Goal: Information Seeking & Learning: Learn about a topic

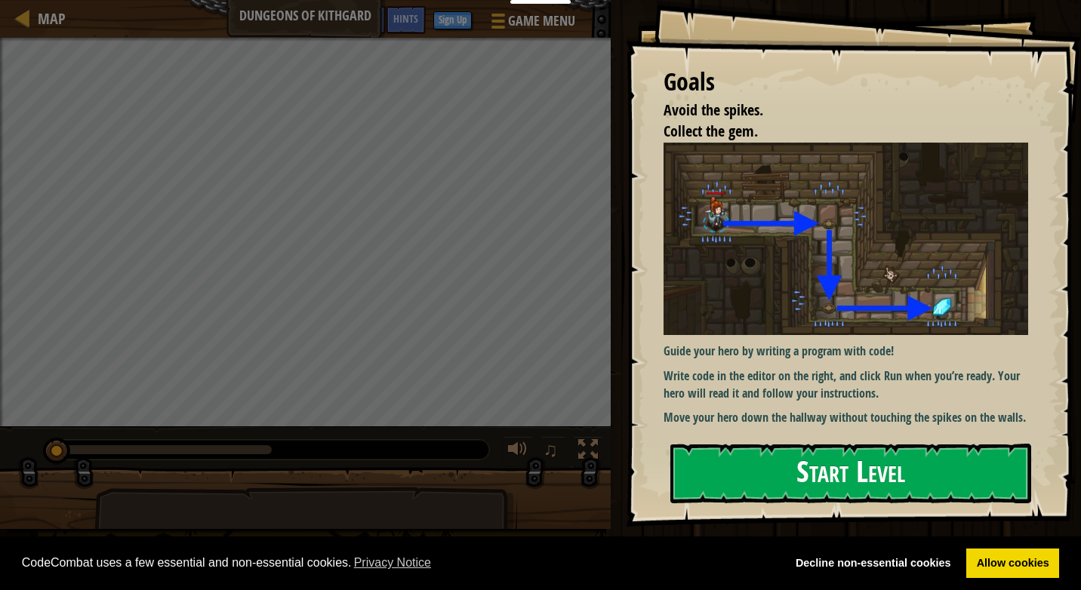
click at [834, 475] on button "Start Level" at bounding box center [850, 474] width 361 height 60
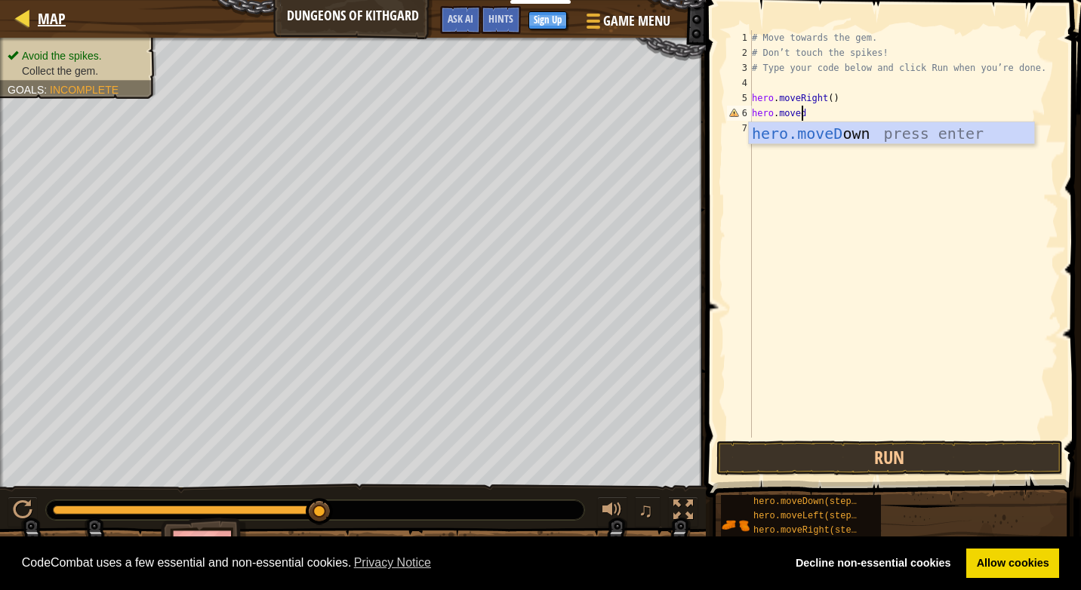
scroll to position [7, 4]
type textarea "hero.movedowm"
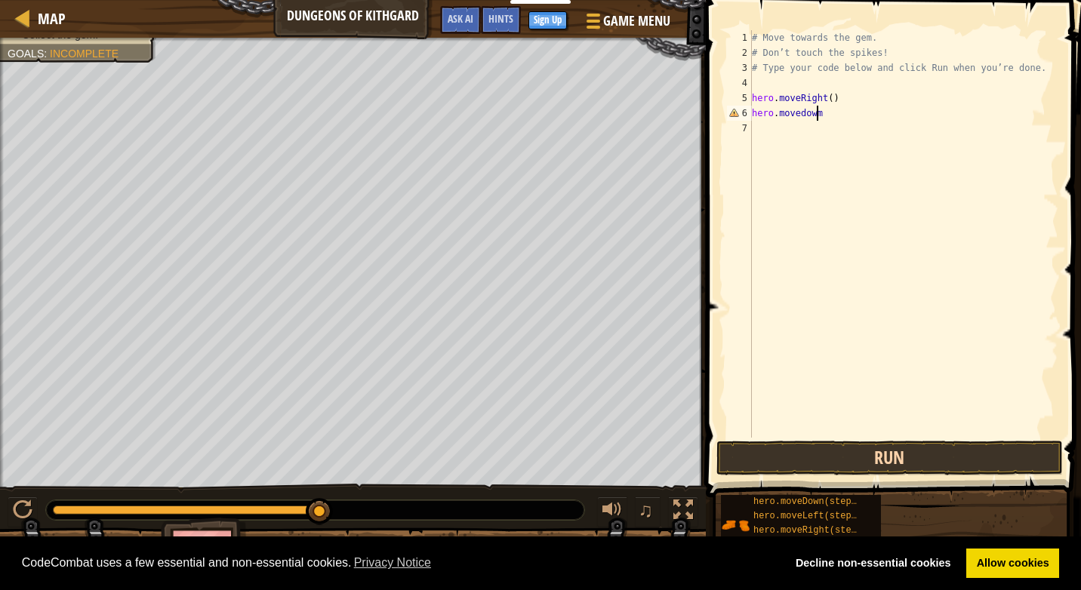
scroll to position [7, 0]
click at [989, 469] on button "Run" at bounding box center [889, 458] width 346 height 35
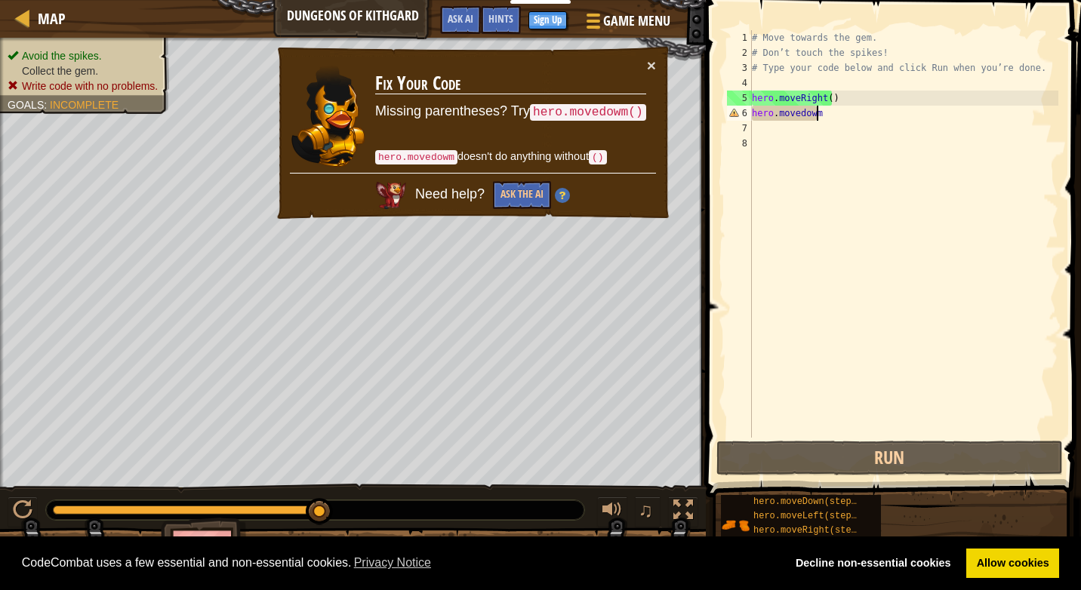
click at [836, 120] on div "# Move towards the gem. # Don’t touch the spikes! # Type your code below and cl…" at bounding box center [903, 249] width 309 height 438
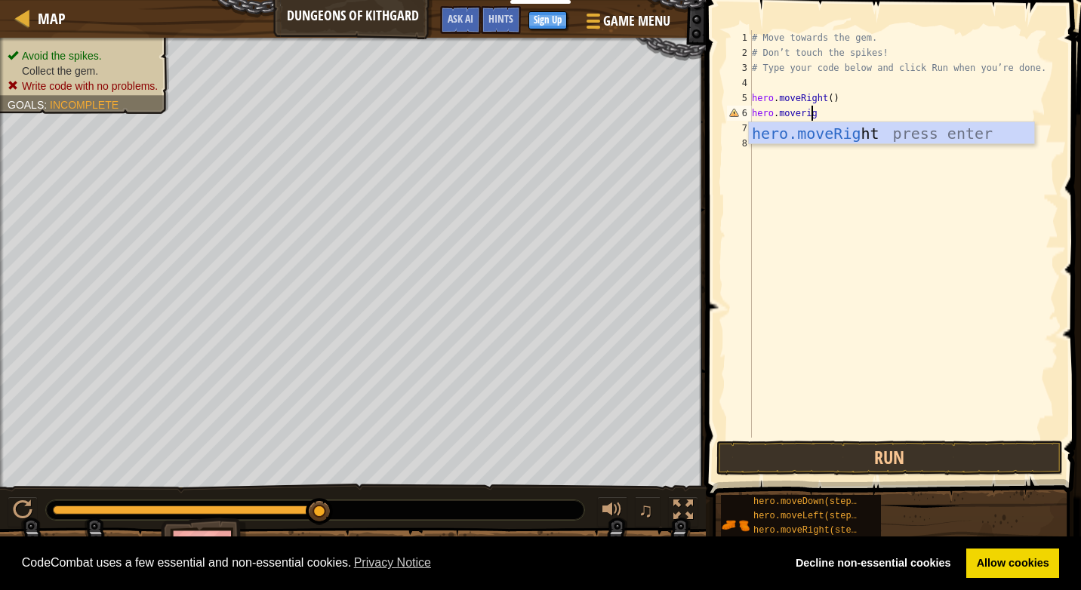
scroll to position [7, 5]
type textarea "hero.moveright"
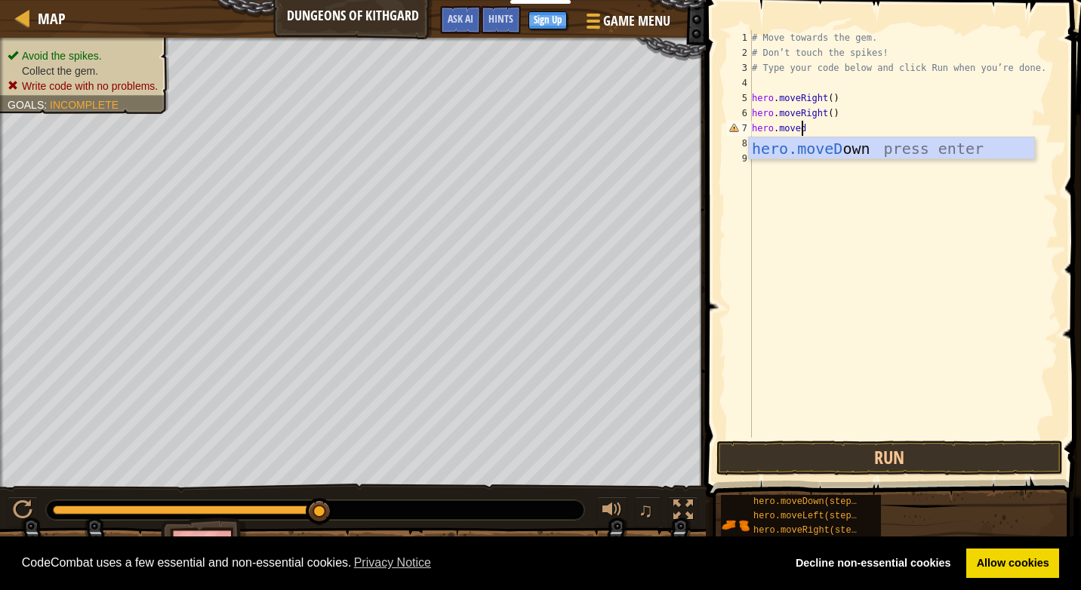
scroll to position [7, 4]
type textarea "hero.movedown"
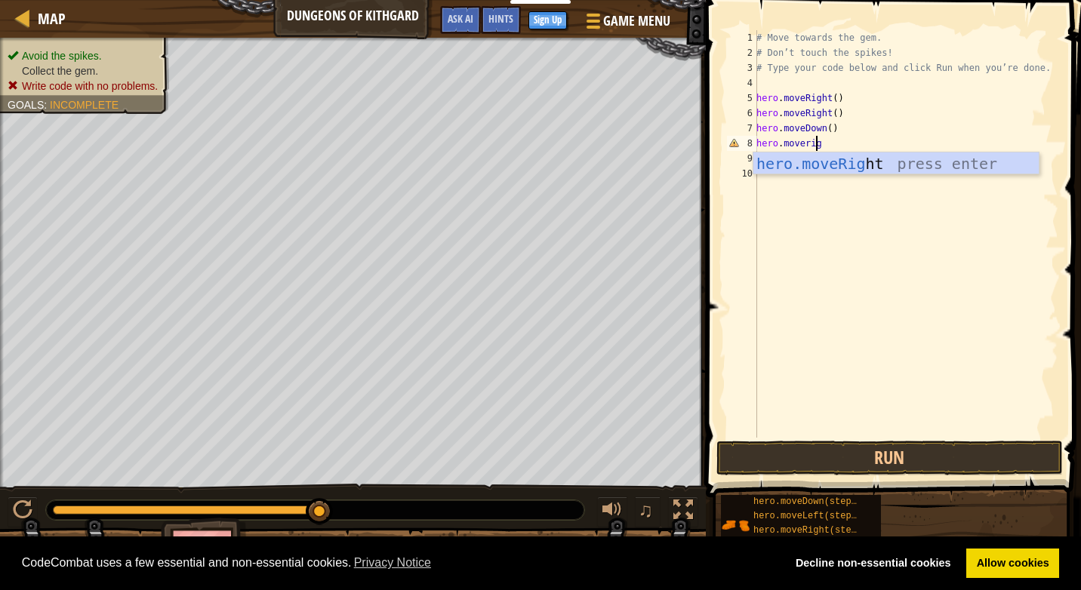
scroll to position [7, 5]
type textarea "hero.moveright"
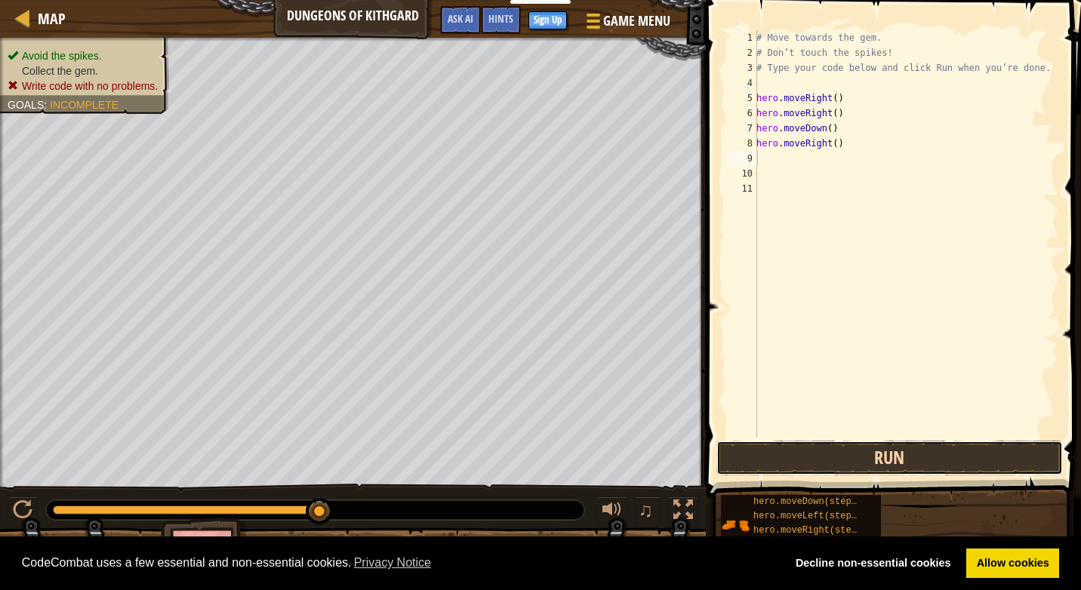
click at [875, 450] on button "Run" at bounding box center [889, 458] width 346 height 35
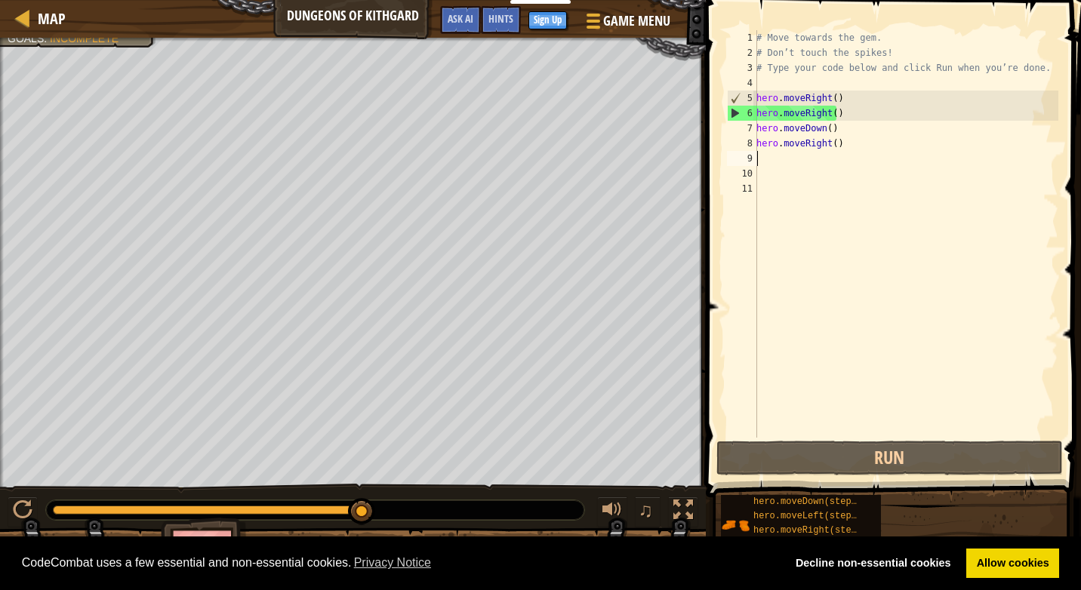
click at [833, 136] on div "# Move towards the gem. # Don’t touch the spikes! # Type your code below and cl…" at bounding box center [905, 249] width 305 height 438
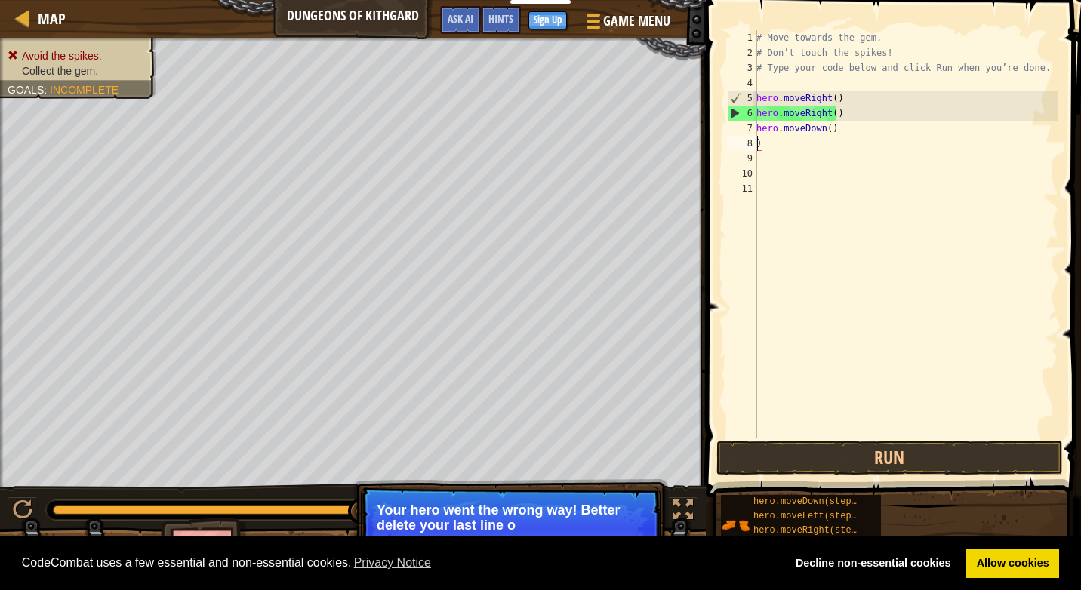
click at [844, 131] on div "# Move towards the gem. # Don’t touch the spikes! # Type your code below and cl…" at bounding box center [905, 249] width 305 height 438
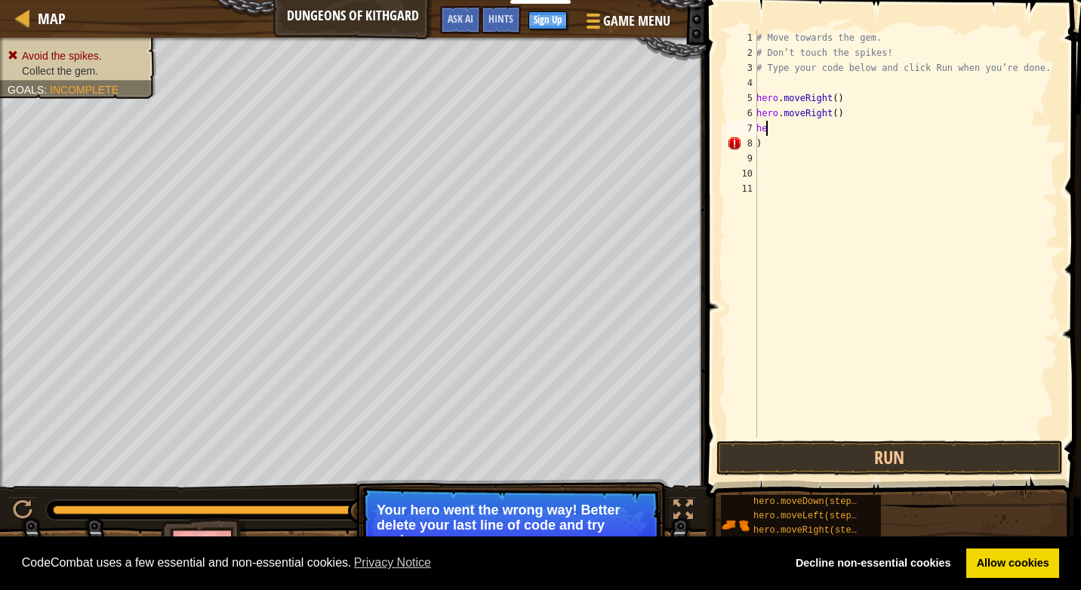
type textarea "h"
click at [979, 462] on button "Run" at bounding box center [889, 458] width 346 height 35
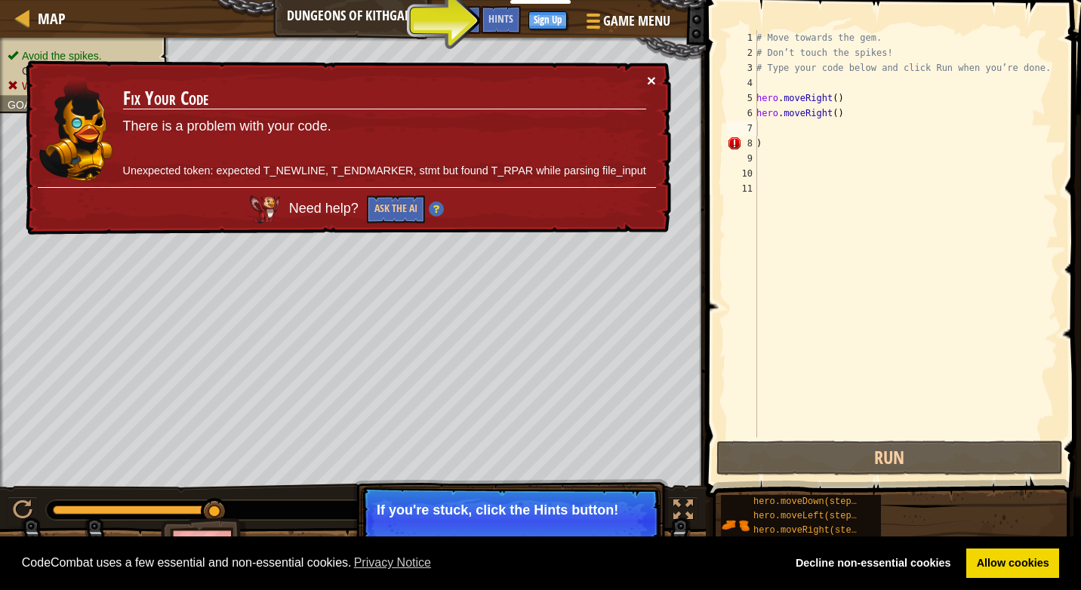
click at [648, 81] on button "×" at bounding box center [651, 80] width 9 height 16
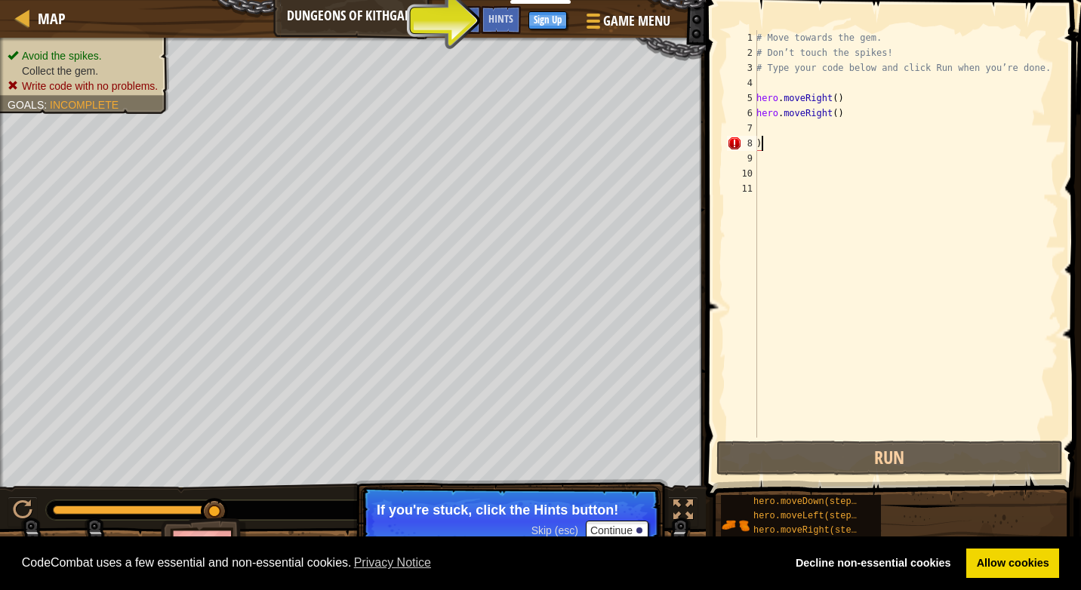
click at [780, 145] on div "# Move towards the gem. # Don’t touch the spikes! # Type your code below and cl…" at bounding box center [905, 249] width 305 height 438
type textarea ")"
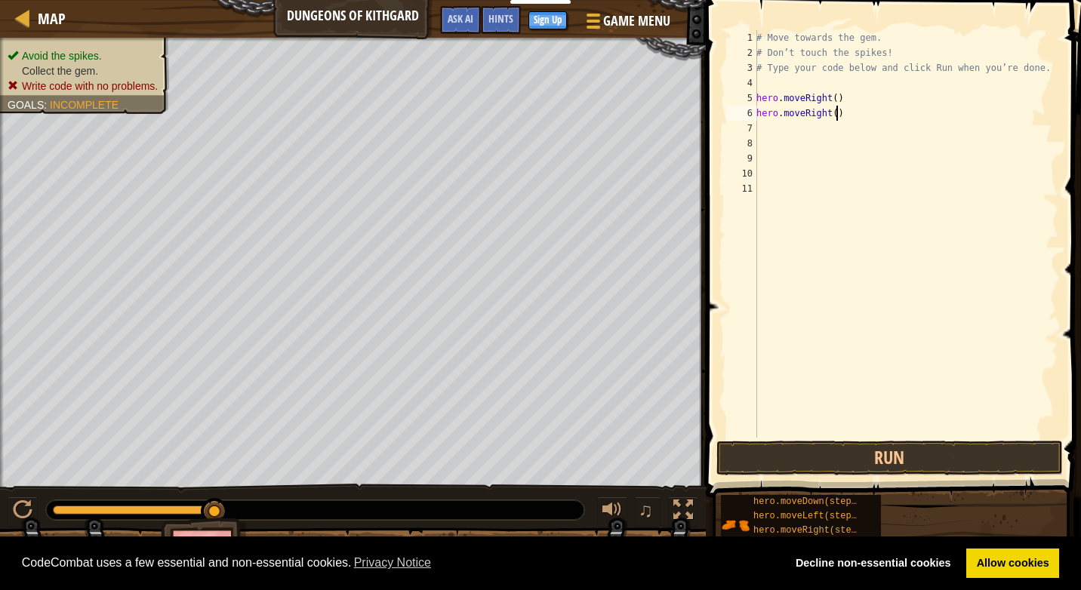
click at [841, 112] on div "# Move towards the gem. # Don’t touch the spikes! # Type your code below and cl…" at bounding box center [905, 249] width 305 height 438
type textarea "h"
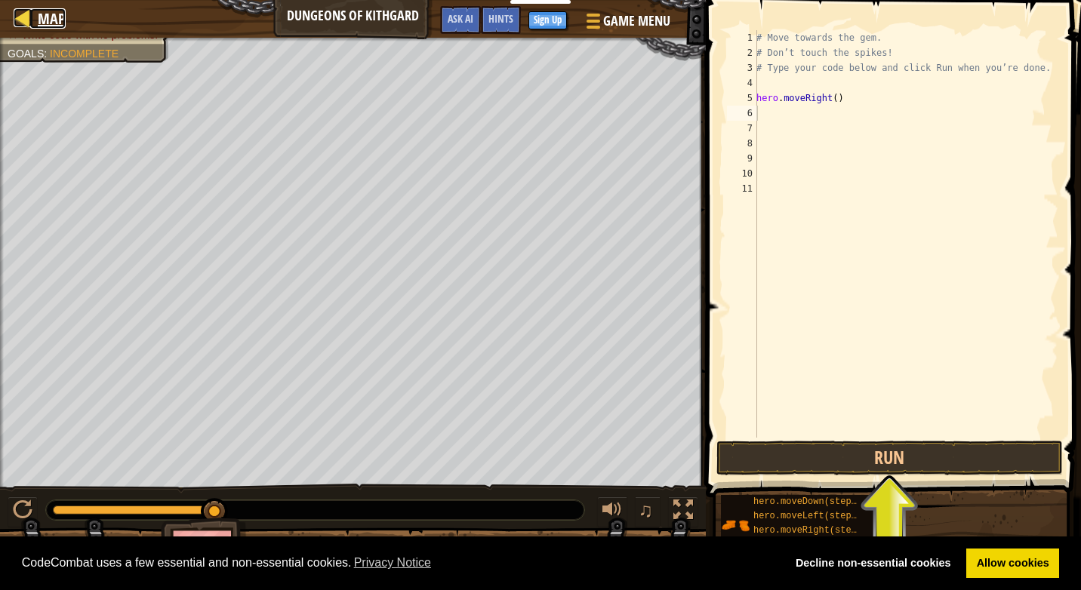
click at [53, 21] on span "Map" at bounding box center [52, 18] width 28 height 20
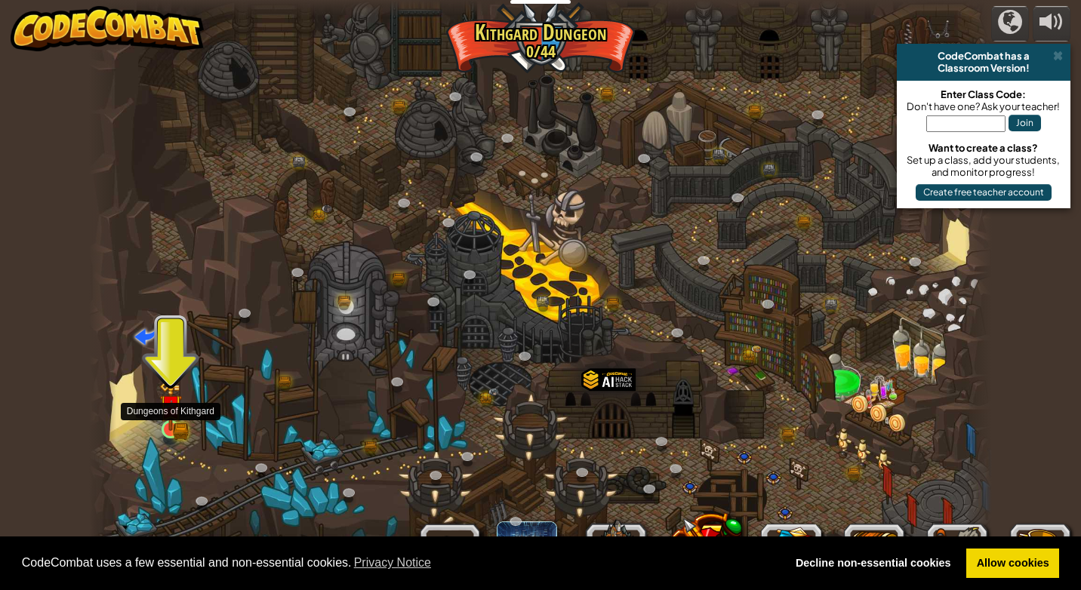
click at [173, 429] on img at bounding box center [170, 406] width 23 height 51
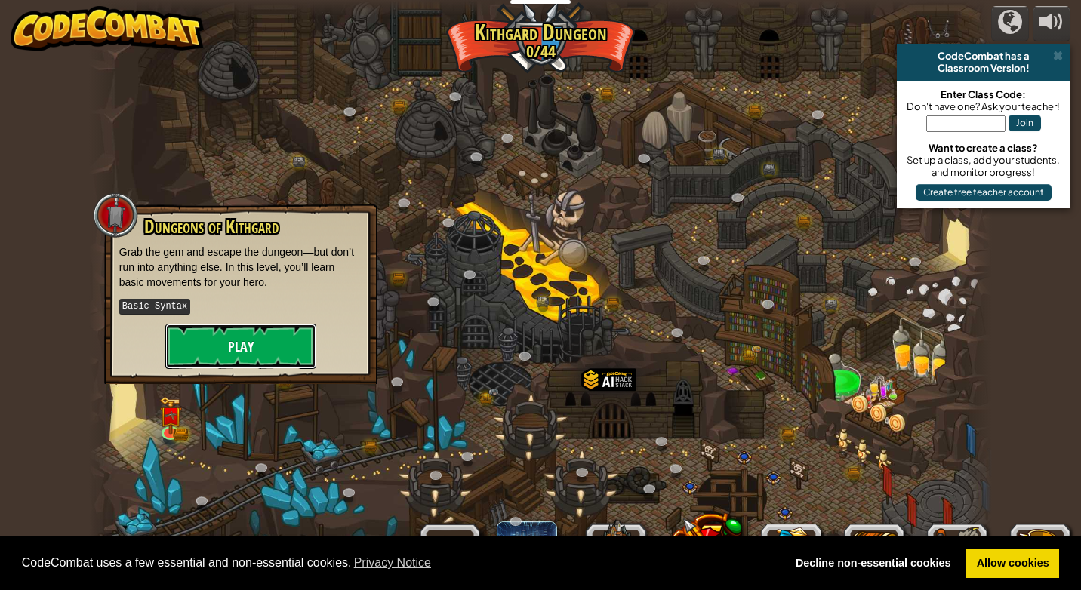
click at [189, 354] on button "Play" at bounding box center [240, 346] width 151 height 45
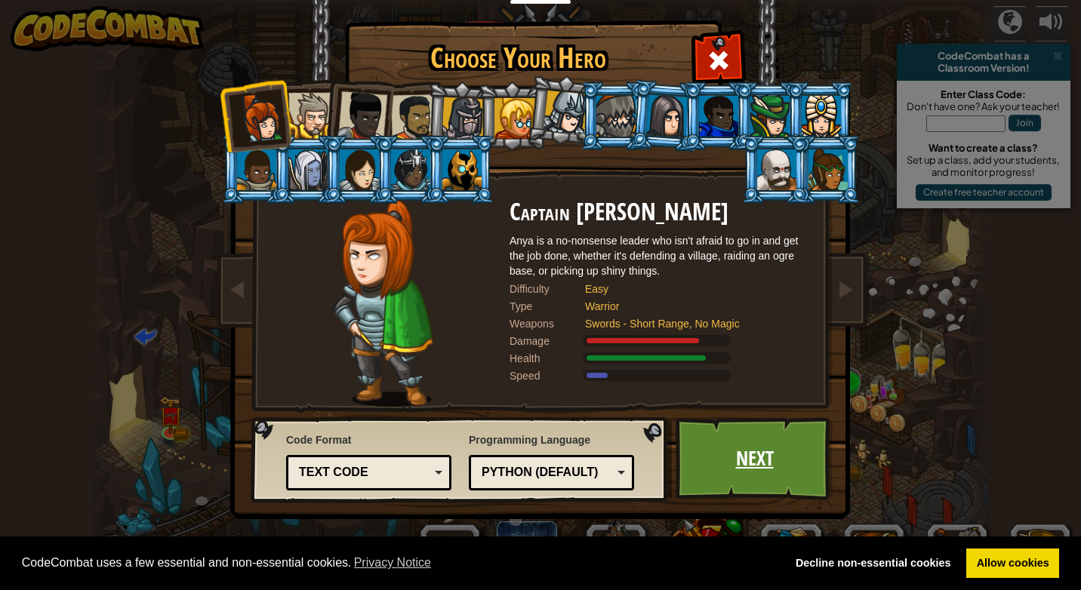
click at [779, 462] on link "Next" at bounding box center [754, 458] width 158 height 83
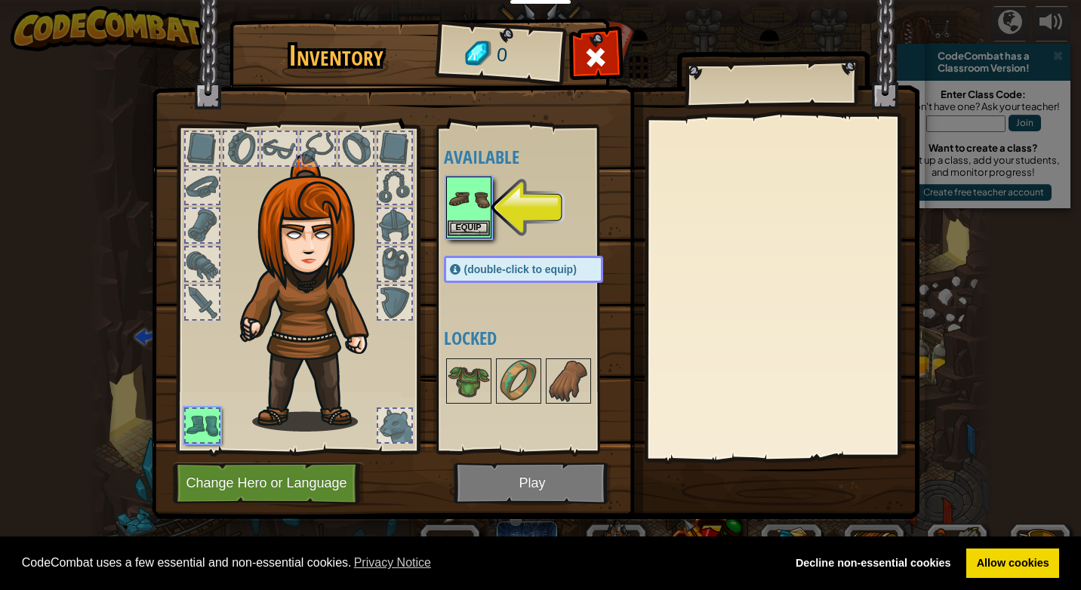
click at [446, 227] on div "Equip" at bounding box center [468, 208] width 45 height 62
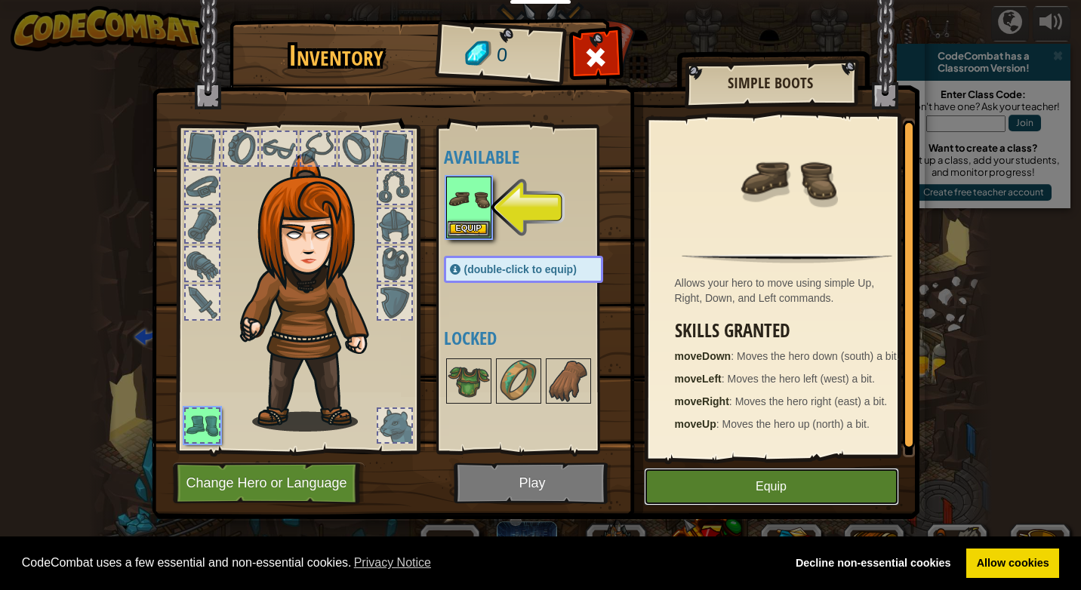
click at [791, 496] on button "Equip" at bounding box center [771, 487] width 255 height 38
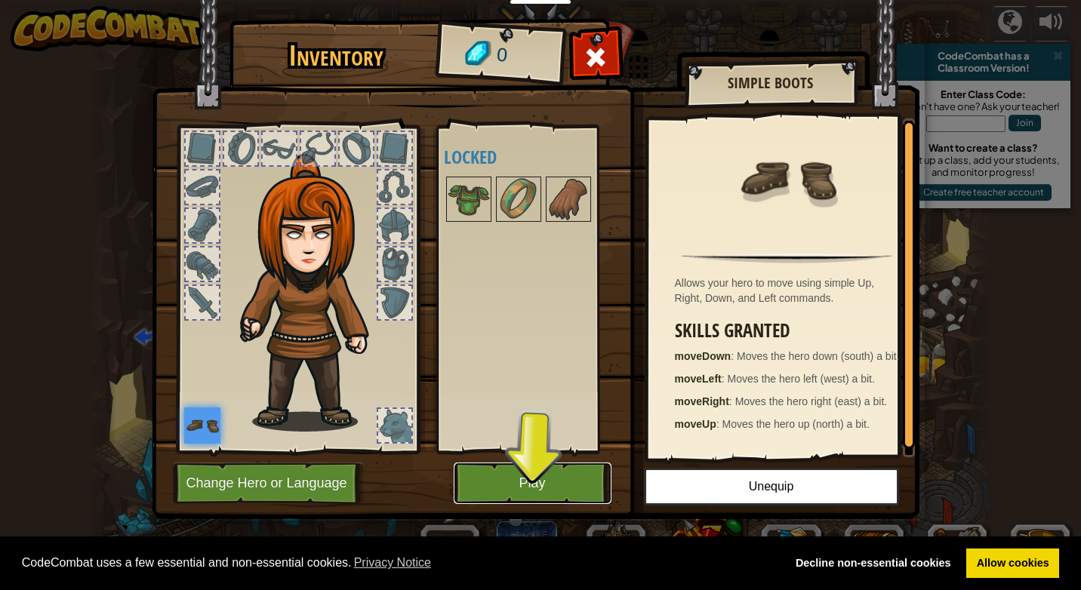
click at [555, 487] on button "Play" at bounding box center [532, 484] width 158 height 42
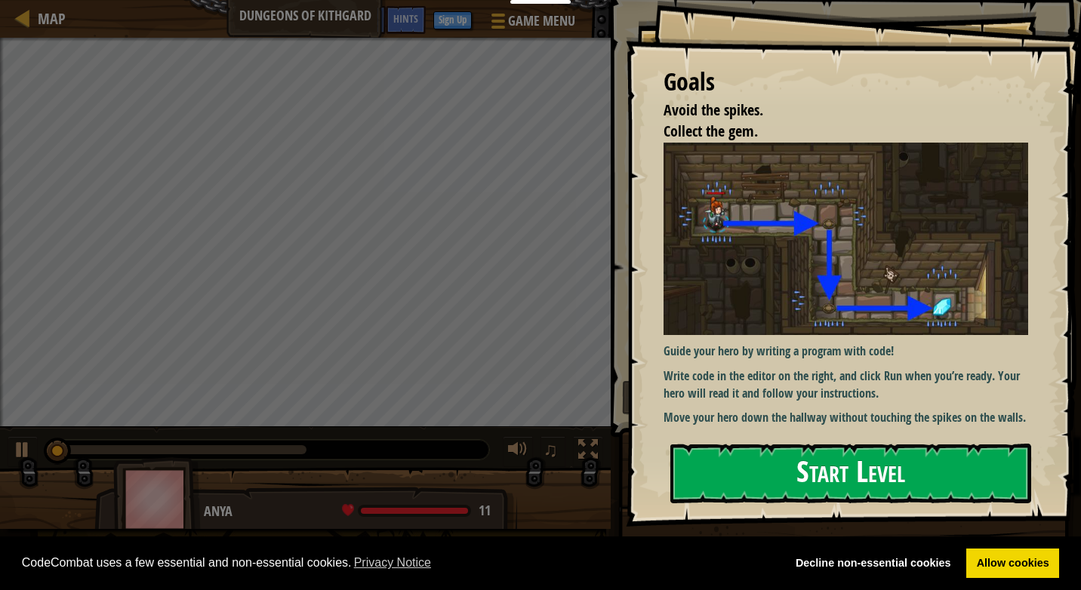
click at [776, 467] on button "Start Level" at bounding box center [850, 474] width 361 height 60
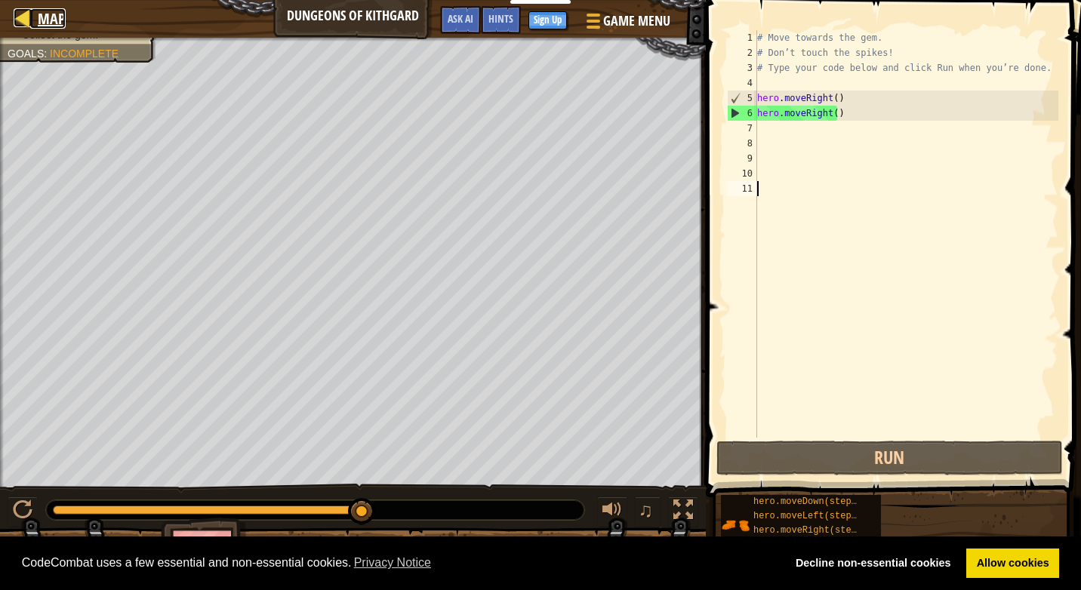
click at [34, 15] on link "Map" at bounding box center [47, 18] width 35 height 20
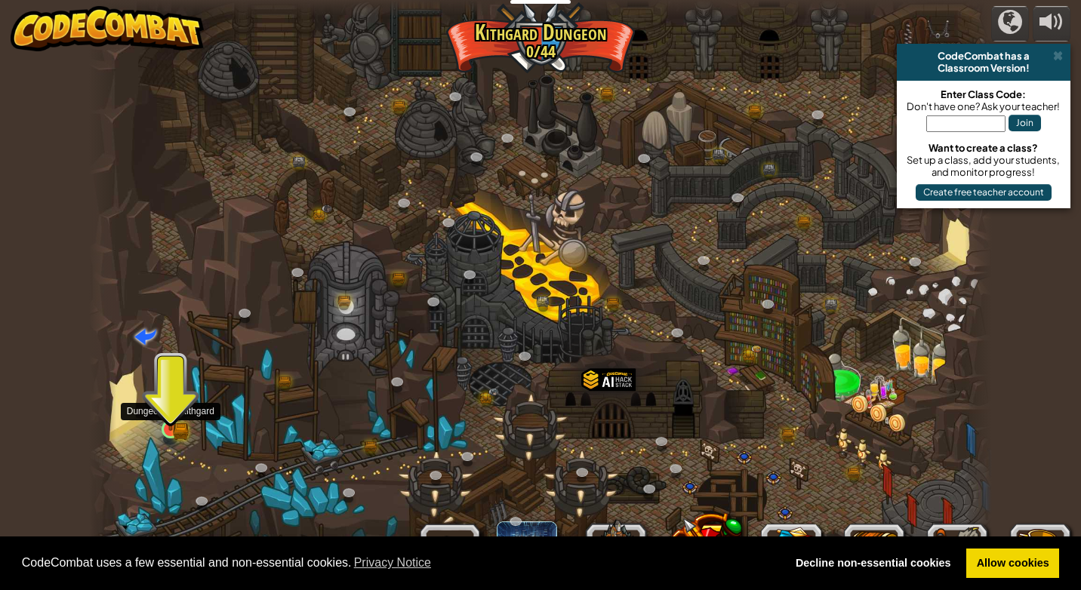
click at [165, 429] on img at bounding box center [170, 406] width 23 height 51
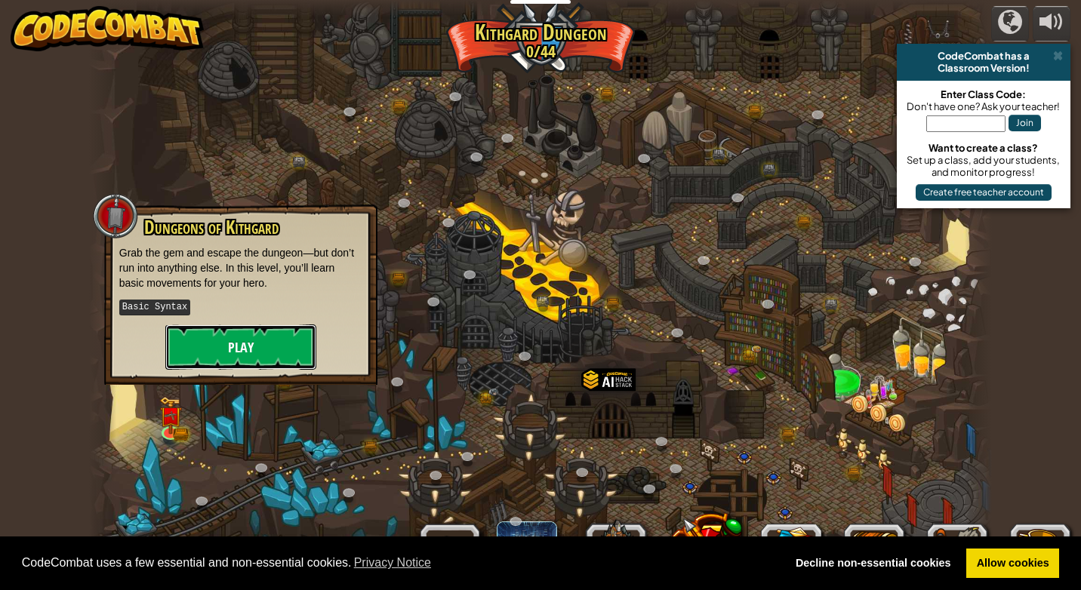
click at [254, 355] on button "Play" at bounding box center [240, 346] width 151 height 45
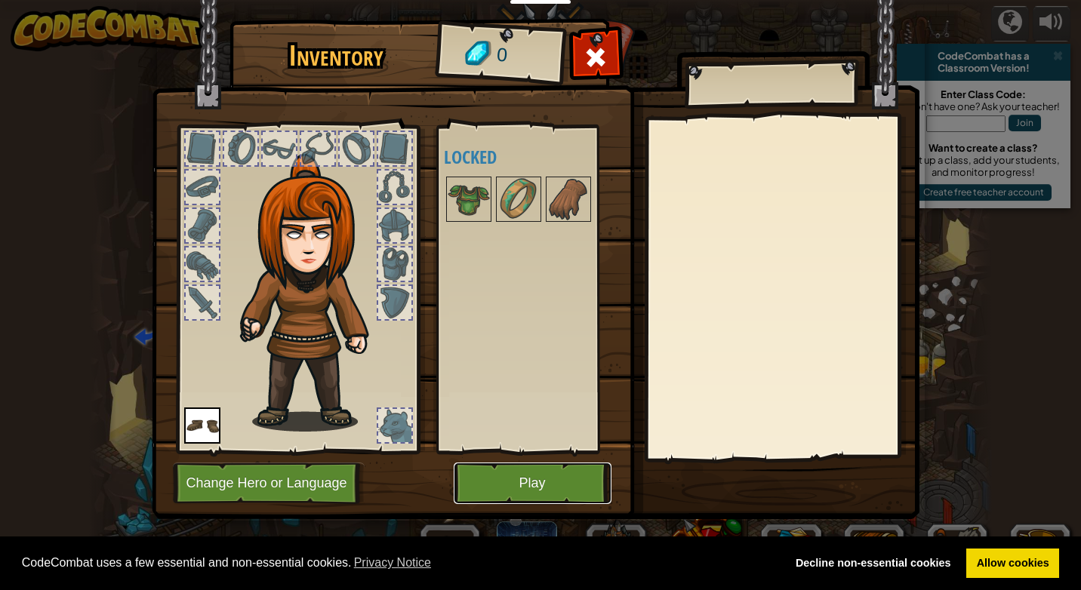
click at [493, 485] on button "Play" at bounding box center [532, 484] width 158 height 42
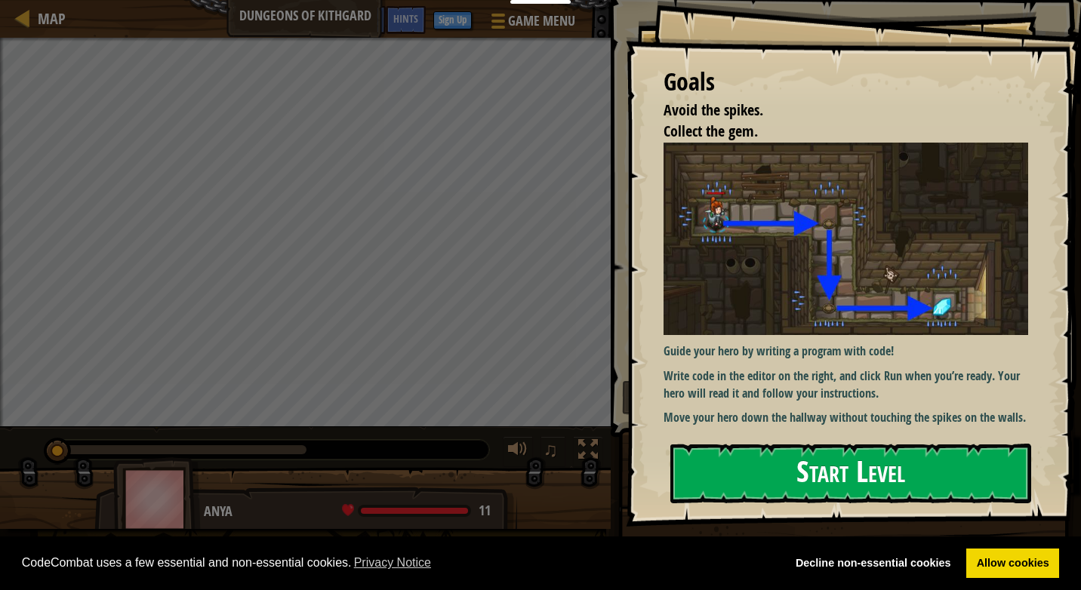
click at [724, 476] on button "Start Level" at bounding box center [850, 474] width 361 height 60
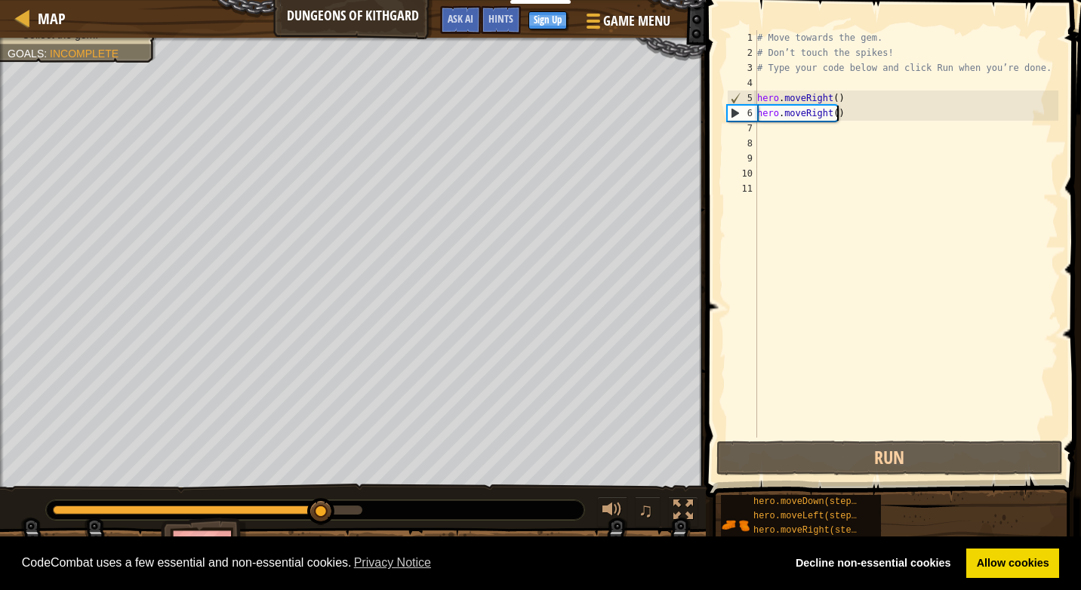
click at [856, 113] on div "# Move towards the gem. # Don’t touch the spikes! # Type your code below and cl…" at bounding box center [906, 249] width 304 height 438
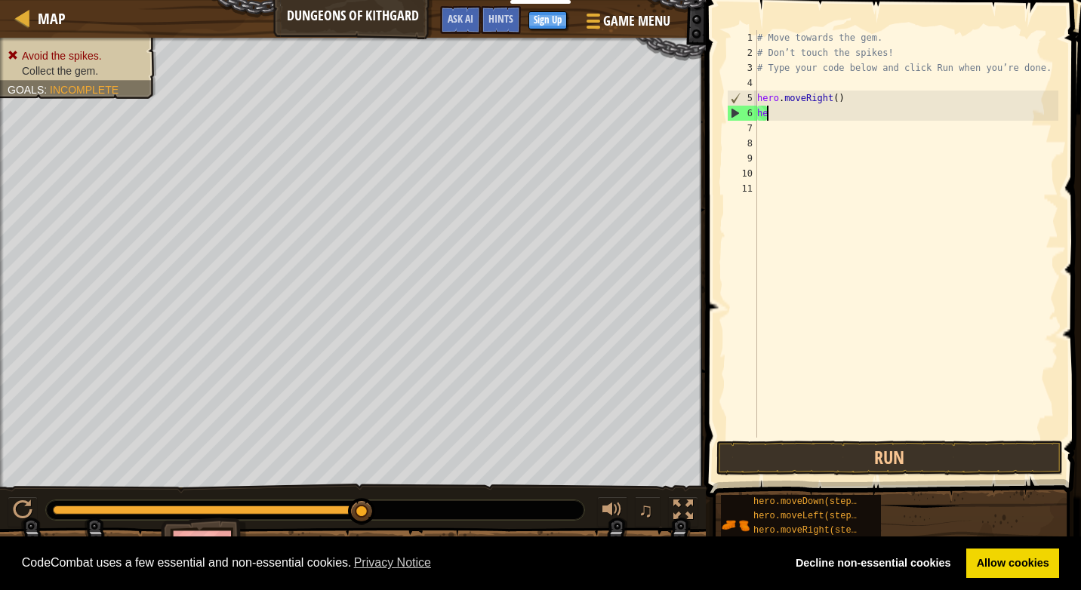
type textarea "h"
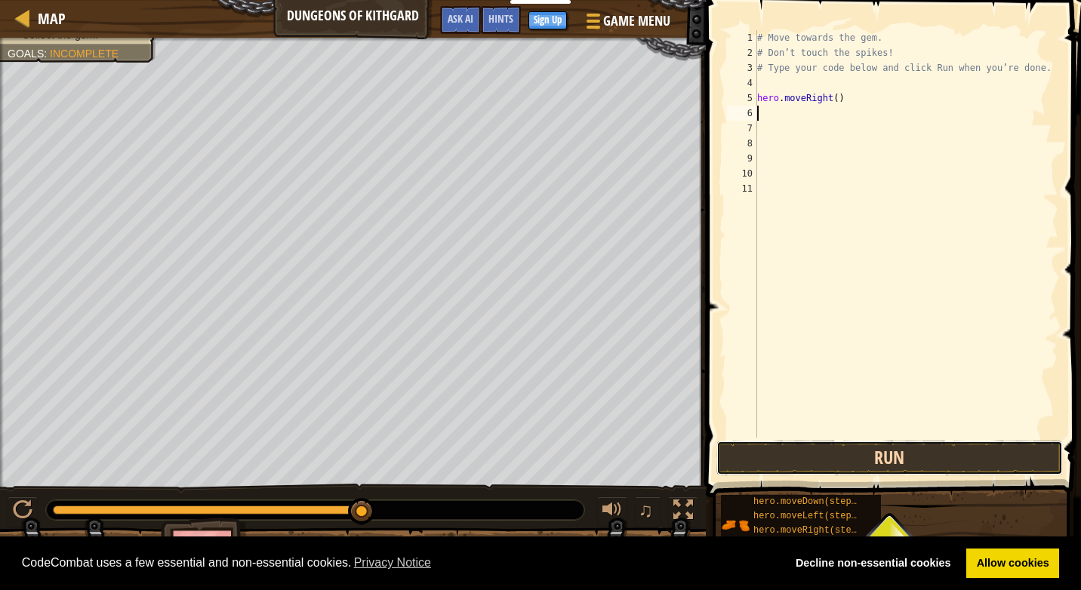
click at [798, 447] on button "Run" at bounding box center [889, 458] width 346 height 35
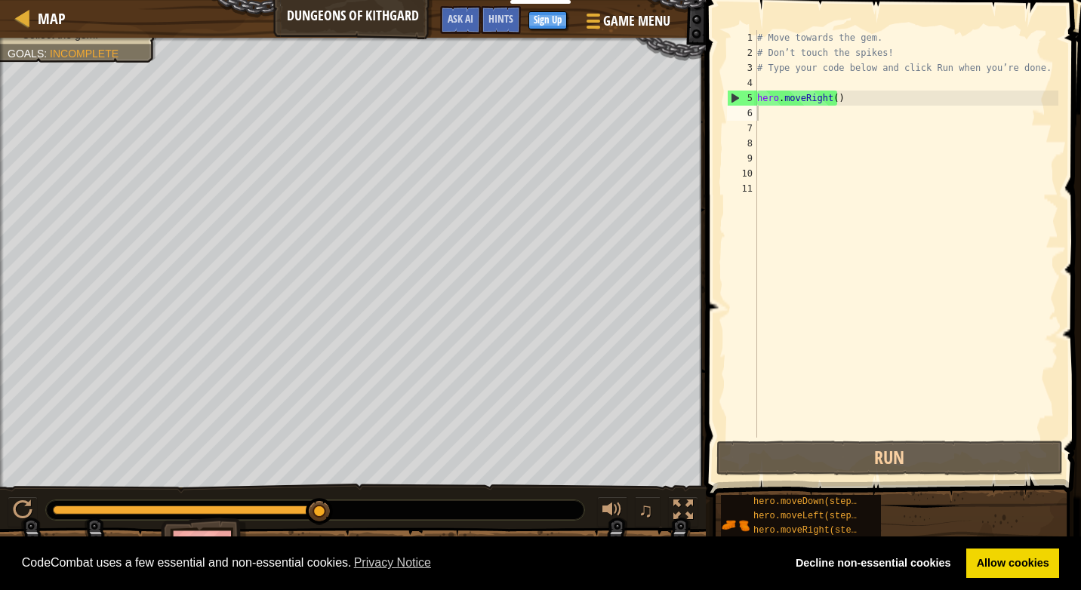
click at [8, 18] on div "Map Dungeons of Kithgard Game Menu Done Sign Up Hints Ask AI" at bounding box center [353, 19] width 706 height 38
click at [29, 14] on div at bounding box center [23, 17] width 19 height 19
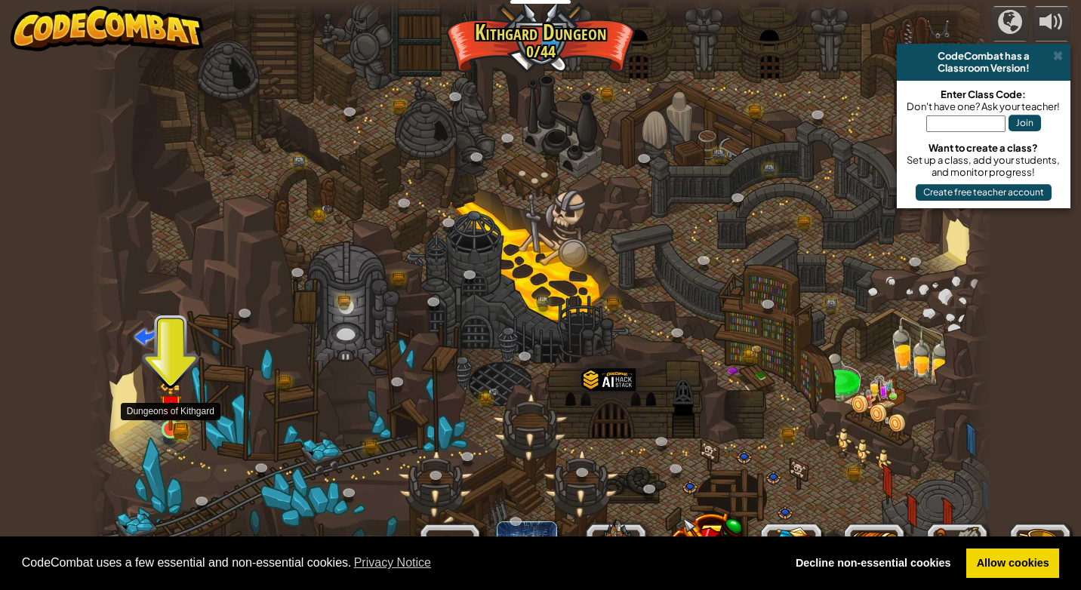
click at [177, 426] on img at bounding box center [170, 406] width 23 height 51
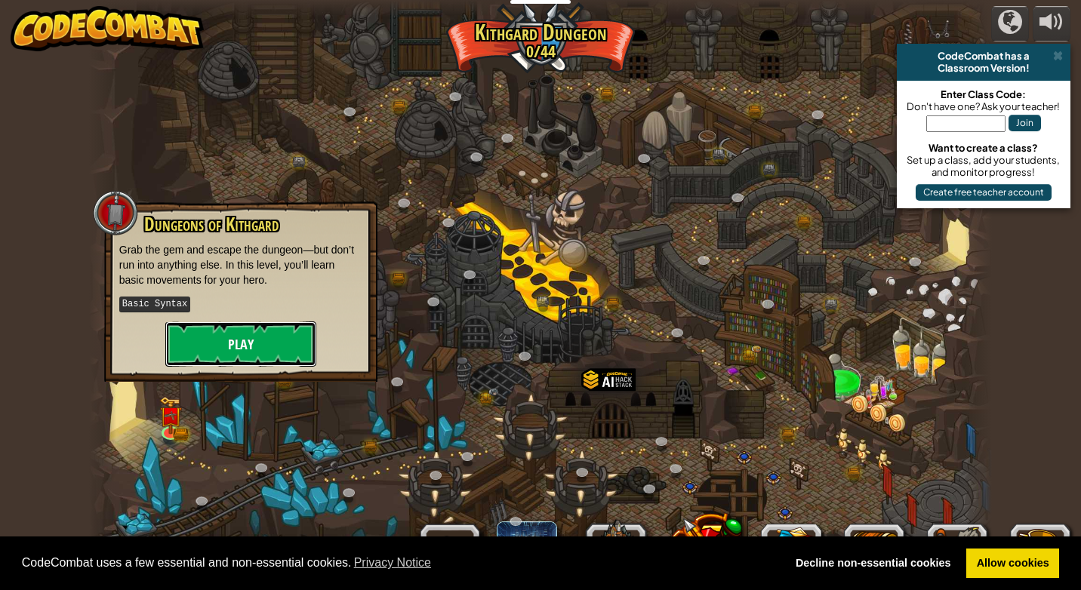
click at [201, 339] on button "Play" at bounding box center [240, 343] width 151 height 45
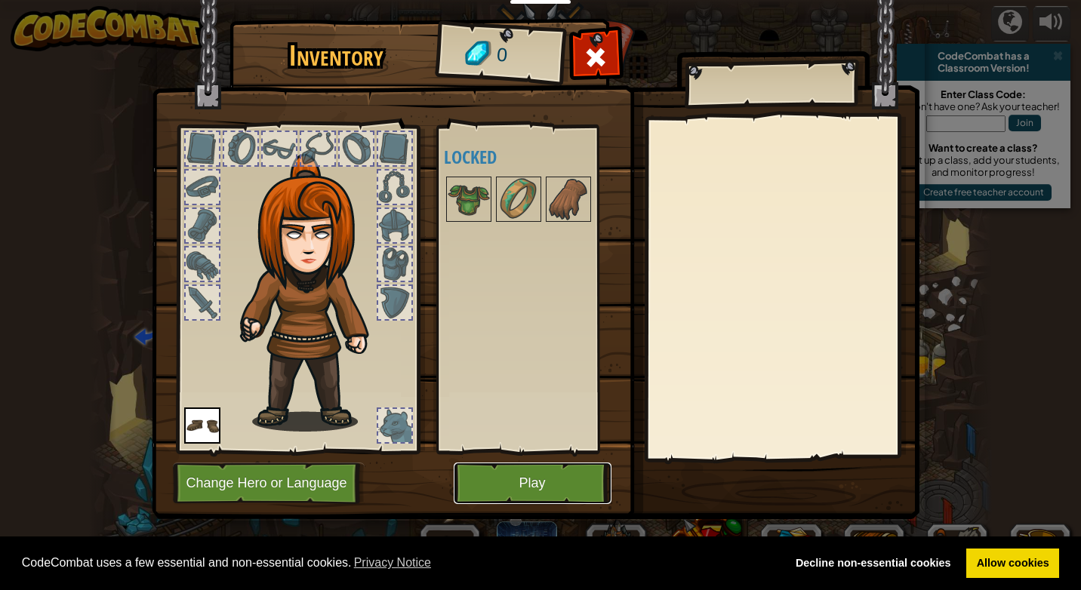
click at [565, 478] on button "Play" at bounding box center [532, 484] width 158 height 42
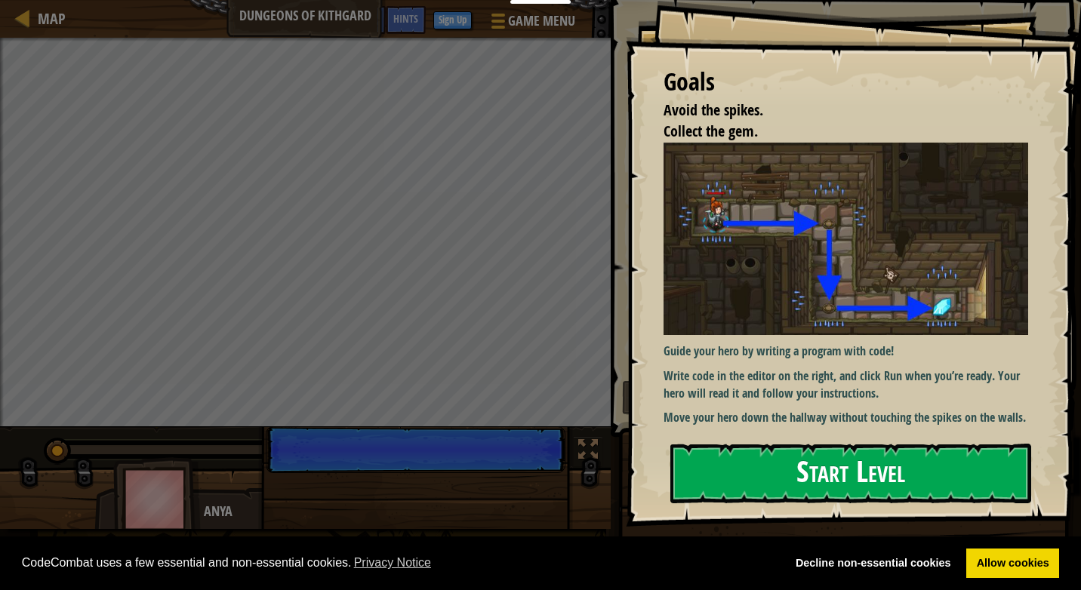
click at [775, 483] on button "Start Level" at bounding box center [850, 474] width 361 height 60
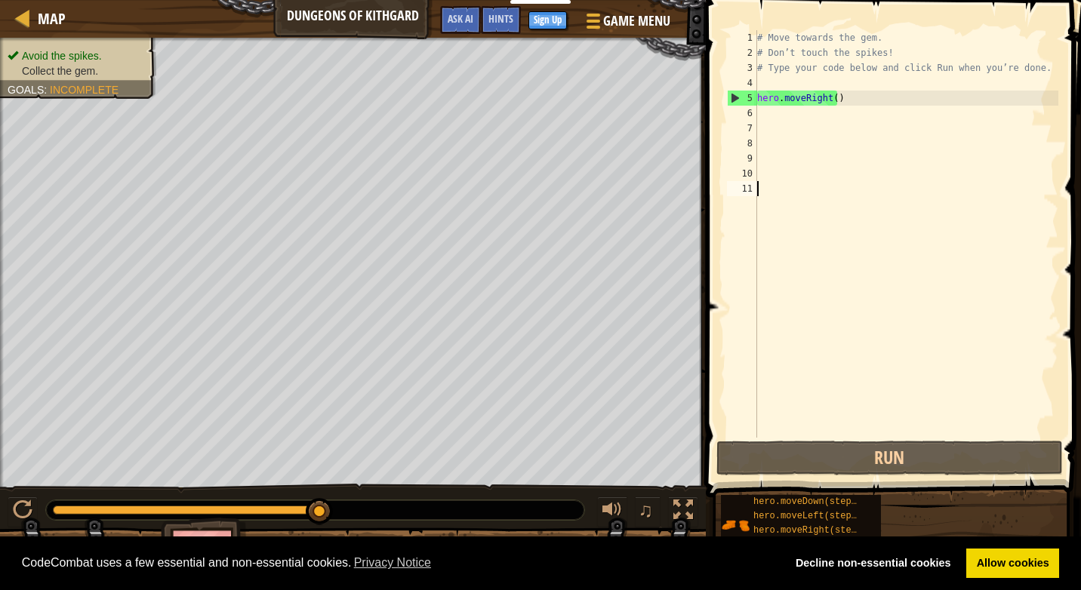
click at [760, 125] on div "# Move towards the gem. # Don’t touch the spikes! # Type your code below and cl…" at bounding box center [906, 249] width 304 height 438
click at [759, 112] on div "# Move towards the gem. # Don’t touch the spikes! # Type your code below and cl…" at bounding box center [906, 249] width 304 height 438
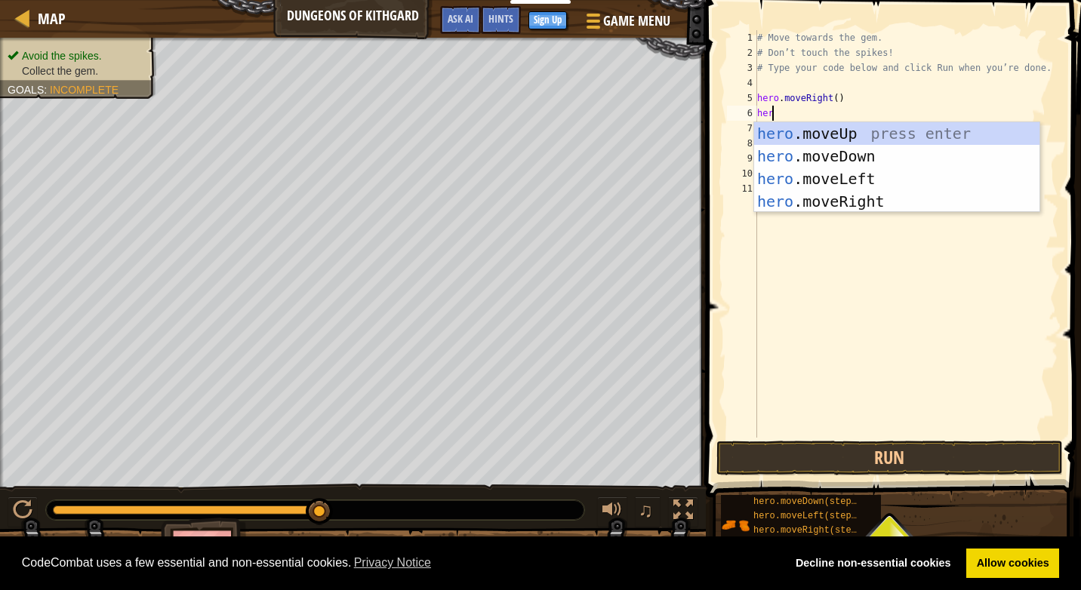
scroll to position [7, 0]
type textarea "h"
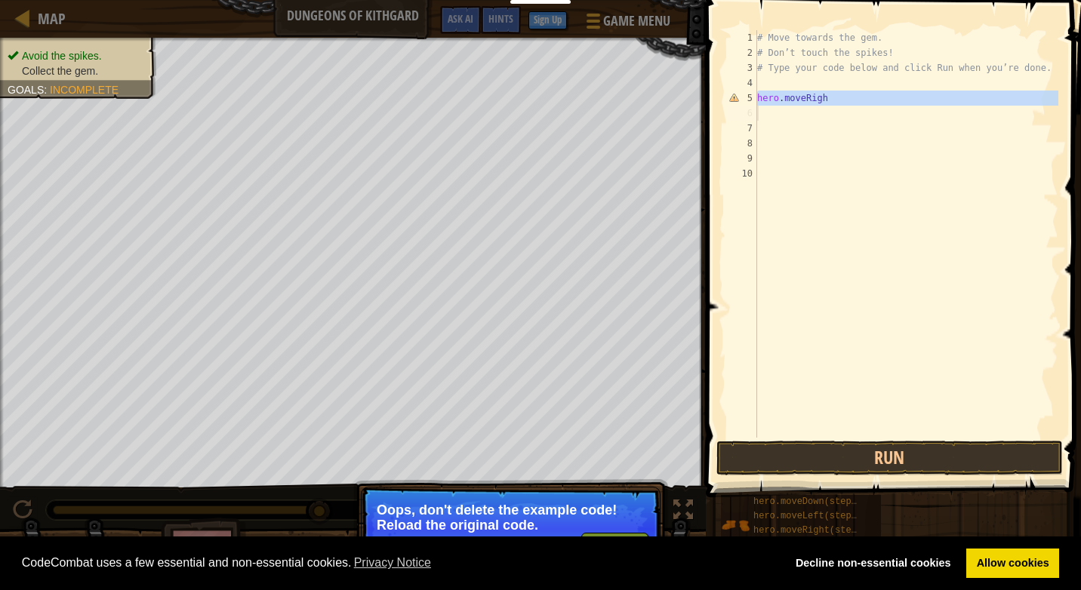
drag, startPoint x: 755, startPoint y: 103, endPoint x: 802, endPoint y: 89, distance: 49.7
click at [802, 89] on div "hero.moveRigh 1 2 3 4 5 6 7 8 9 10 # Move towards the gem. # Don’t touch the sp…" at bounding box center [891, 233] width 334 height 407
drag, startPoint x: 802, startPoint y: 89, endPoint x: 857, endPoint y: 100, distance: 56.2
click at [857, 100] on div "# Move towards the gem. # Don’t touch the spikes! # Type your code below and cl…" at bounding box center [906, 233] width 304 height 407
type textarea "hero.moveRigh"
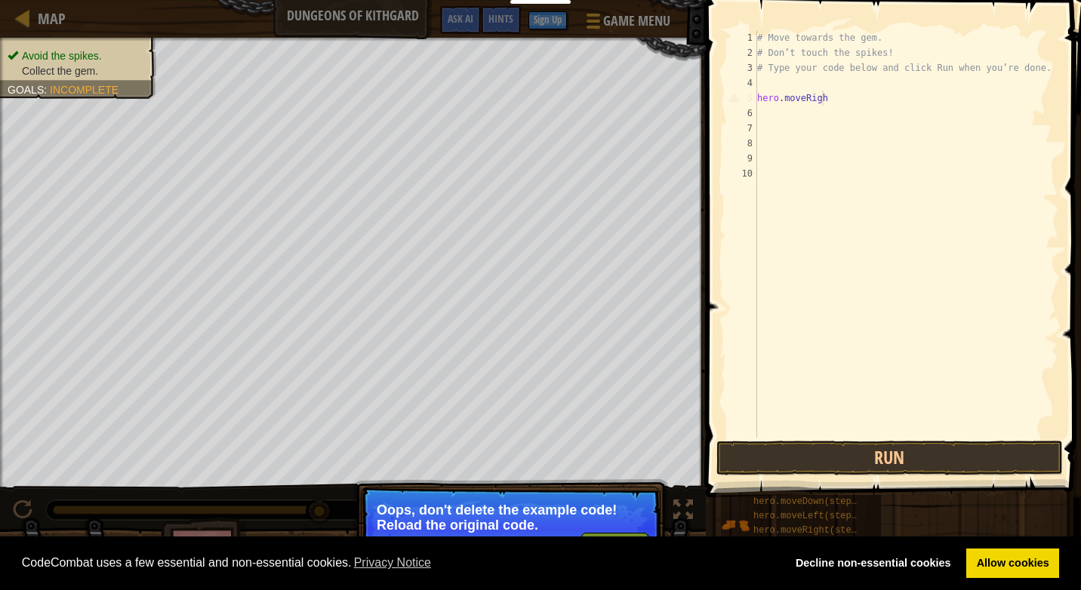
click at [829, 97] on div "# Move towards the gem. # Don’t touch the spikes! # Type your code below and cl…" at bounding box center [906, 249] width 304 height 438
drag, startPoint x: 814, startPoint y: 101, endPoint x: 822, endPoint y: 100, distance: 8.3
click at [822, 100] on div "# Move towards the gem. # Don’t touch the spikes! # Type your code below and cl…" at bounding box center [906, 249] width 304 height 438
drag, startPoint x: 822, startPoint y: 100, endPoint x: 932, endPoint y: 164, distance: 126.8
click at [932, 164] on div "# Move towards the gem. # Don’t touch the spikes! # Type your code below and cl…" at bounding box center [906, 249] width 304 height 438
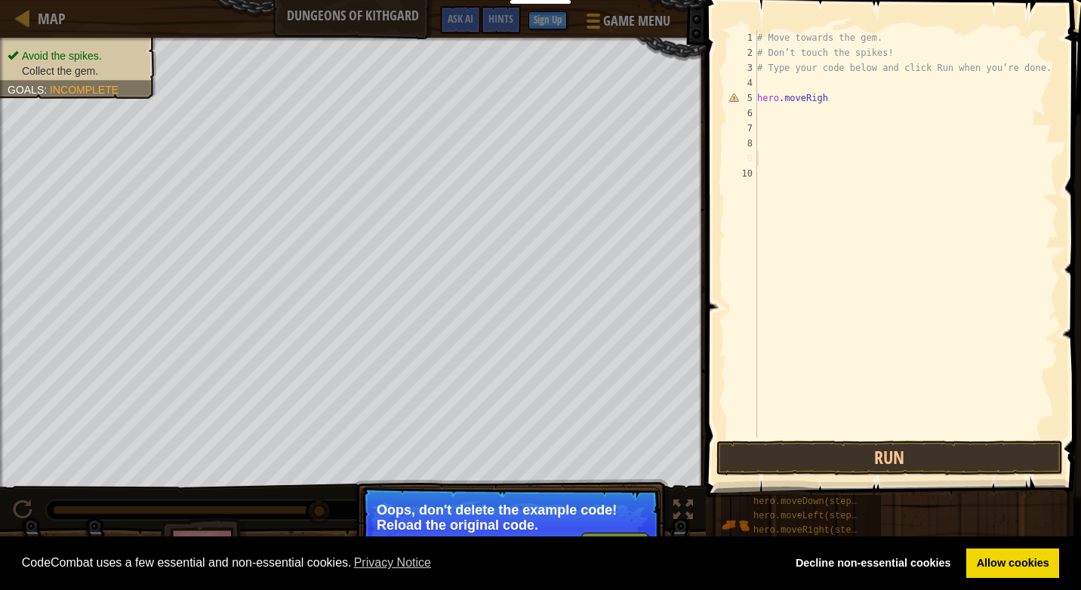
click at [552, 481] on div "↻ Reload Oops, don't delete the example code! Reload the original code." at bounding box center [510, 590] width 315 height 223
click at [1027, 455] on button "Run" at bounding box center [889, 458] width 346 height 35
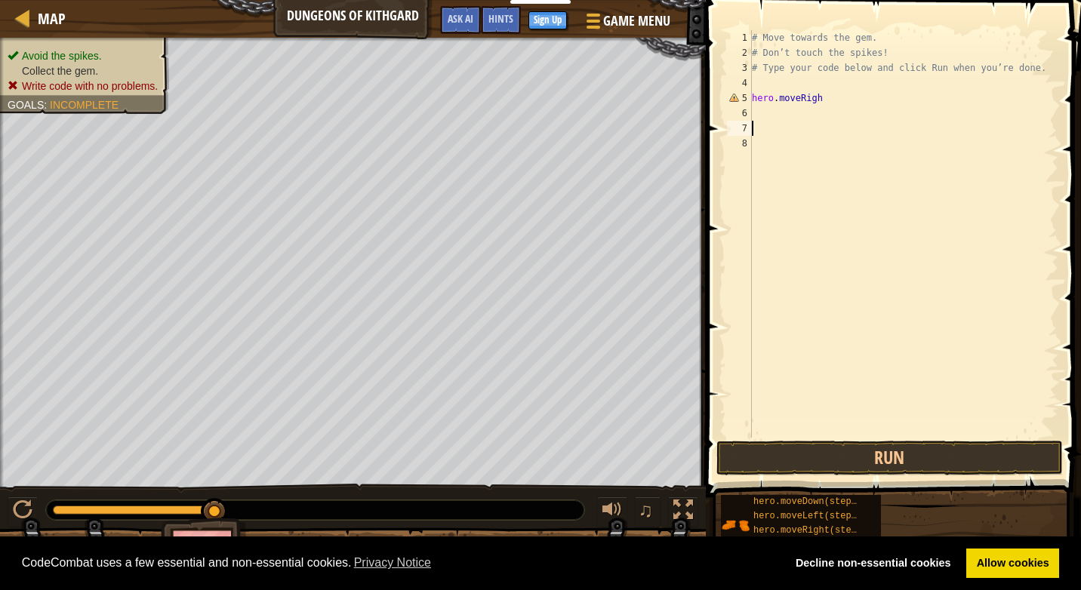
drag, startPoint x: 832, startPoint y: 109, endPoint x: 832, endPoint y: 95, distance: 13.6
click at [832, 100] on div "# Move towards the gem. # Don’t touch the spikes! # Type your code below and cl…" at bounding box center [903, 249] width 309 height 438
type textarea "hero.moveRight"
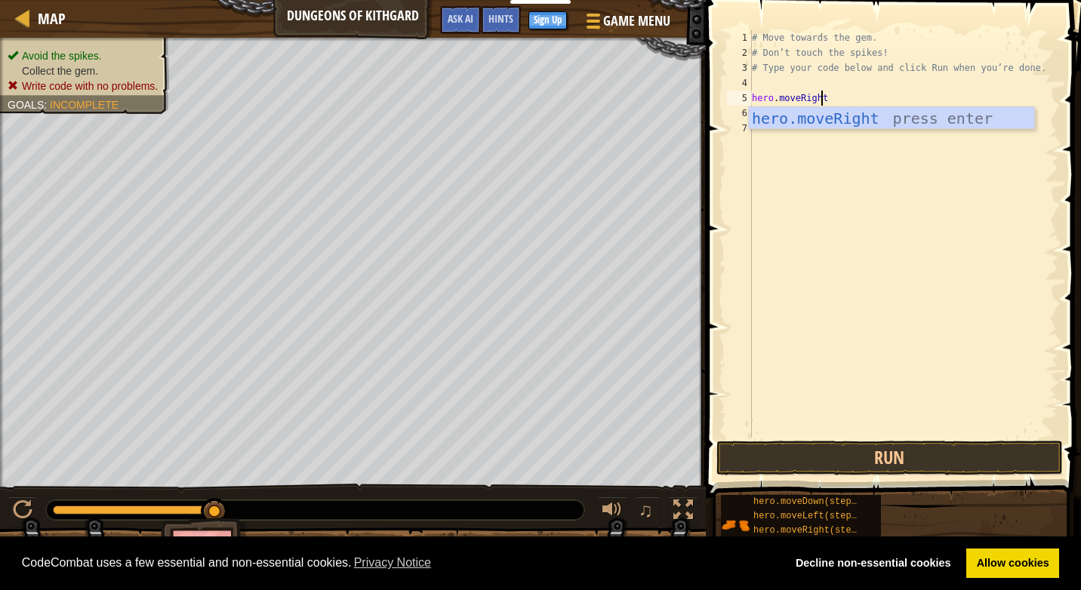
scroll to position [7, 5]
click at [857, 114] on div "hero.moveRight press enter" at bounding box center [891, 141] width 285 height 68
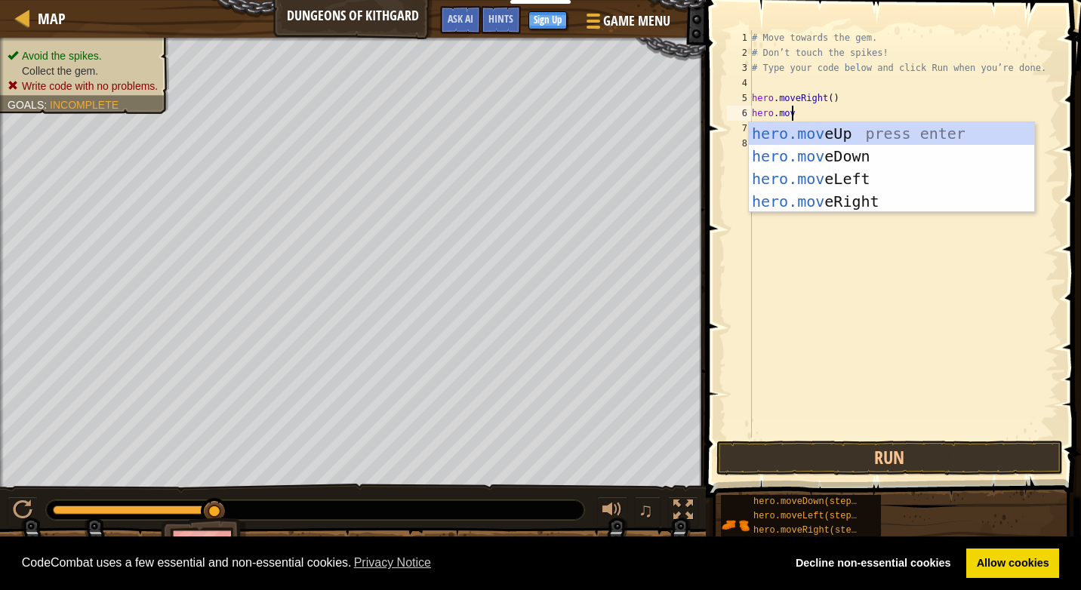
scroll to position [7, 2]
type textarea "hero.move"
click at [887, 195] on div "hero.move Up press enter hero.move Down press enter hero.move Left press enter …" at bounding box center [891, 190] width 285 height 136
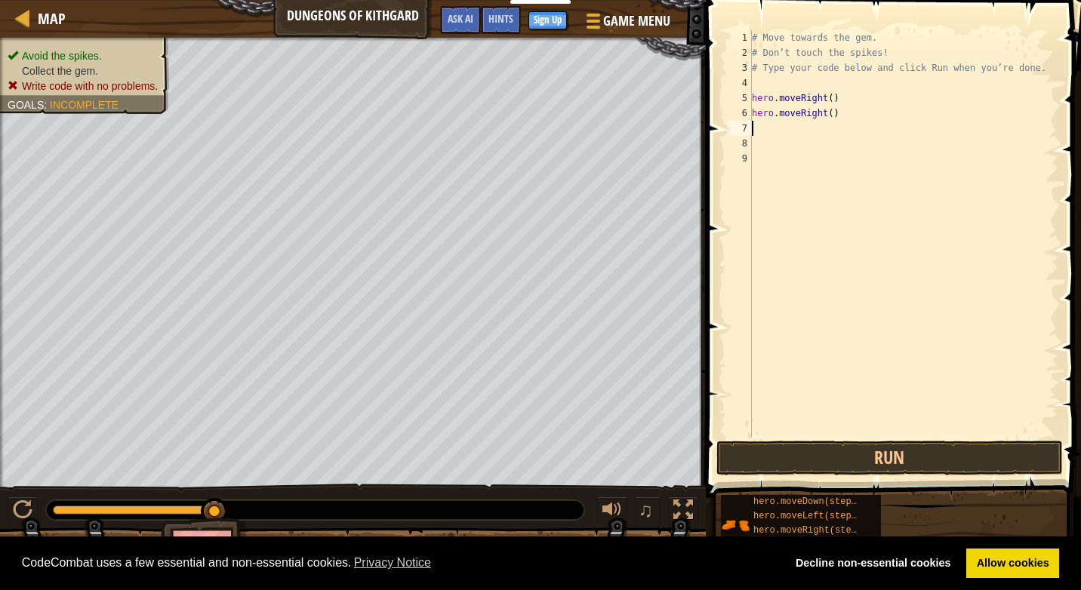
scroll to position [7, 0]
click at [812, 453] on button "Run" at bounding box center [889, 458] width 346 height 35
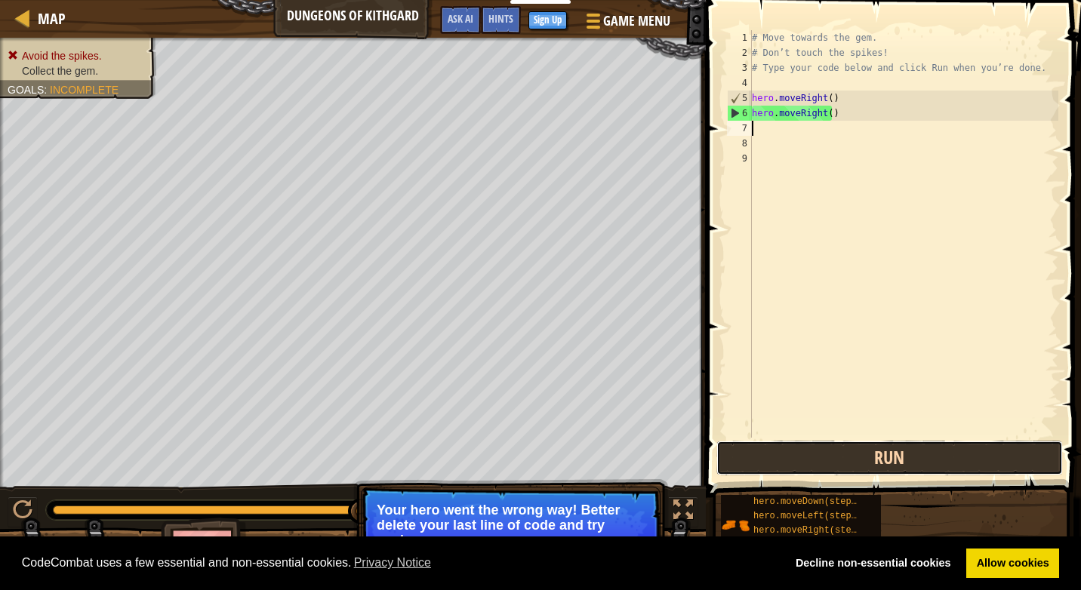
click at [828, 462] on button "Run" at bounding box center [889, 458] width 346 height 35
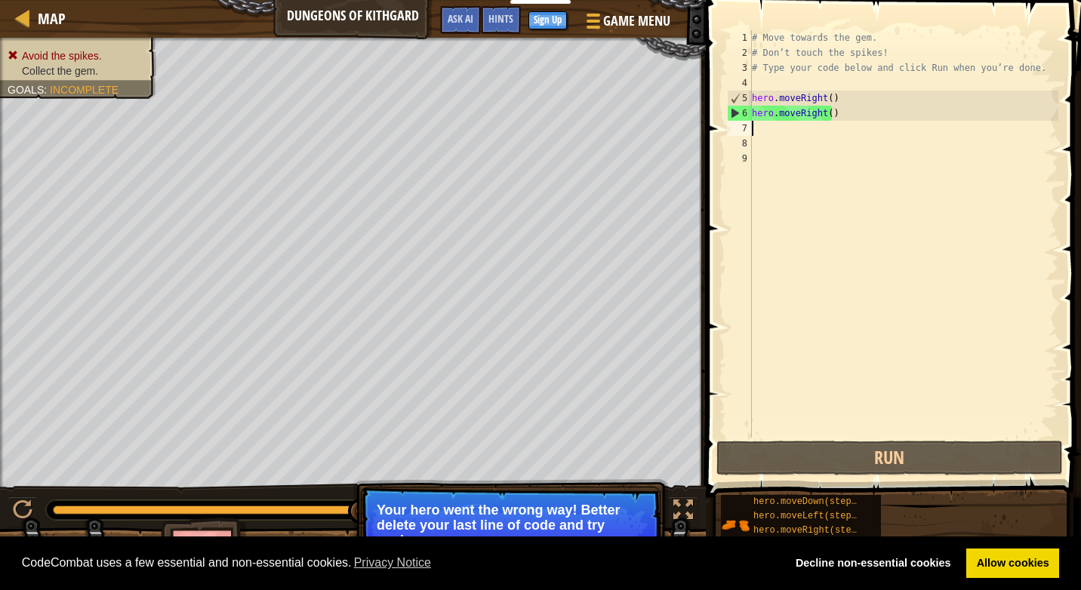
click at [825, 113] on div "# Move towards the gem. # Don’t touch the spikes! # Type your code below and cl…" at bounding box center [903, 249] width 309 height 438
click at [831, 113] on div "# Move towards the gem. # Don’t touch the spikes! # Type your code below and cl…" at bounding box center [903, 249] width 309 height 438
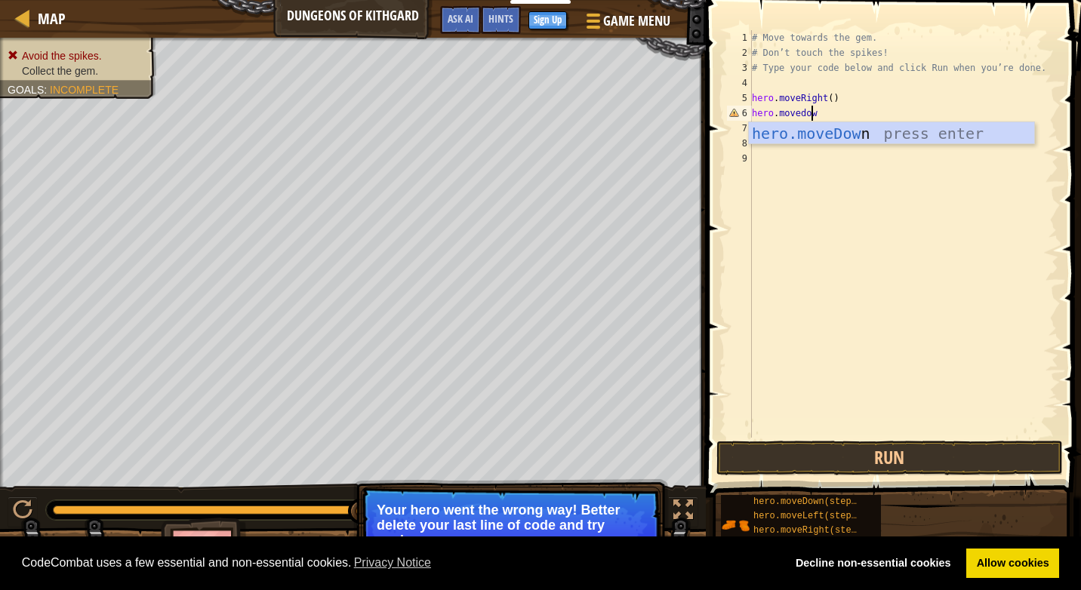
type textarea "hero.movedown"
click at [844, 147] on div "# Move towards the gem. # Don’t touch the spikes! # Type your code below and cl…" at bounding box center [903, 249] width 309 height 438
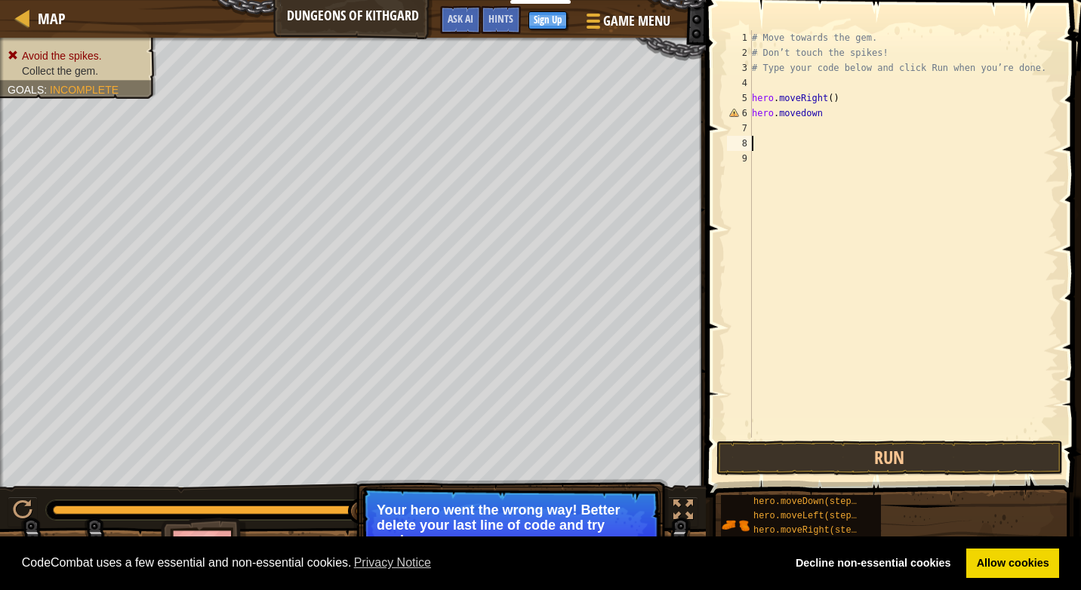
scroll to position [7, 0]
click at [767, 138] on div "# Move towards the gem. # Don’t touch the spikes! # Type your code below and cl…" at bounding box center [903, 249] width 309 height 438
click at [782, 131] on div "# Move towards the gem. # Don’t touch the spikes! # Type your code below and cl…" at bounding box center [903, 249] width 309 height 438
click at [799, 116] on div "# Move towards the gem. # Don’t touch the spikes! # Type your code below and cl…" at bounding box center [903, 249] width 309 height 438
click at [837, 115] on div "# Move towards the gem. # Don’t touch the spikes! # Type your code below and cl…" at bounding box center [903, 249] width 309 height 438
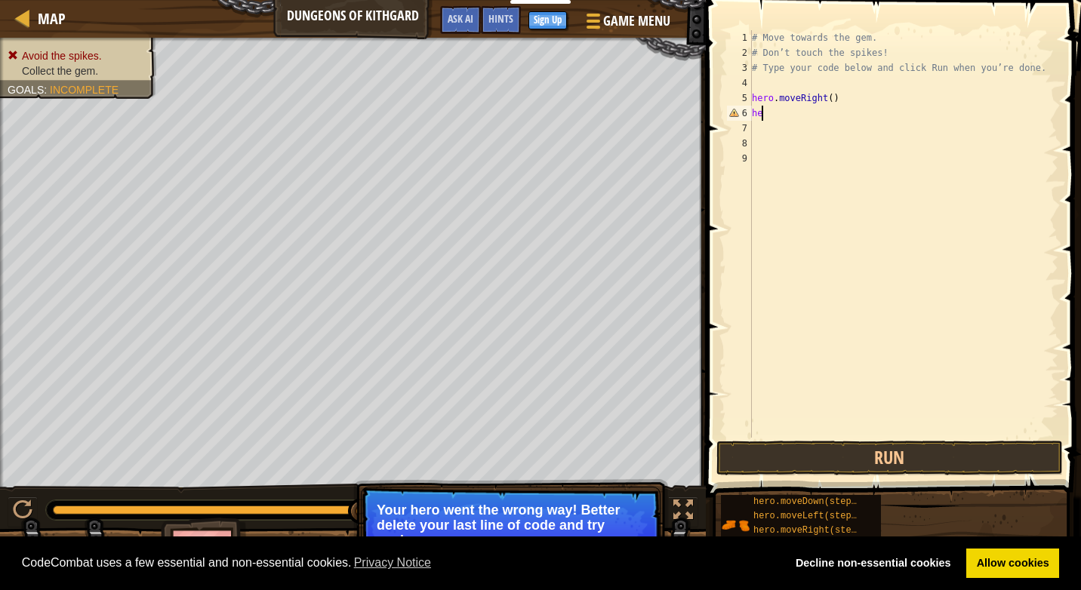
type textarea "h"
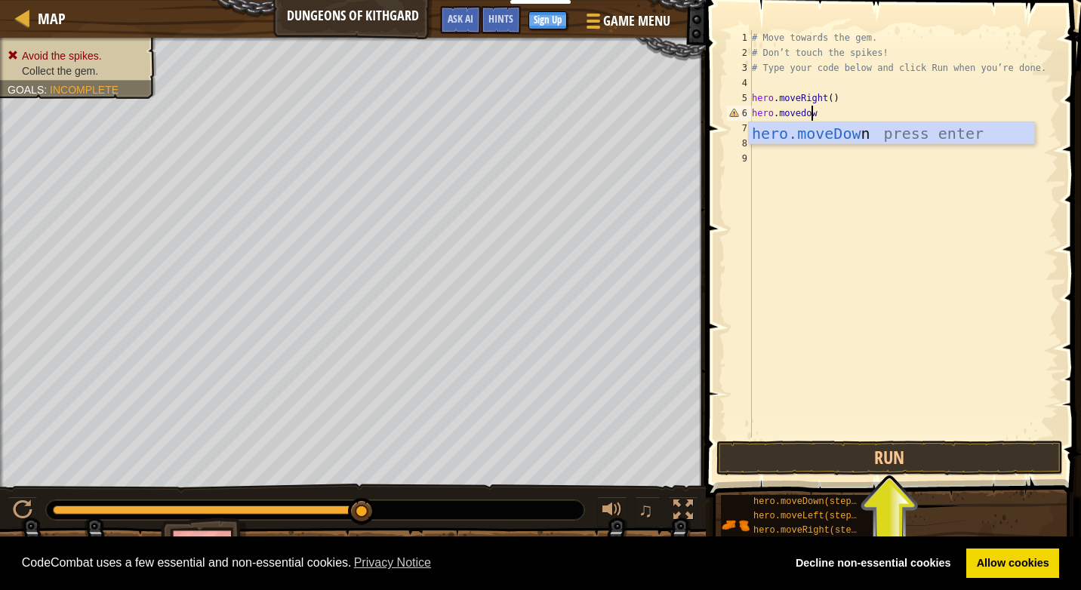
scroll to position [7, 5]
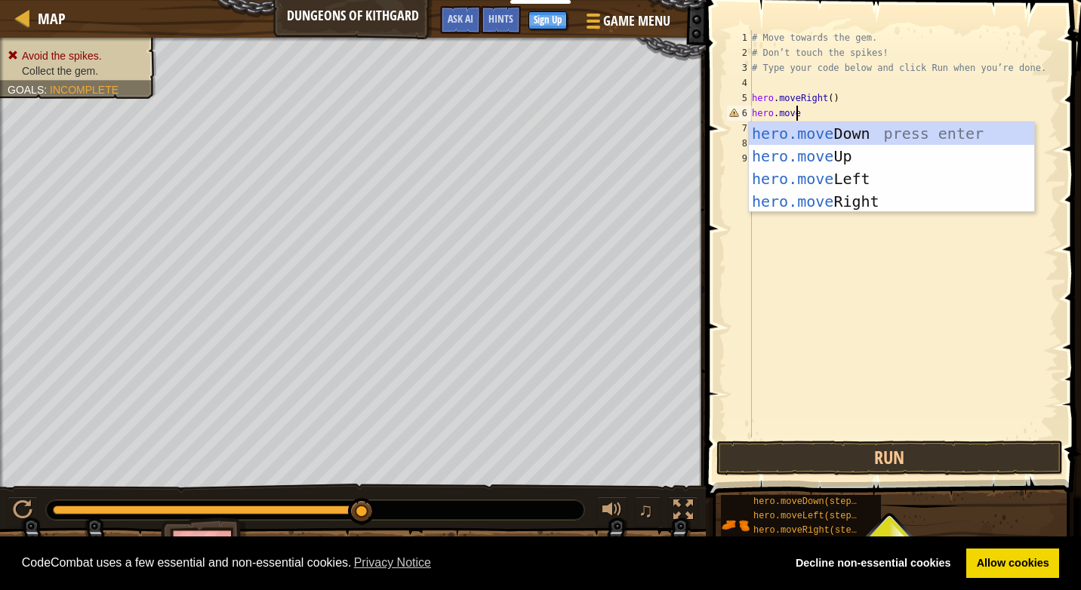
type textarea "hero.mov"
click at [843, 141] on div "hero.mov eDown press enter hero.mov eUp press enter hero.mov eLeft press enter …" at bounding box center [891, 190] width 285 height 136
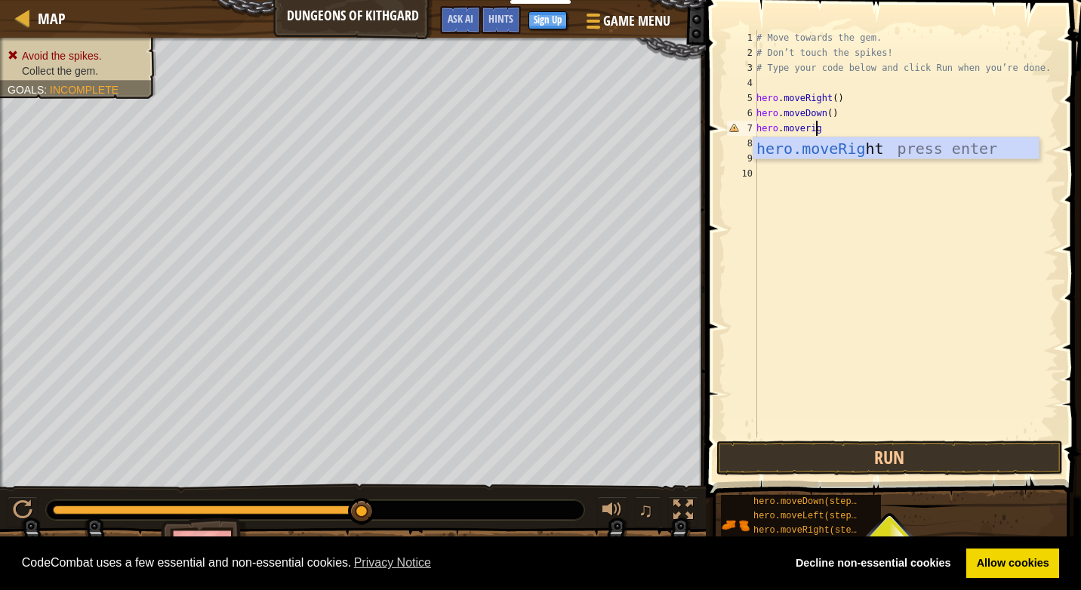
type textarea "hero.moverigh"
click at [792, 146] on div "hero.moveRigh t press enter" at bounding box center [895, 171] width 285 height 68
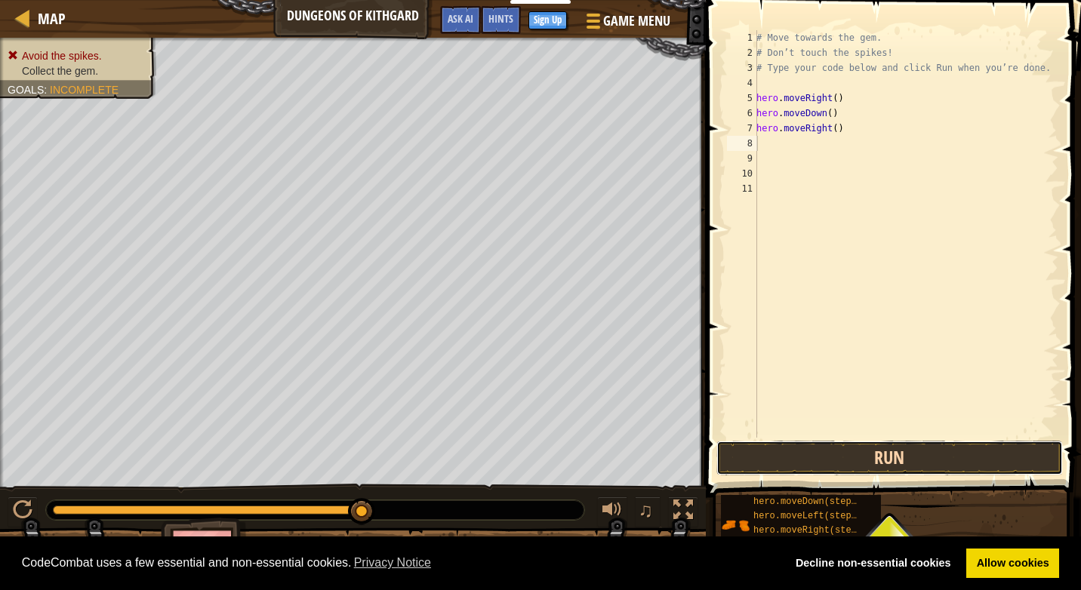
click at [804, 449] on button "Run" at bounding box center [889, 458] width 346 height 35
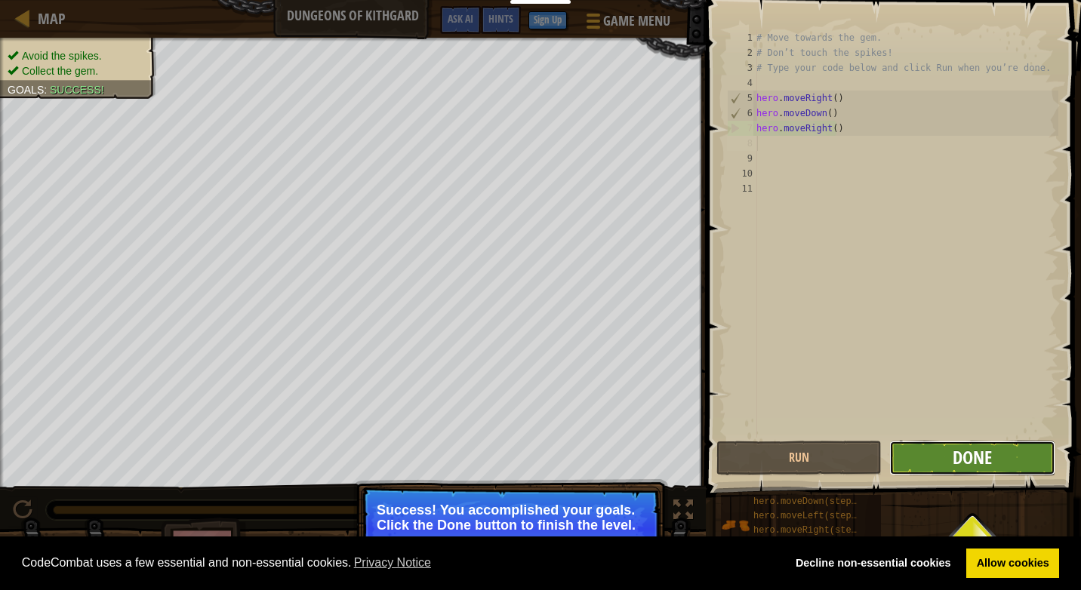
click at [986, 450] on span "Done" at bounding box center [971, 457] width 39 height 24
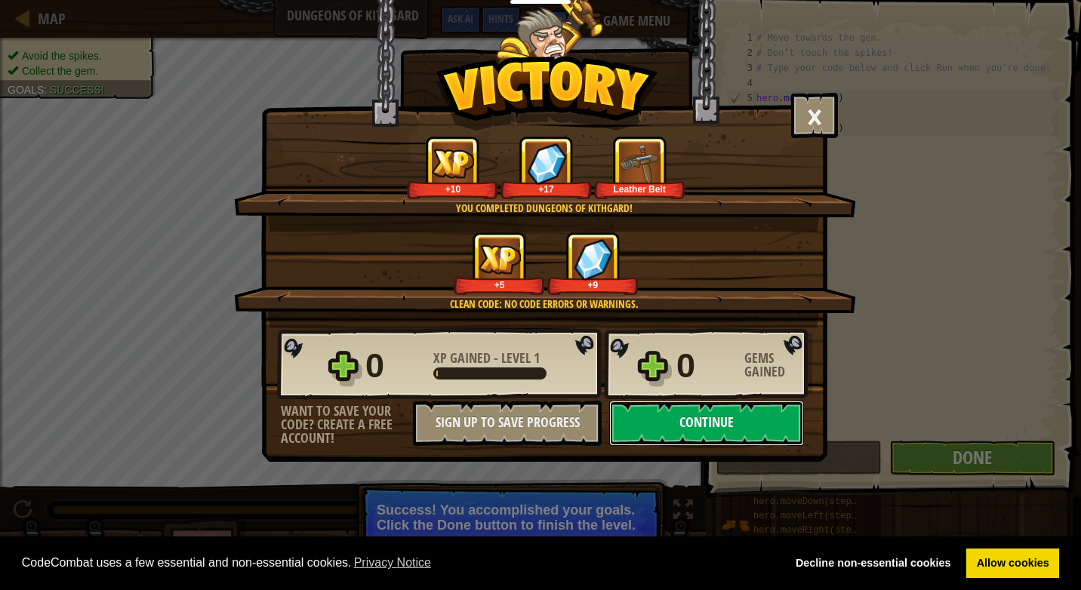
click at [646, 440] on button "Continue" at bounding box center [706, 423] width 195 height 45
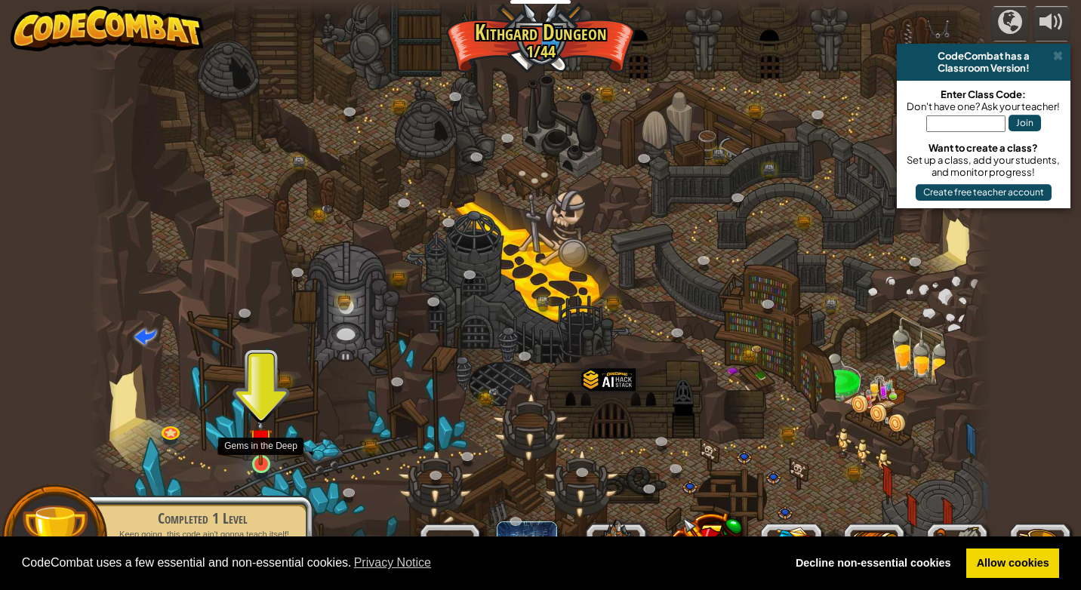
click at [261, 450] on img at bounding box center [260, 439] width 23 height 53
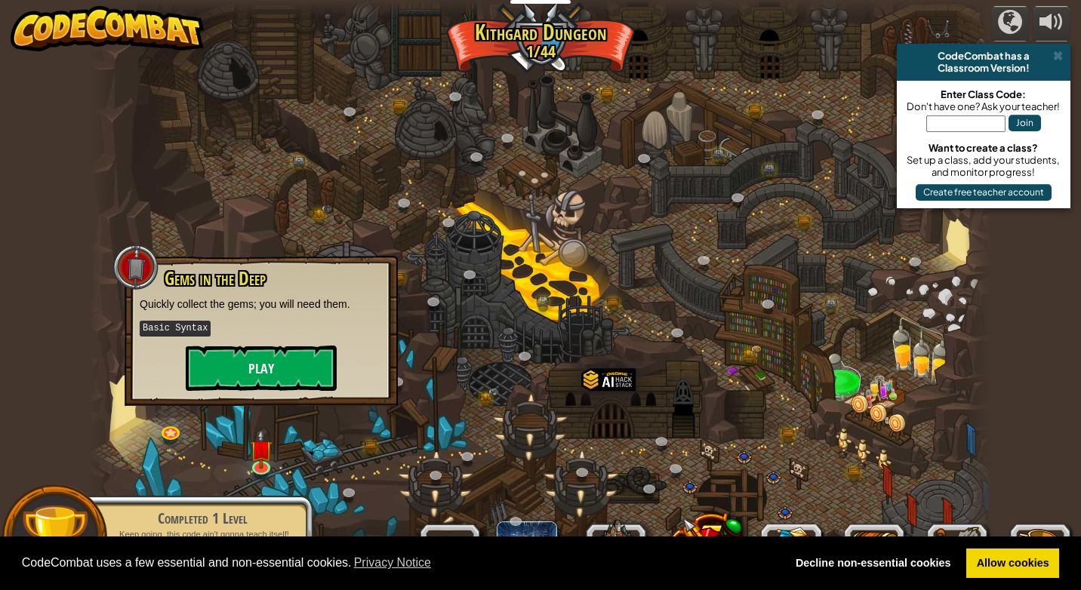
click at [250, 344] on div "Gems in the Deep Quickly collect the gems; you will need them. Basic Syntax Play" at bounding box center [261, 330] width 243 height 122
click at [260, 358] on button "Play" at bounding box center [261, 368] width 151 height 45
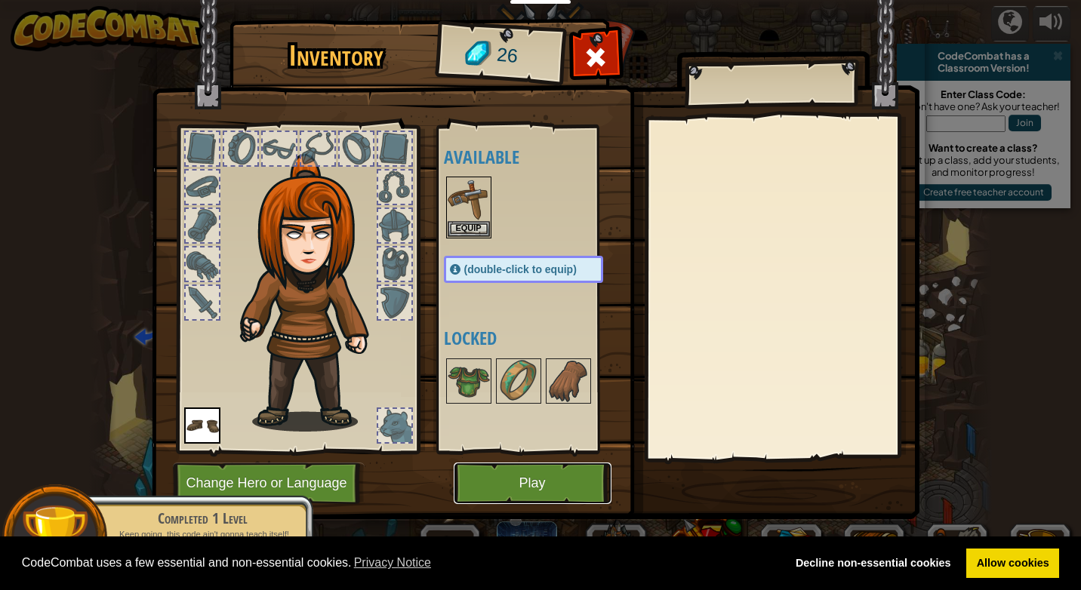
click at [503, 472] on button "Play" at bounding box center [532, 484] width 158 height 42
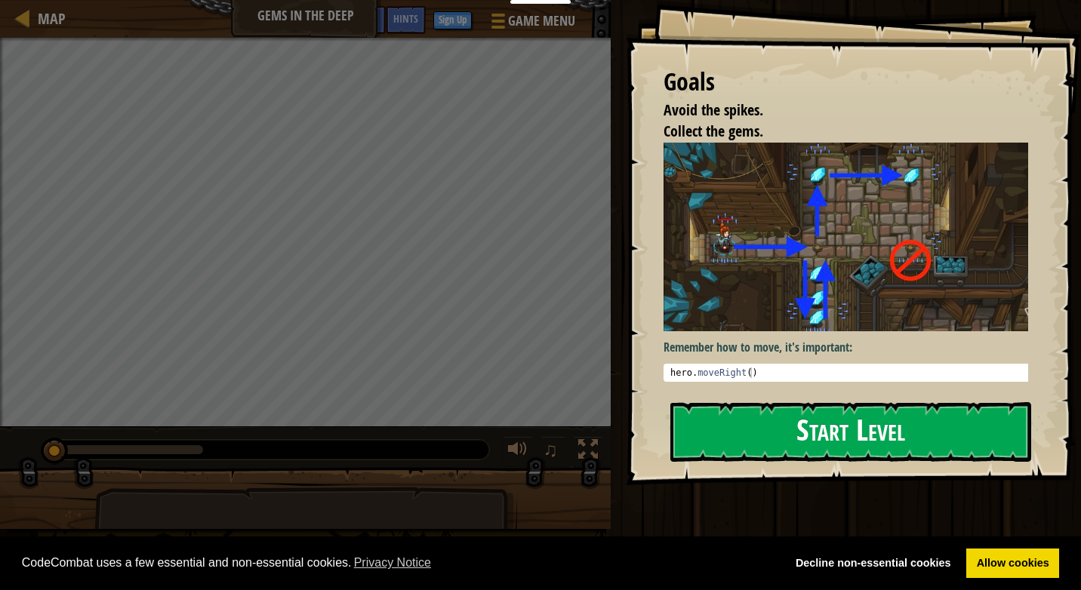
click at [858, 414] on button "Start Level" at bounding box center [850, 432] width 361 height 60
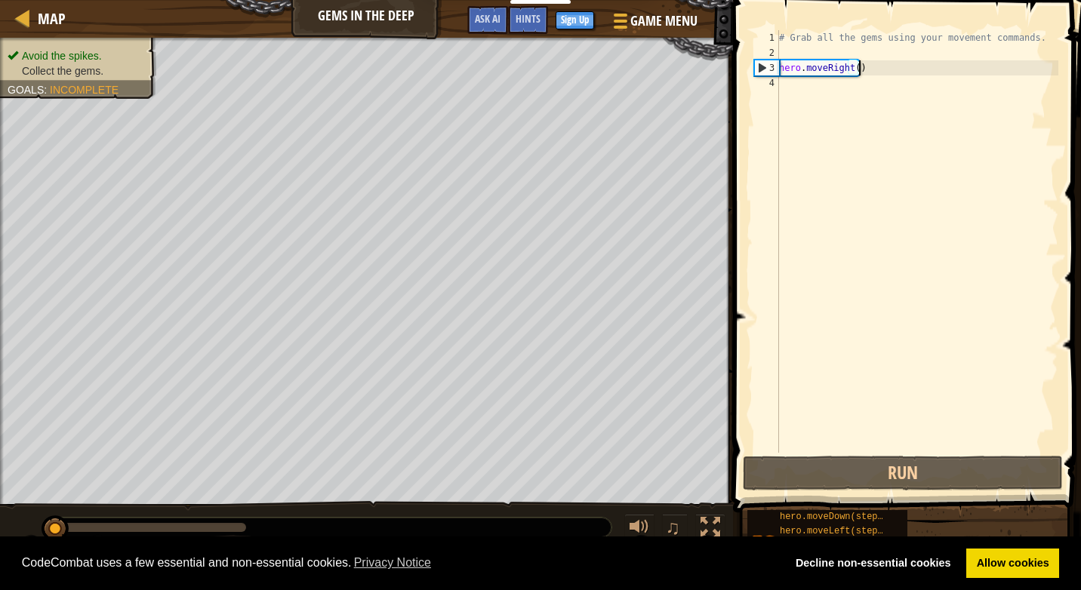
click at [862, 69] on div "# Grab all the gems using your movement commands. hero . moveRight ( )" at bounding box center [917, 256] width 282 height 453
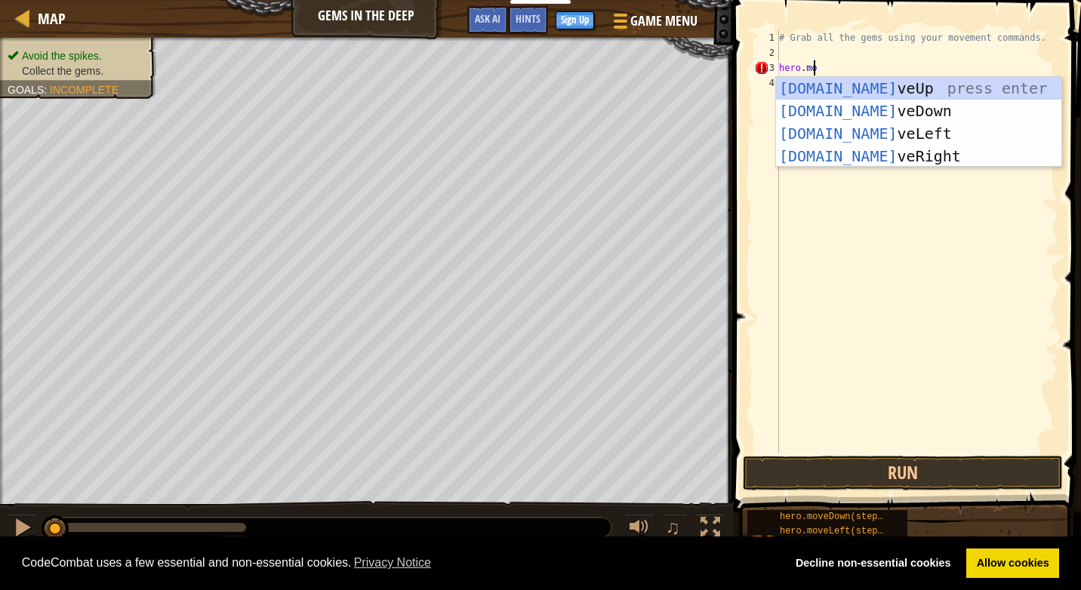
scroll to position [7, 2]
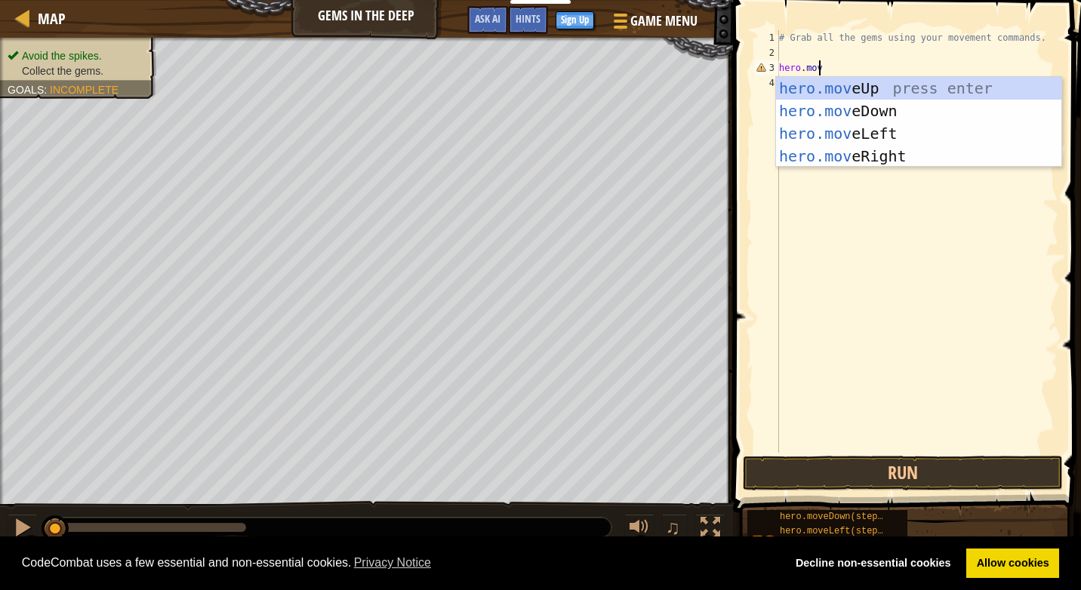
type textarea "hero.move"
click at [887, 168] on div "# Grab all the gems using your movement commands. hero . move" at bounding box center [917, 256] width 282 height 453
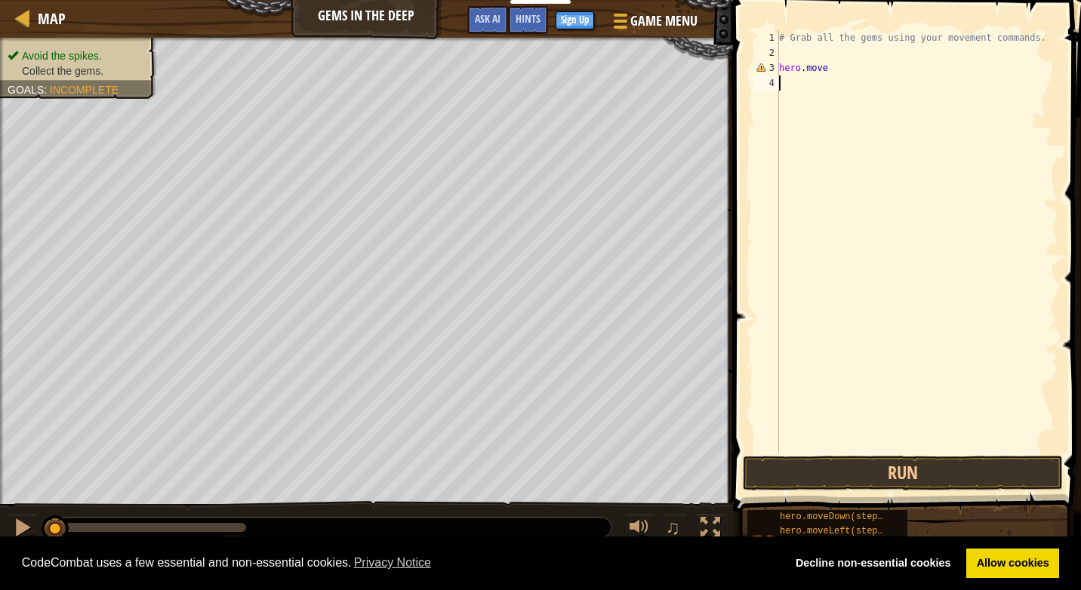
scroll to position [7, 0]
drag, startPoint x: 830, startPoint y: 473, endPoint x: 838, endPoint y: 478, distance: 9.2
click at [834, 475] on button "Run" at bounding box center [902, 473] width 320 height 35
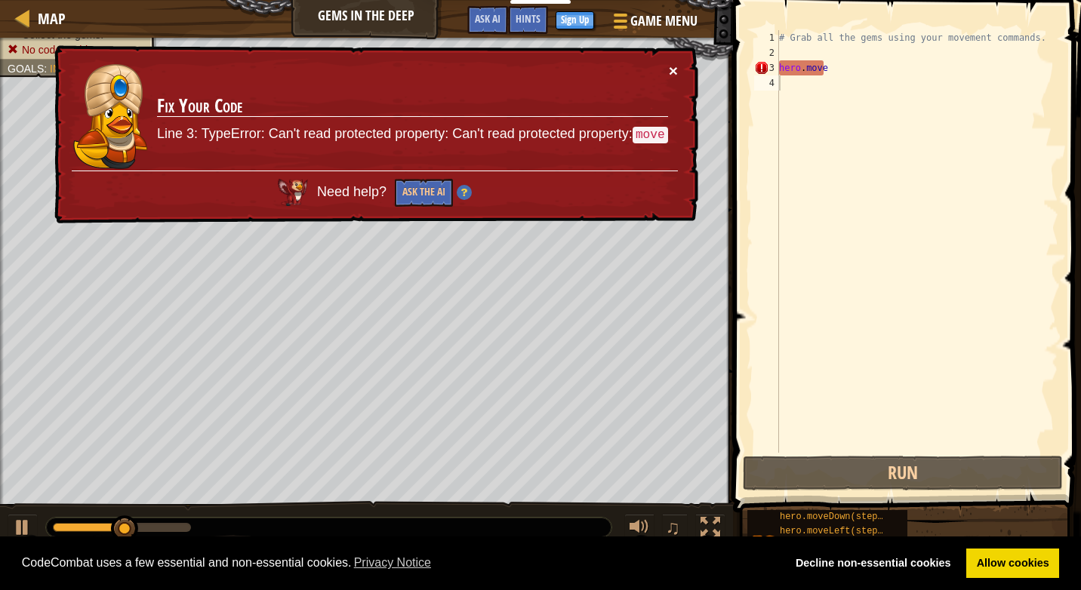
click at [671, 72] on button "×" at bounding box center [673, 71] width 9 height 16
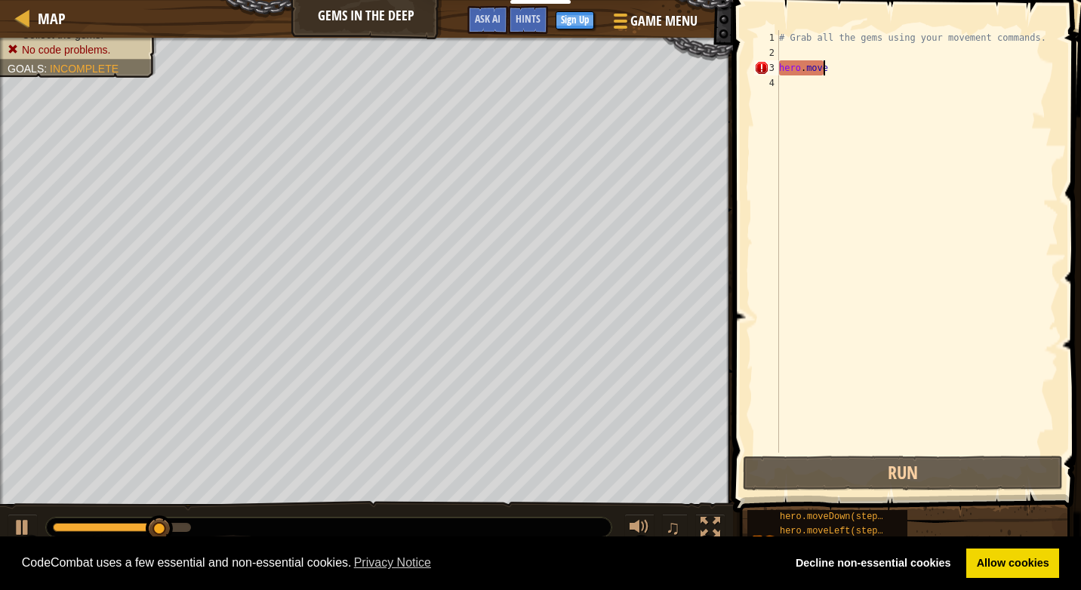
click at [831, 66] on div "# Grab all the gems using your movement commands. hero . move" at bounding box center [917, 256] width 282 height 453
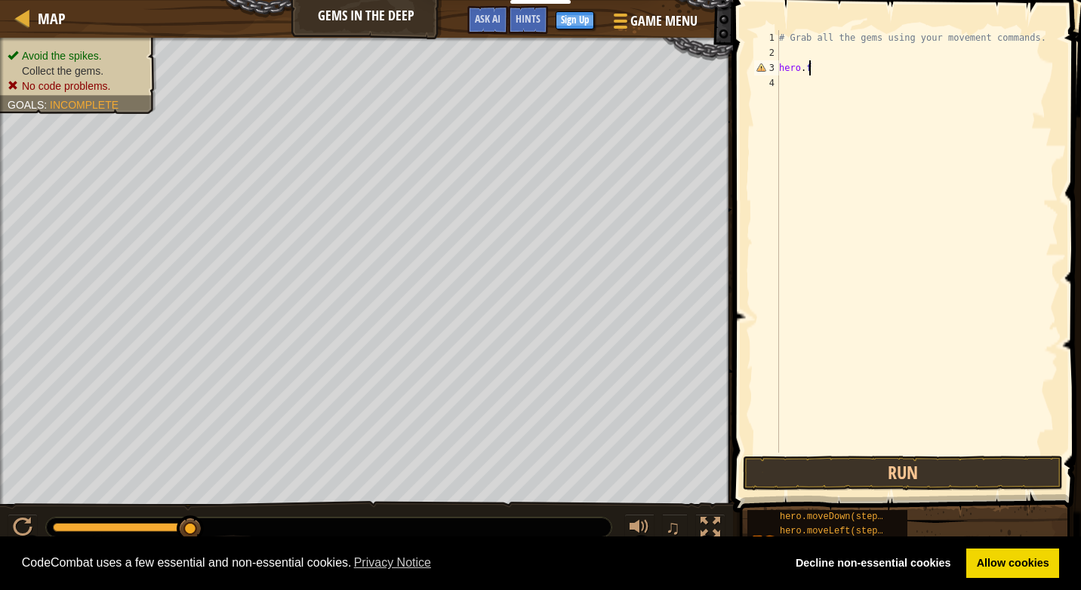
scroll to position [7, 2]
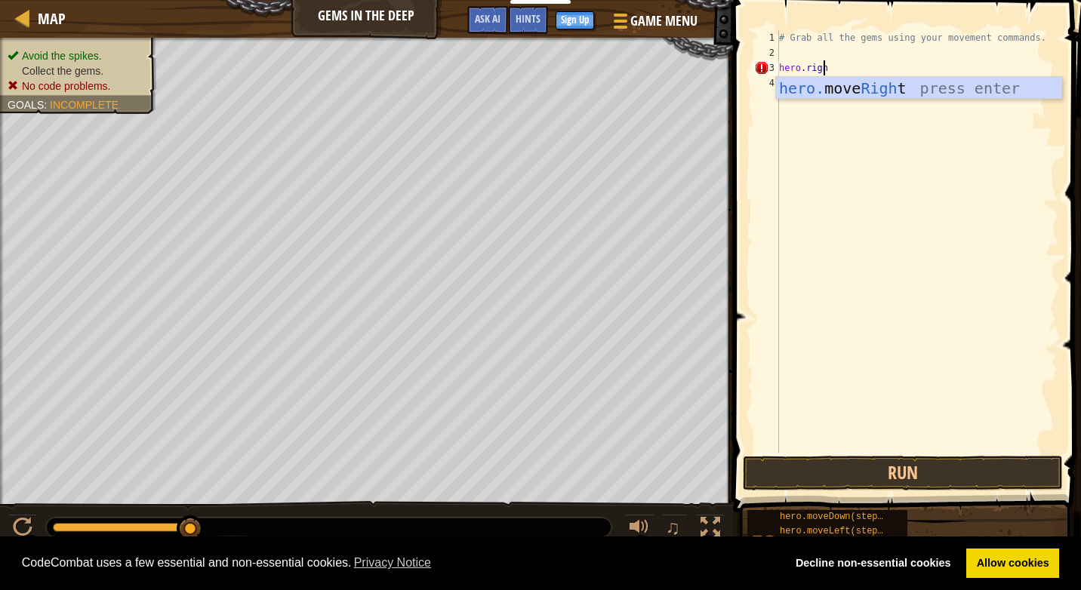
type textarea "hero.right"
click at [856, 82] on div "hero. move Right press enter" at bounding box center [918, 111] width 285 height 68
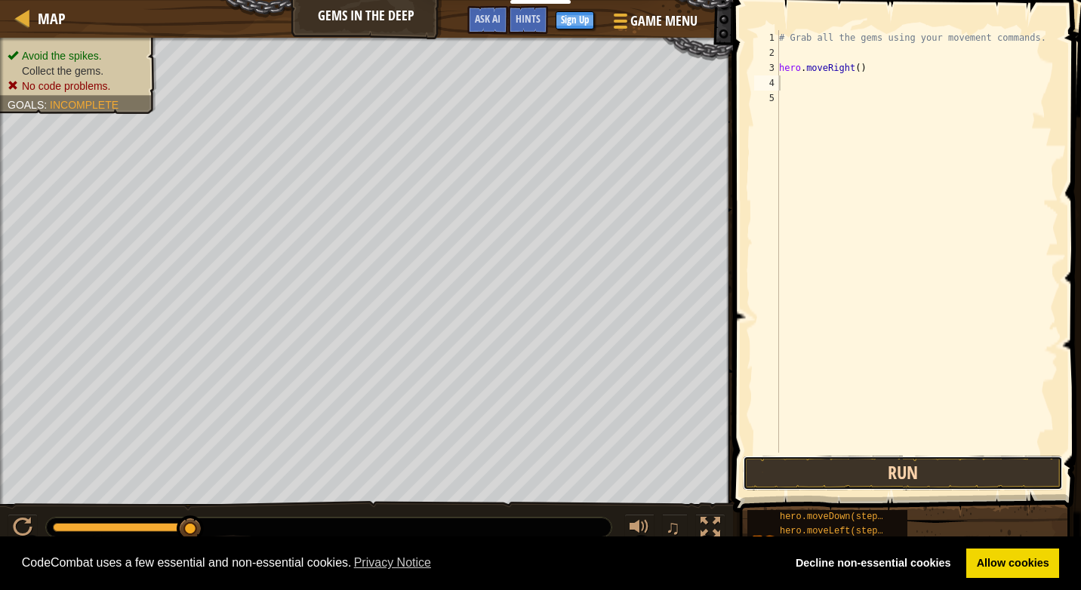
click at [871, 488] on button "Run" at bounding box center [902, 473] width 320 height 35
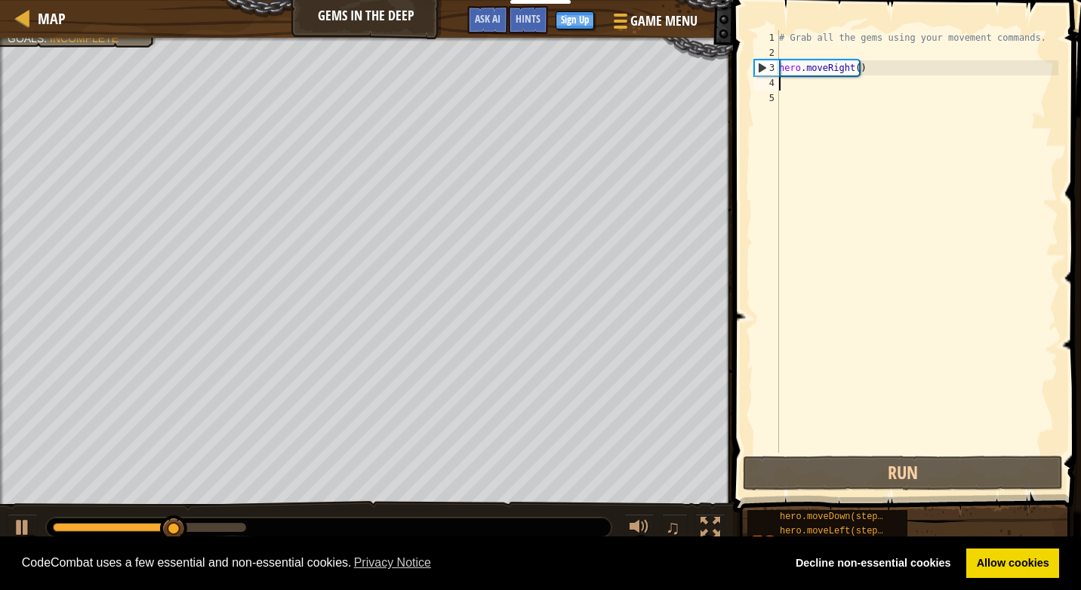
click at [773, 85] on div "4" at bounding box center [766, 82] width 25 height 15
click at [787, 89] on div "# Grab all the gems using your movement commands. hero . moveRight ( )" at bounding box center [917, 256] width 282 height 453
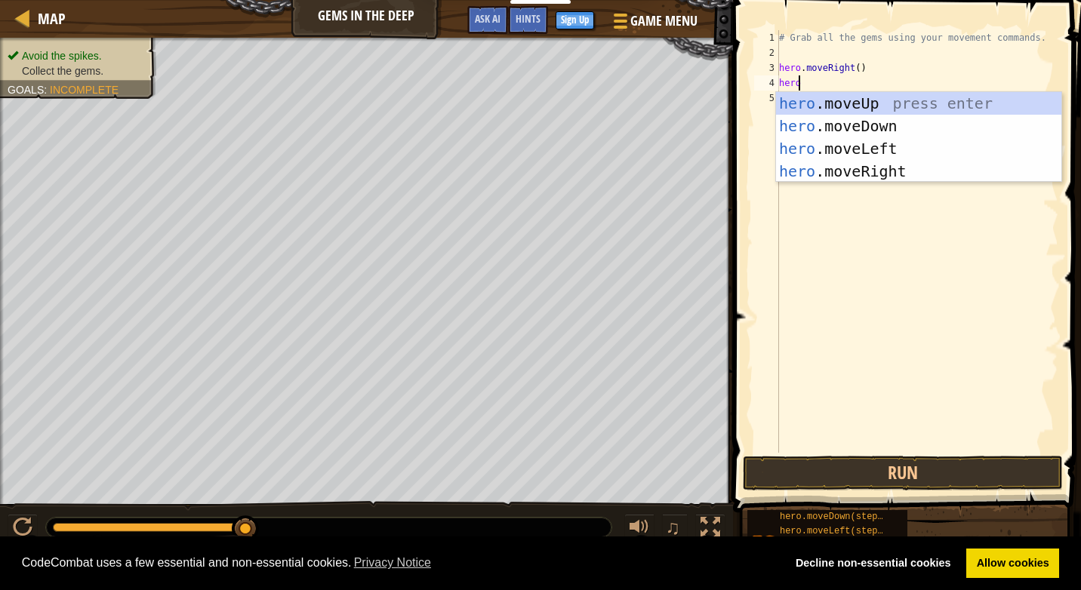
scroll to position [7, 1]
type textarea "hero."
click at [791, 119] on div "hero. moveUp press enter hero. moveDown press enter hero. moveLeft press enter …" at bounding box center [918, 160] width 285 height 136
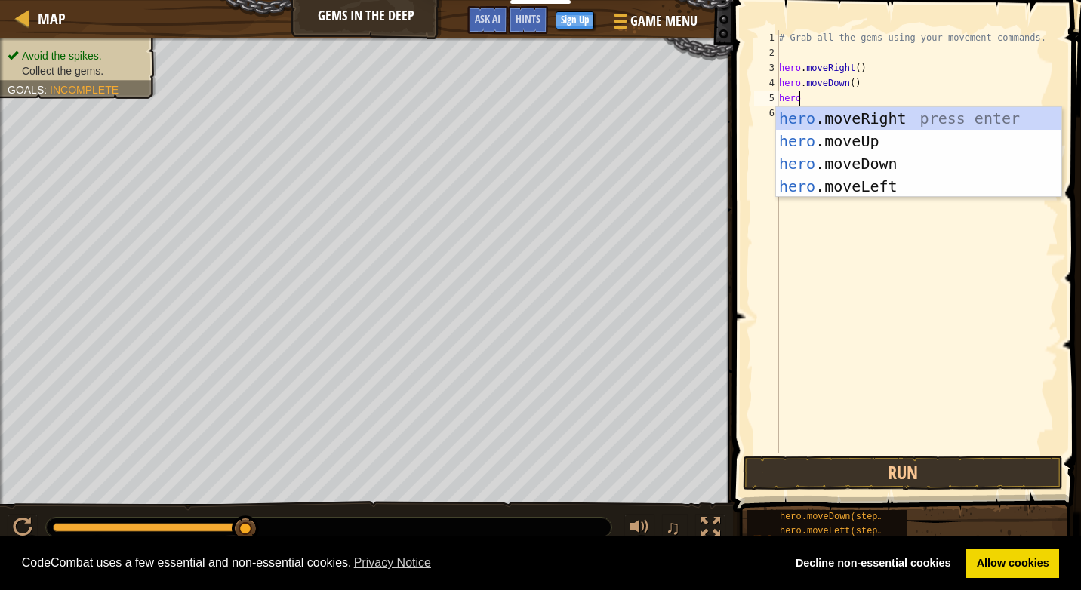
type textarea "hero."
click at [789, 110] on div "hero. moveUp press enter hero. moveDown press enter hero. moveLeft press enter …" at bounding box center [918, 175] width 285 height 136
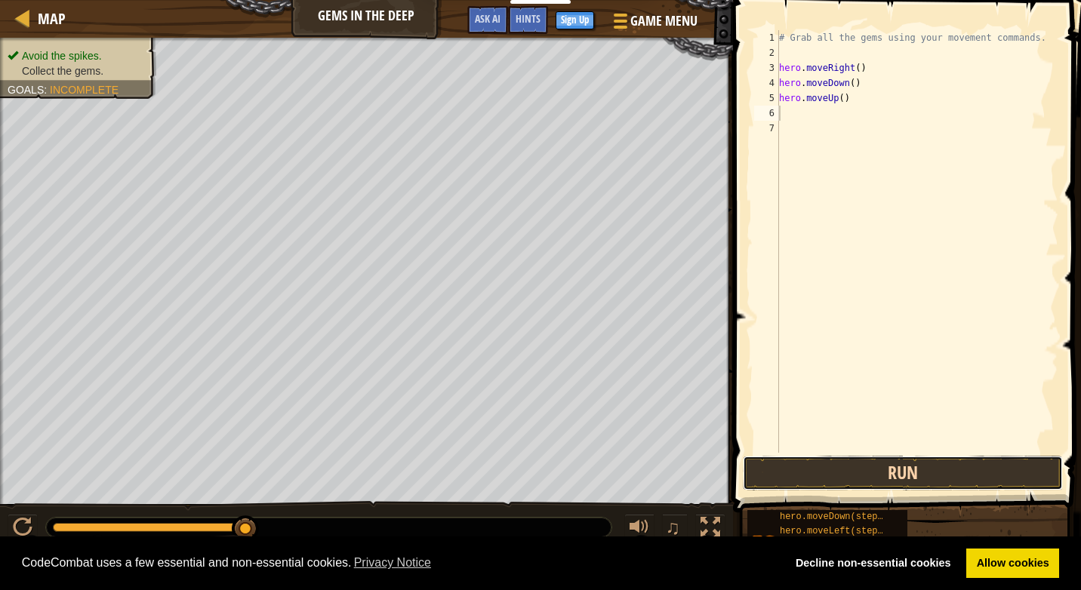
click at [927, 469] on button "Run" at bounding box center [902, 473] width 320 height 35
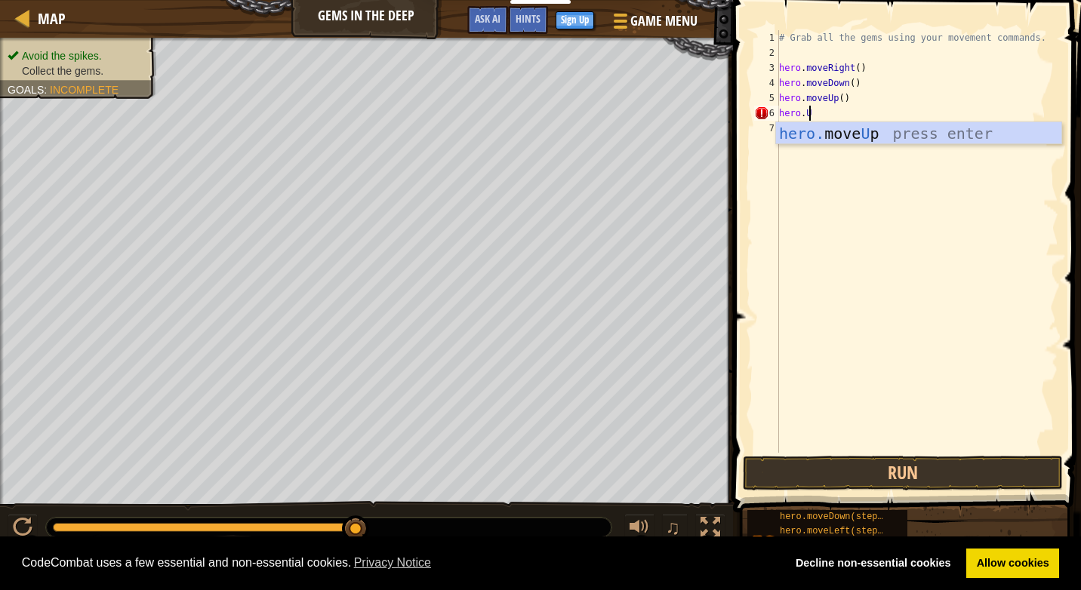
scroll to position [7, 2]
type textarea "hero.Up"
click at [838, 143] on div "hero. move Up press enter" at bounding box center [918, 156] width 285 height 68
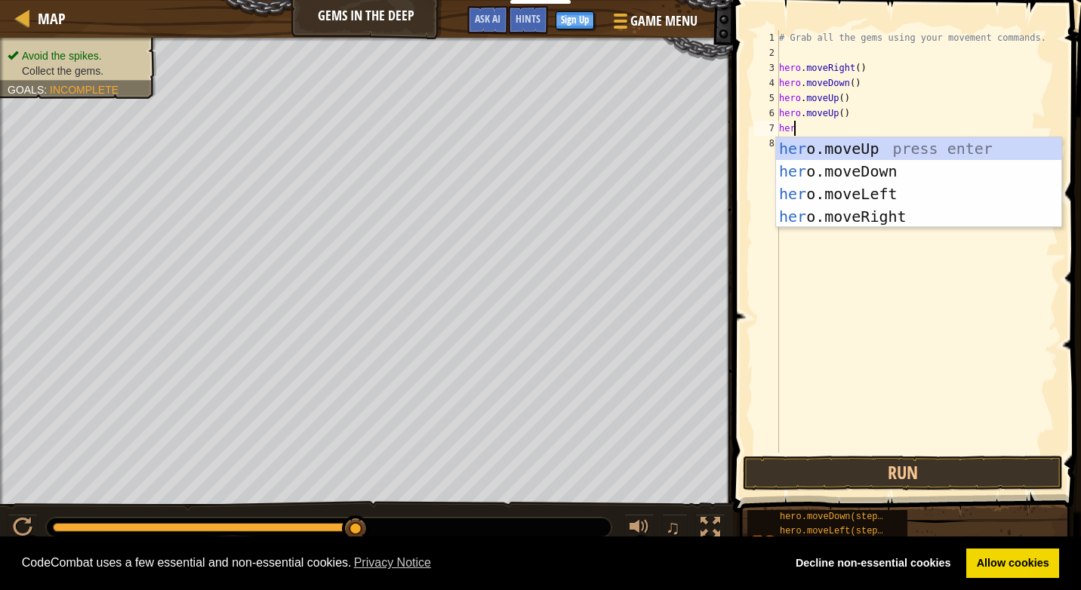
scroll to position [7, 1]
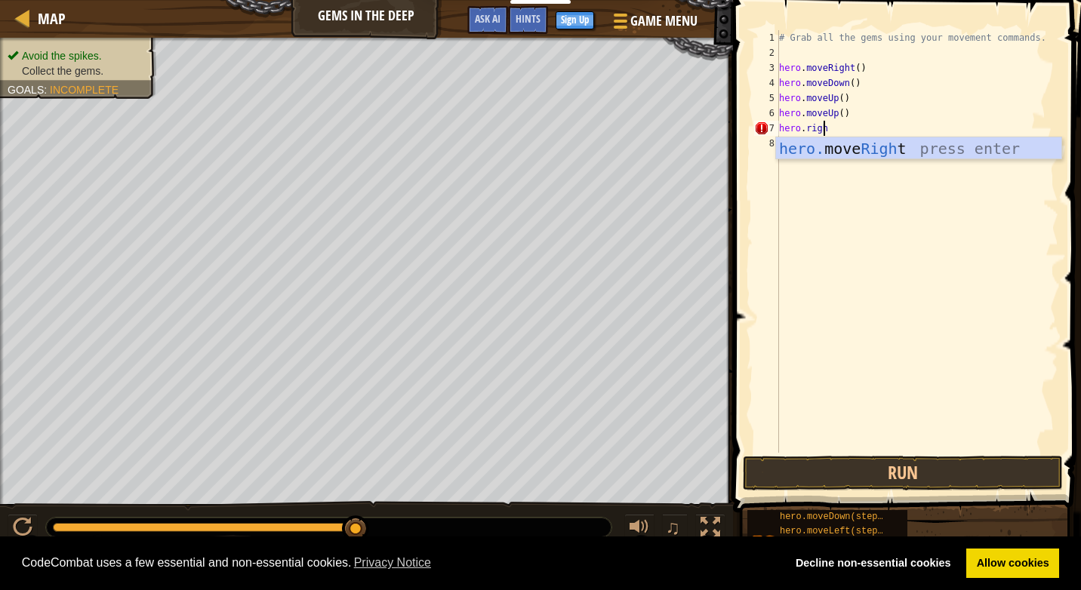
type textarea "hero.right"
click at [807, 150] on div "hero. move Right press enter" at bounding box center [918, 171] width 285 height 68
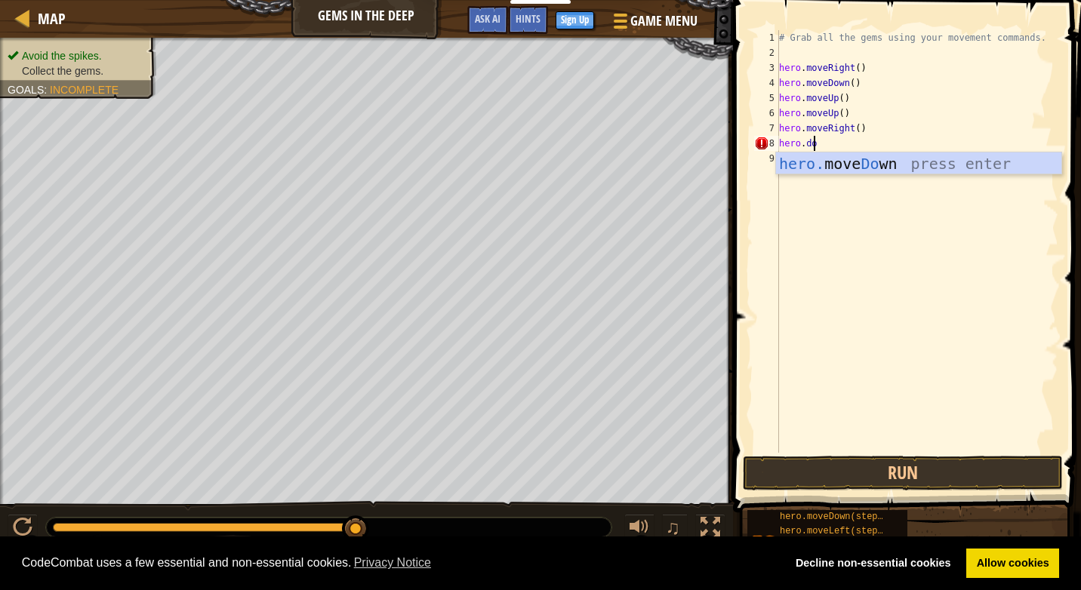
scroll to position [7, 2]
type textarea "hero.down"
click at [815, 167] on div "hero. move Down press enter" at bounding box center [918, 186] width 285 height 68
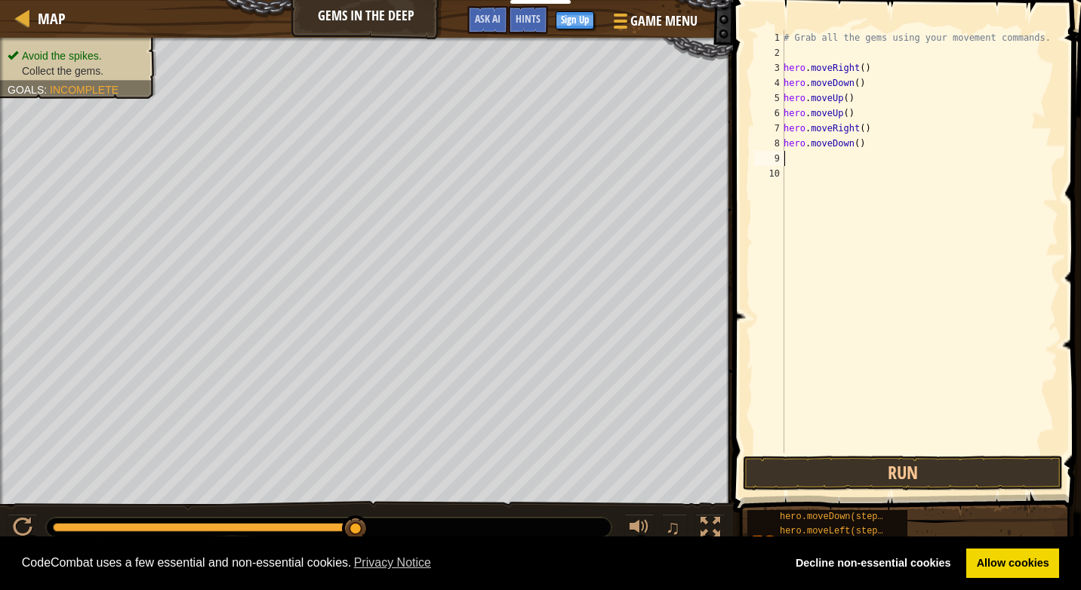
scroll to position [7, 0]
click at [841, 474] on button "Run" at bounding box center [902, 473] width 320 height 35
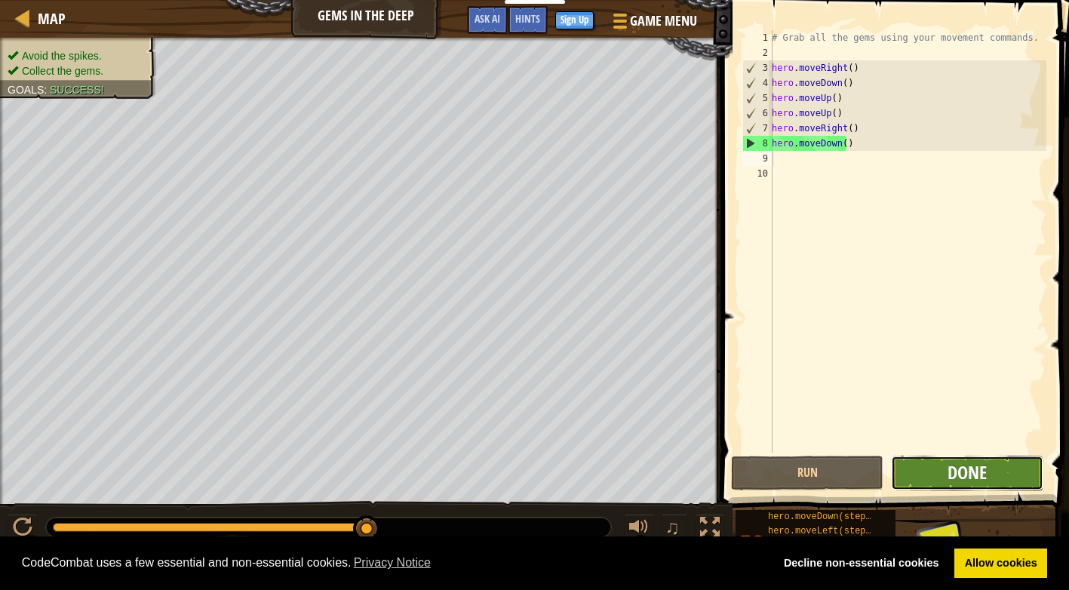
click at [961, 482] on span "Done" at bounding box center [967, 472] width 39 height 24
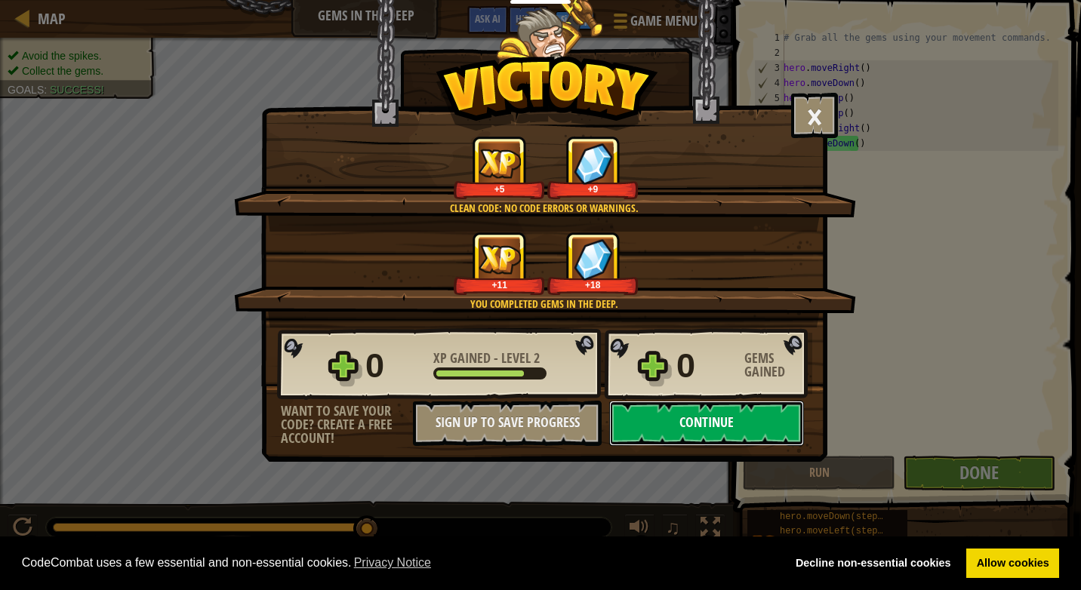
click at [720, 423] on button "Continue" at bounding box center [706, 423] width 195 height 45
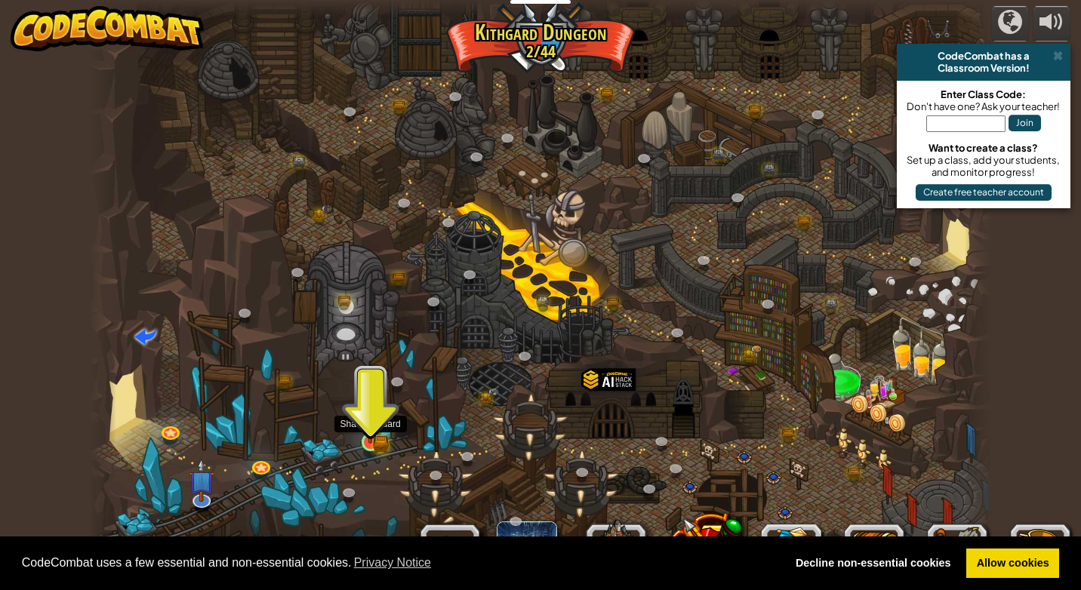
click at [364, 435] on img at bounding box center [369, 418] width 23 height 51
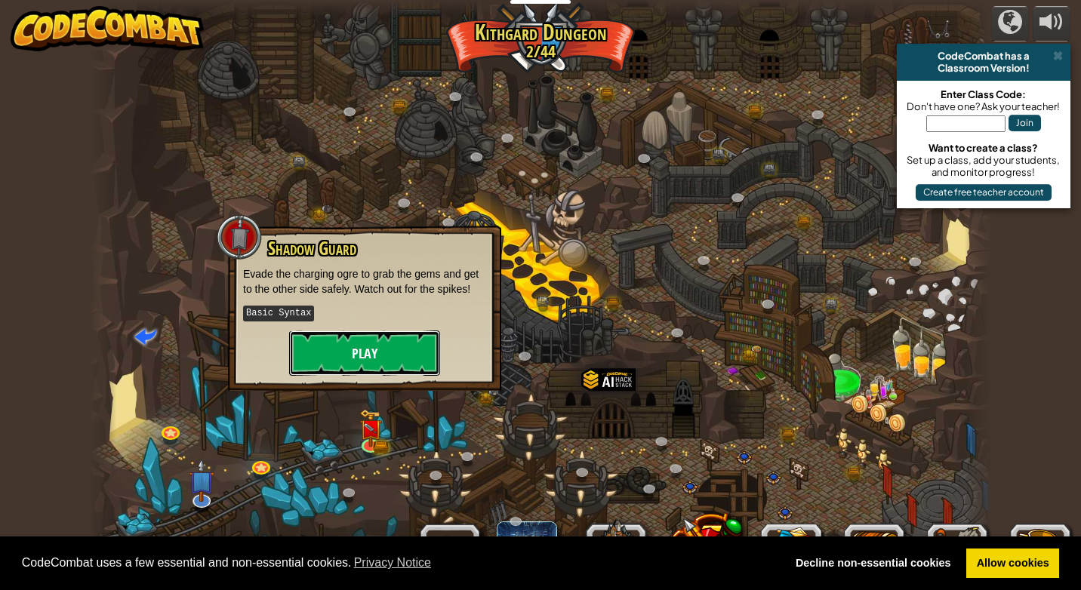
click at [359, 358] on button "Play" at bounding box center [364, 352] width 151 height 45
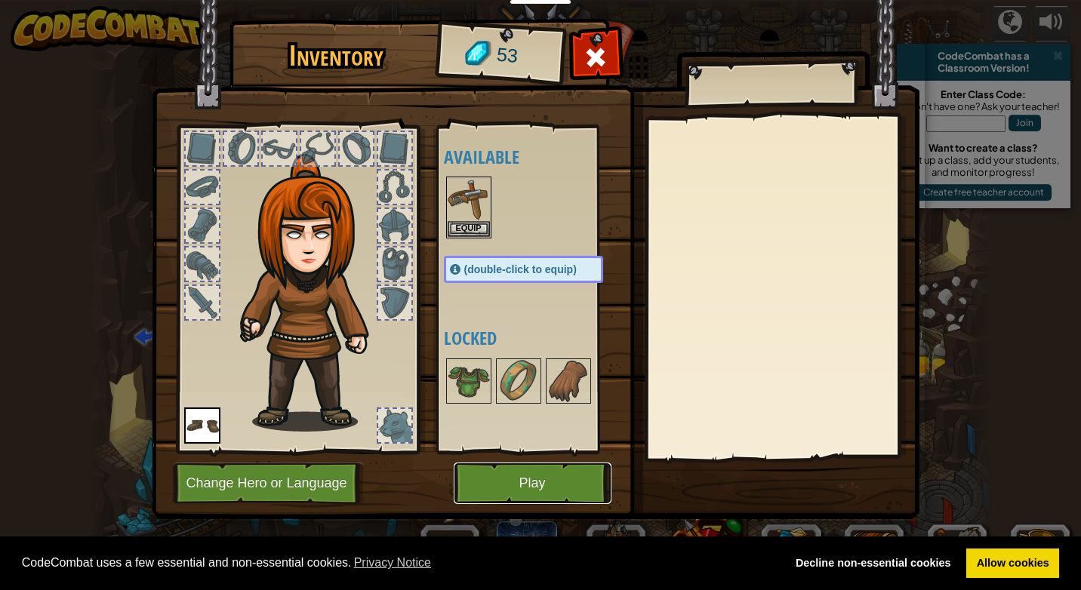
click at [490, 479] on button "Play" at bounding box center [532, 484] width 158 height 42
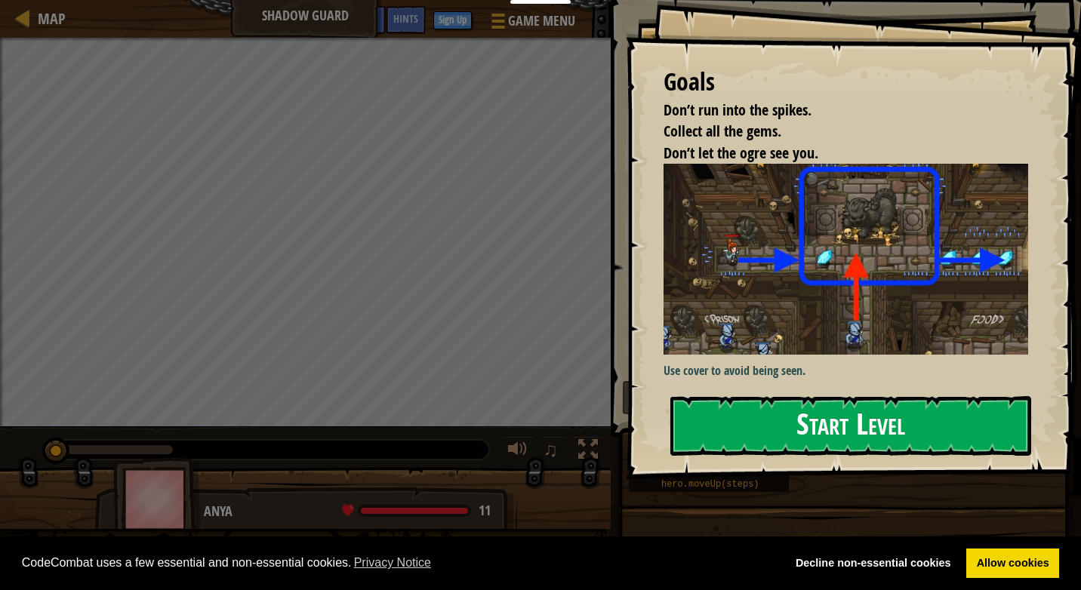
click at [825, 396] on button "Start Level" at bounding box center [850, 426] width 361 height 60
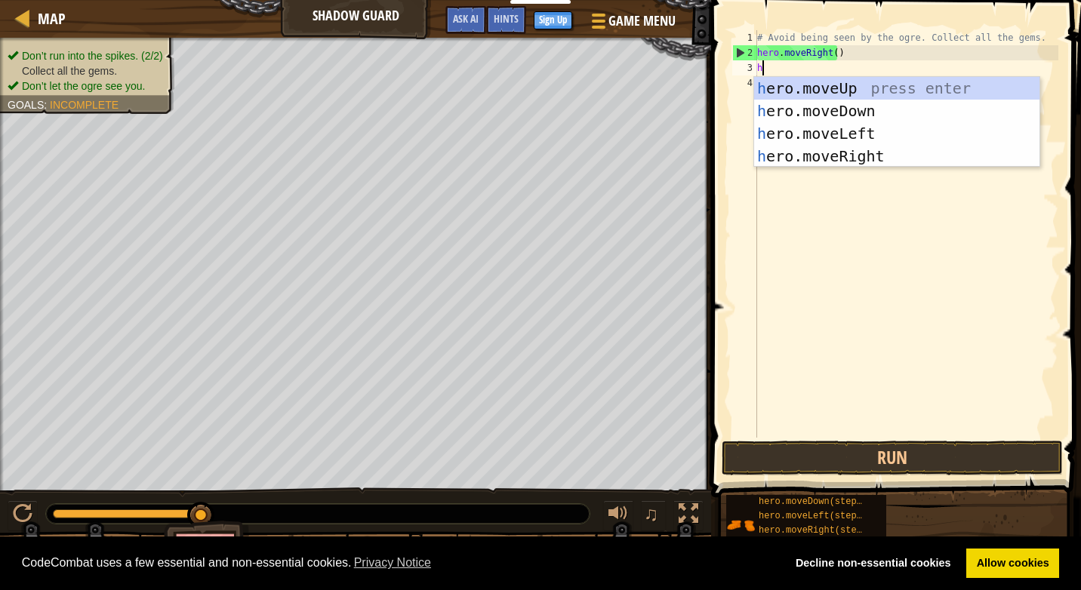
scroll to position [7, 0]
type textarea "hero."
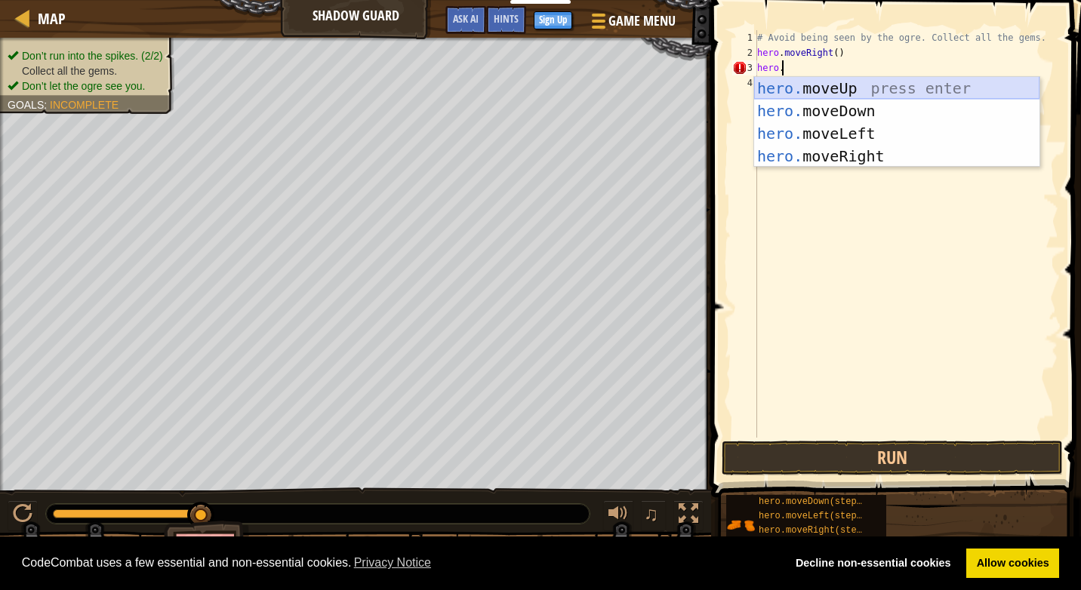
click at [764, 88] on div "hero. moveUp press enter hero. moveDown press enter hero. moveLeft press enter …" at bounding box center [896, 145] width 285 height 136
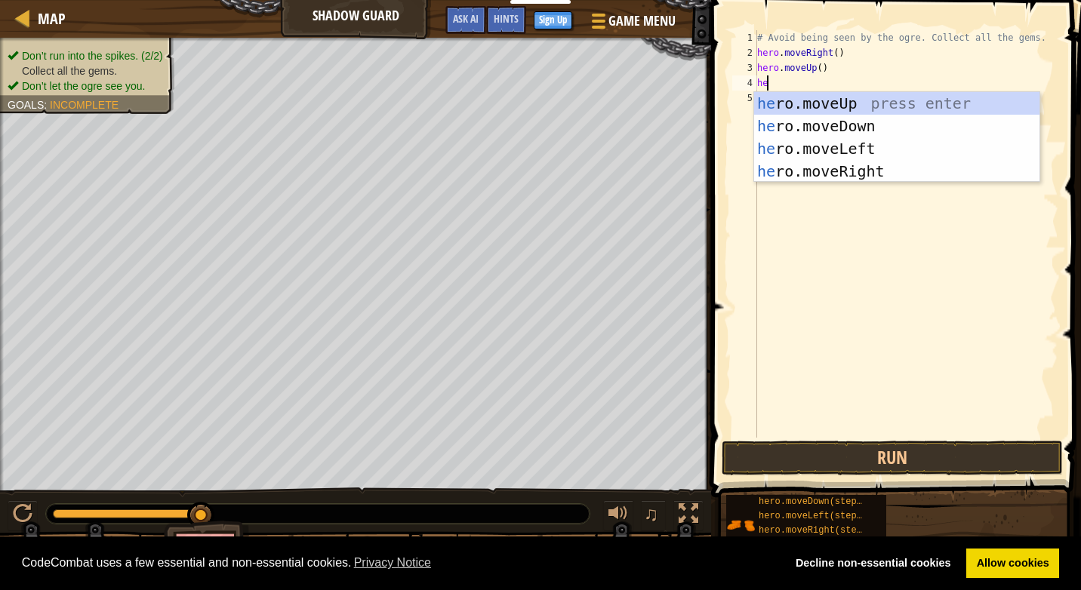
scroll to position [7, 1]
type textarea "hero."
click at [783, 166] on div "hero. moveUp press enter hero. moveDown press enter hero. moveLeft press enter …" at bounding box center [896, 160] width 285 height 136
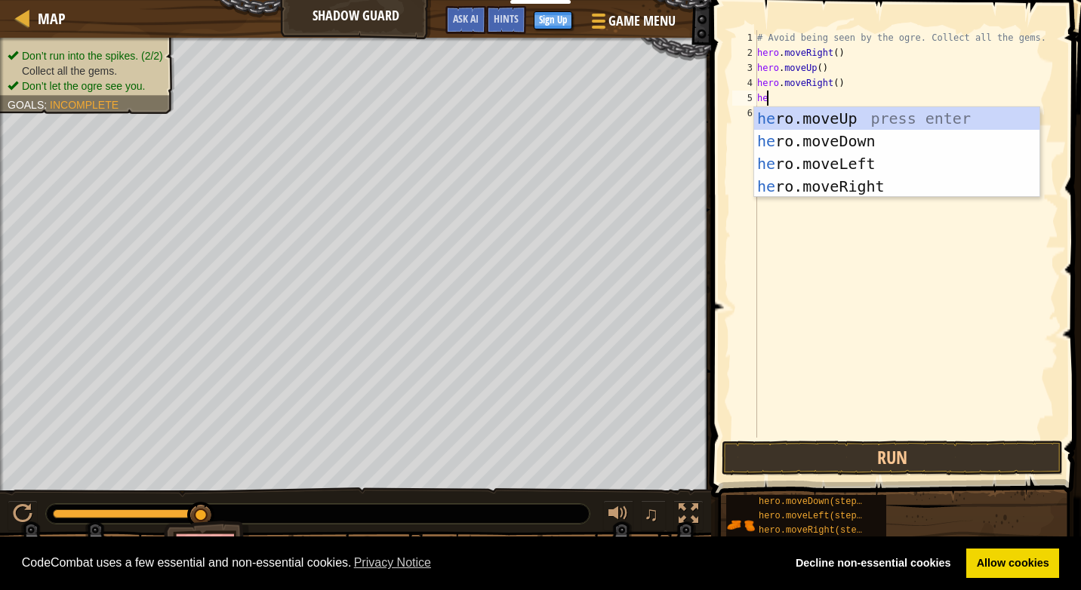
scroll to position [7, 1]
type textarea "hero"
click at [834, 140] on div "hero .moveUp press enter hero .moveDown press enter hero .moveLeft press enter …" at bounding box center [896, 175] width 285 height 136
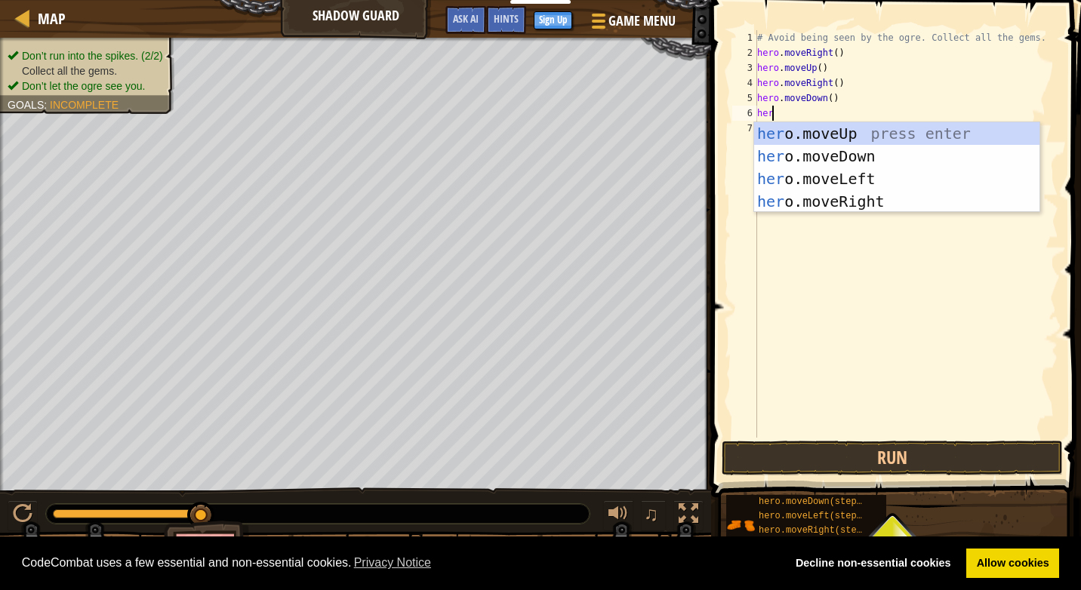
type textarea "hero"
drag, startPoint x: 841, startPoint y: 197, endPoint x: 831, endPoint y: 197, distance: 10.6
click at [841, 197] on div "hero .moveUp press enter hero .moveDown press enter hero .moveLeft press enter …" at bounding box center [896, 190] width 285 height 136
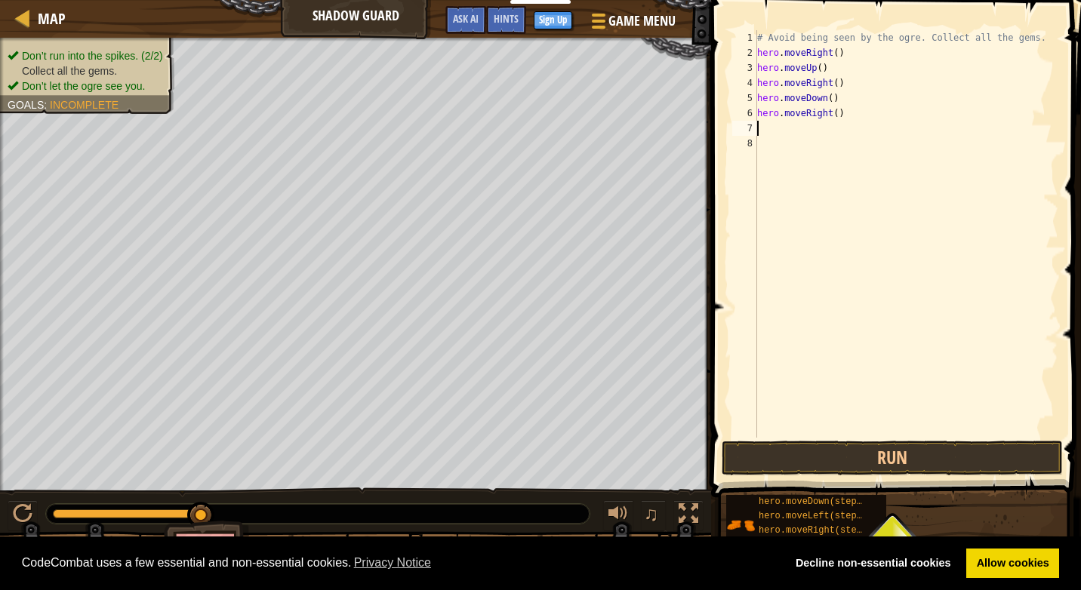
scroll to position [7, 0]
click at [933, 472] on button "Run" at bounding box center [891, 458] width 341 height 35
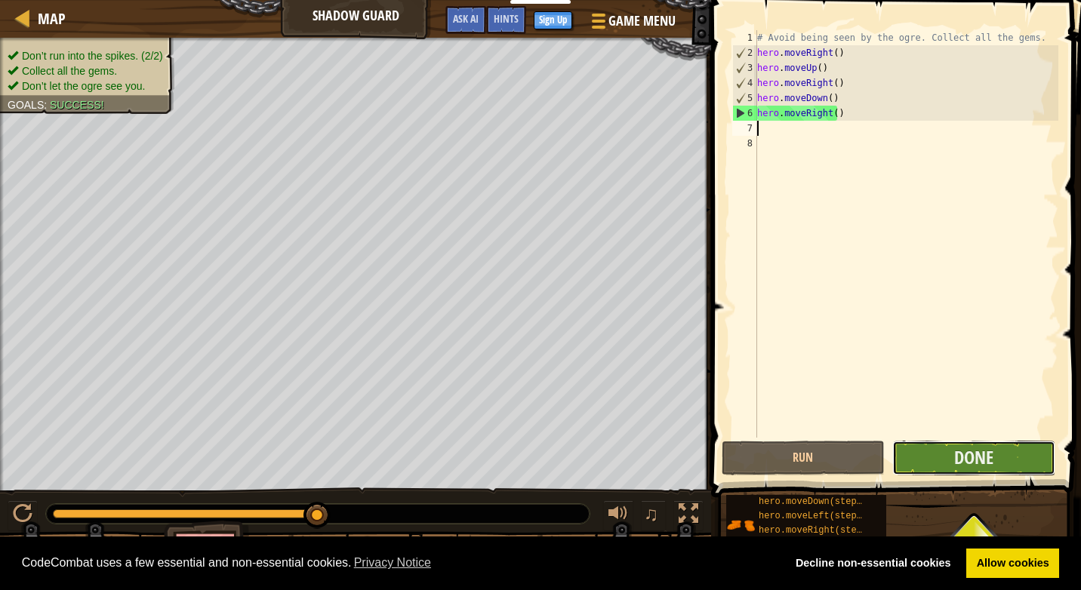
click at [1026, 460] on button "Done" at bounding box center [973, 458] width 163 height 35
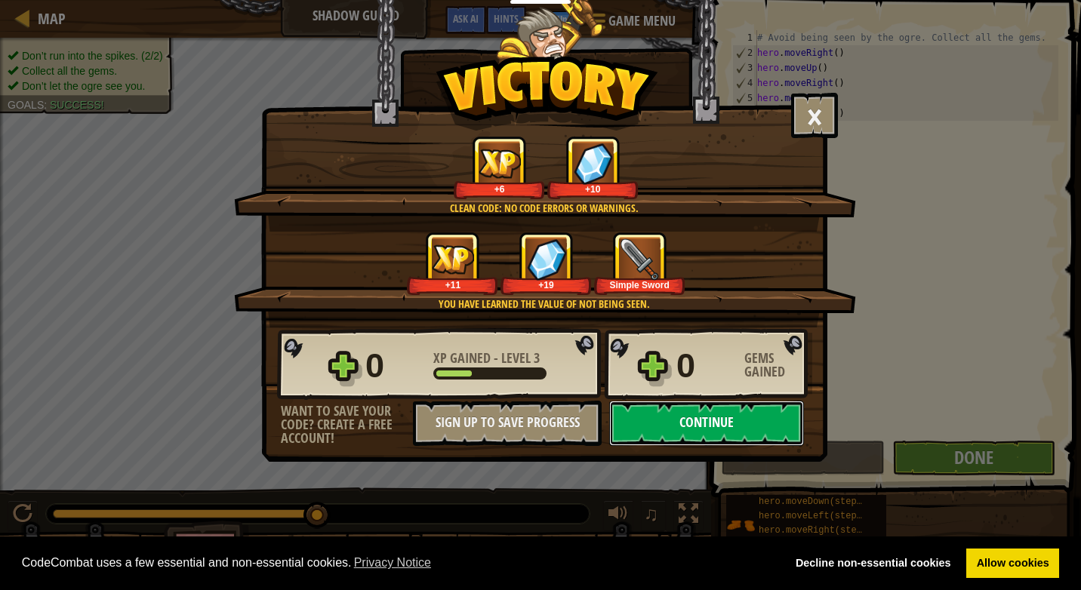
click at [659, 423] on button "Continue" at bounding box center [706, 423] width 195 height 45
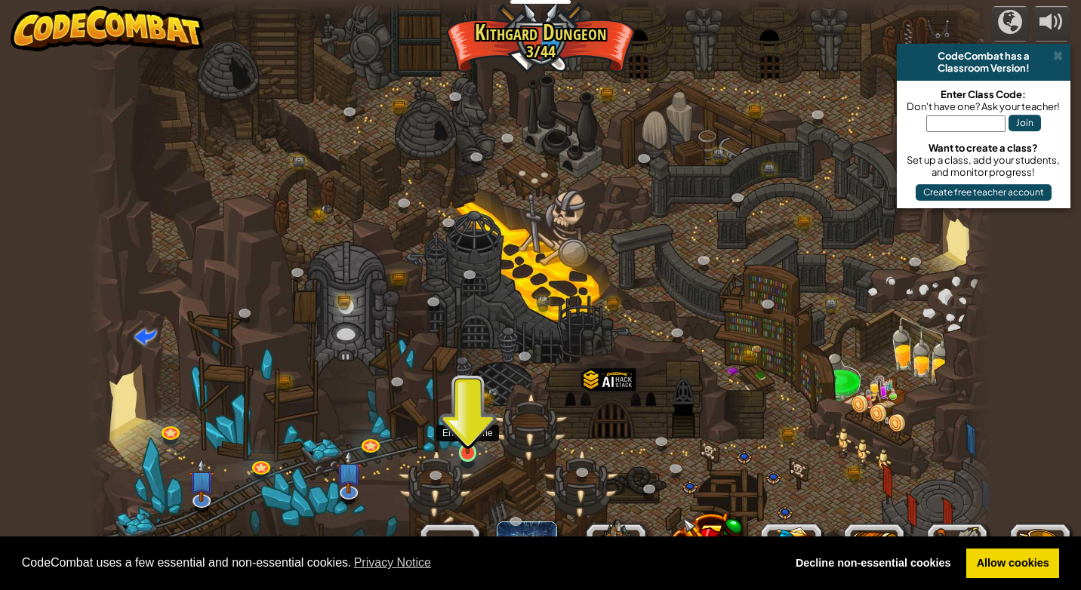
click at [463, 444] on img at bounding box center [467, 427] width 23 height 53
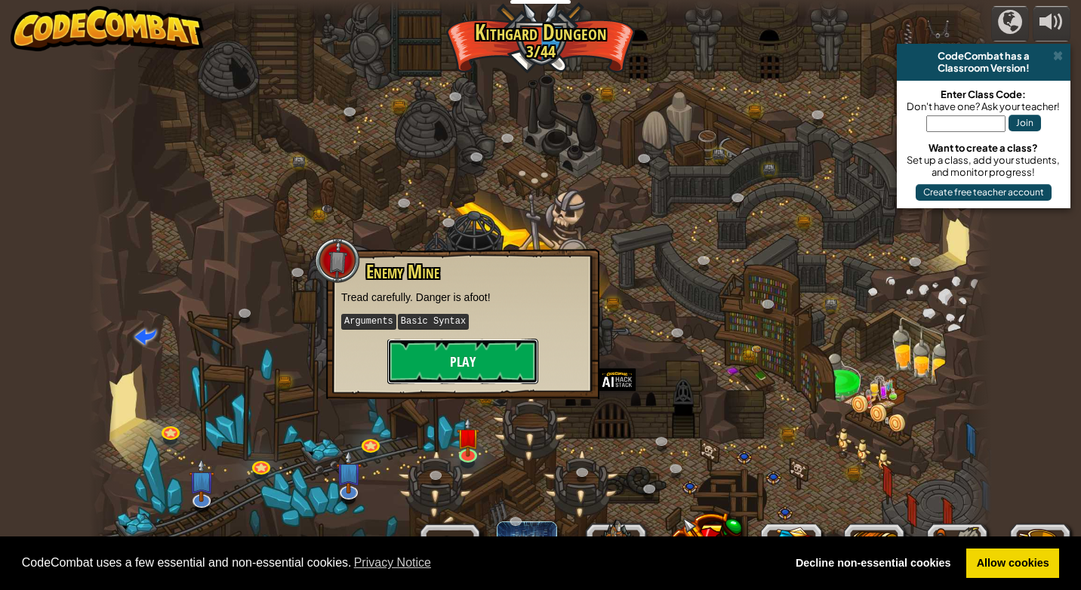
click at [452, 358] on button "Play" at bounding box center [462, 361] width 151 height 45
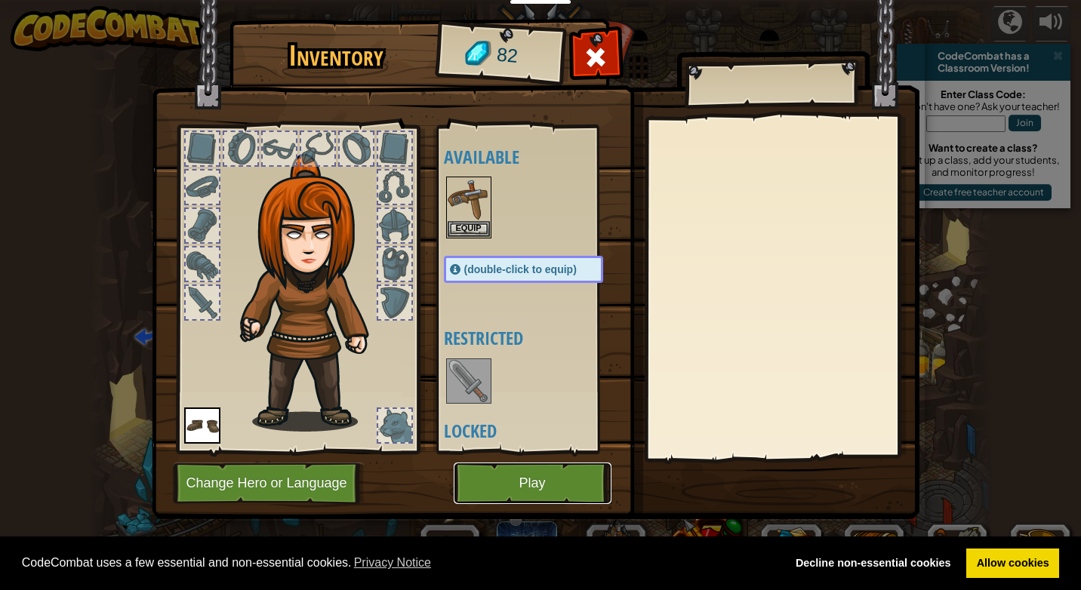
click at [525, 471] on button "Play" at bounding box center [532, 484] width 158 height 42
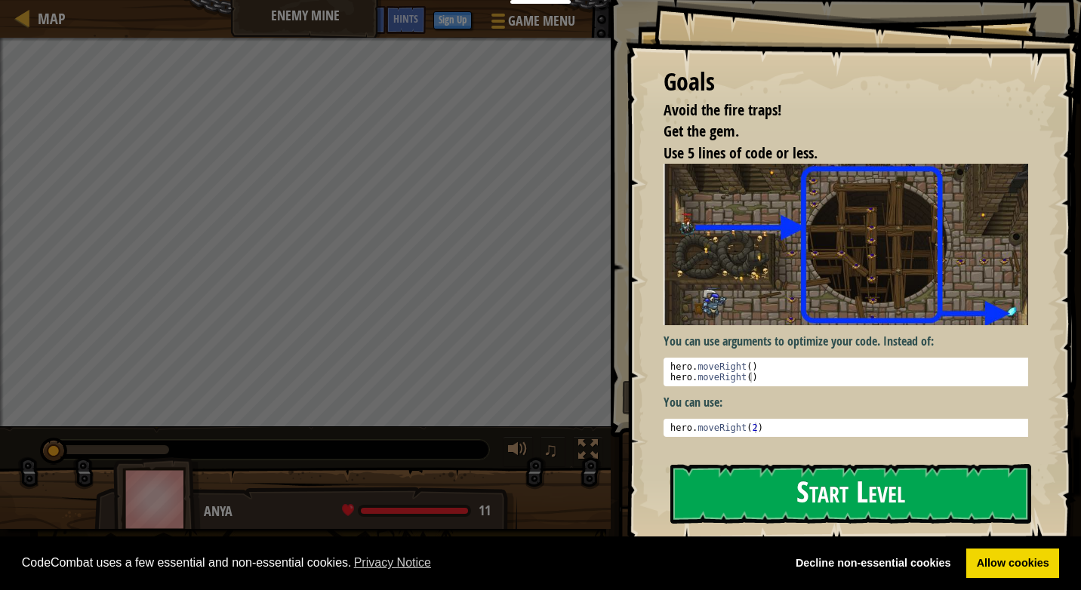
click at [803, 478] on button "Start Level" at bounding box center [850, 494] width 361 height 60
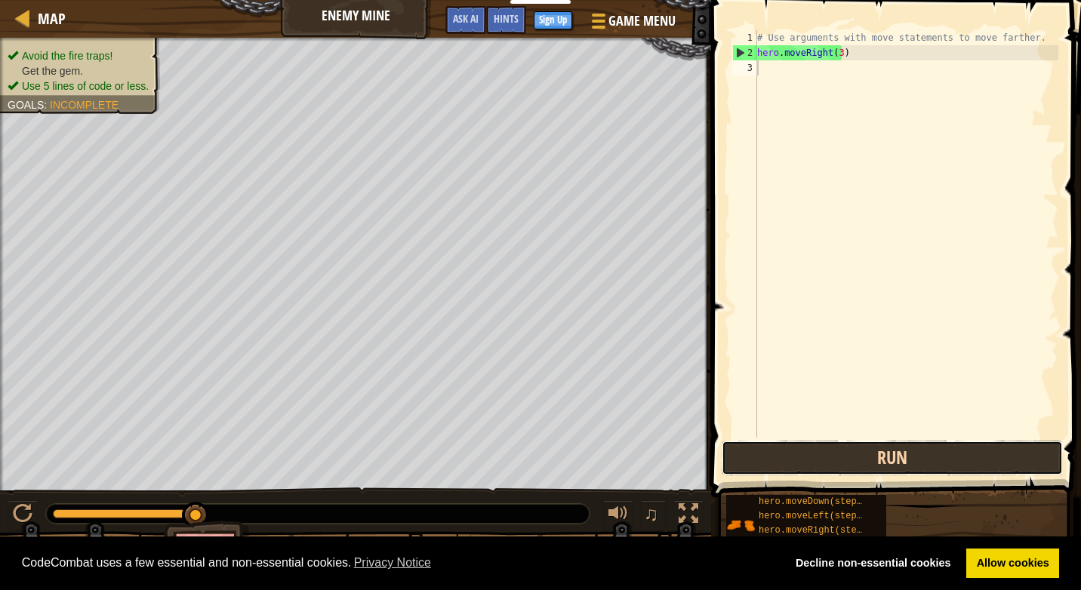
click at [882, 458] on button "Run" at bounding box center [891, 458] width 341 height 35
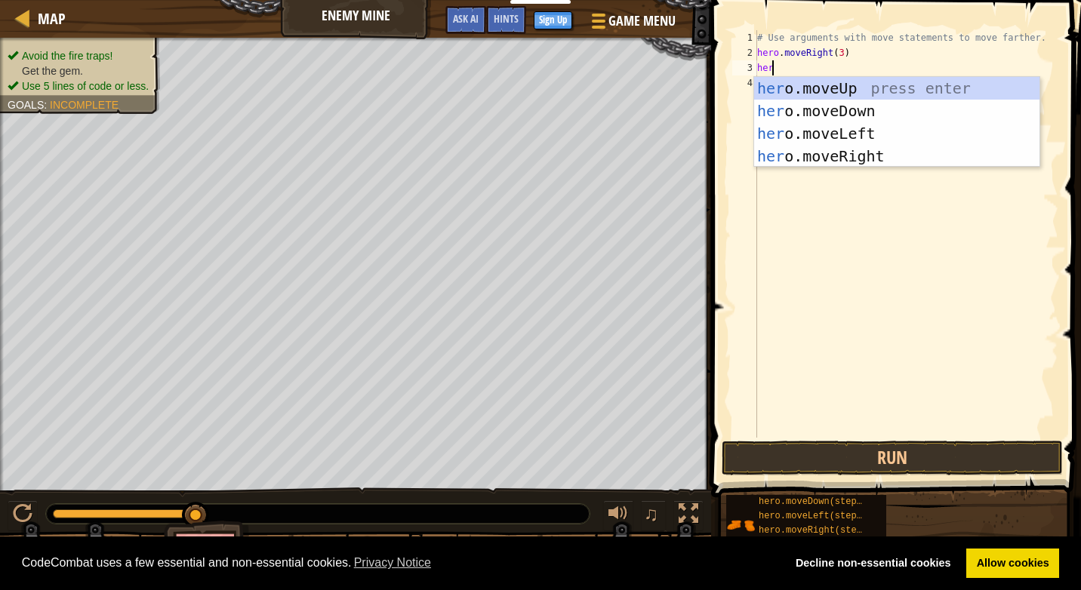
scroll to position [7, 1]
type textarea "hero"
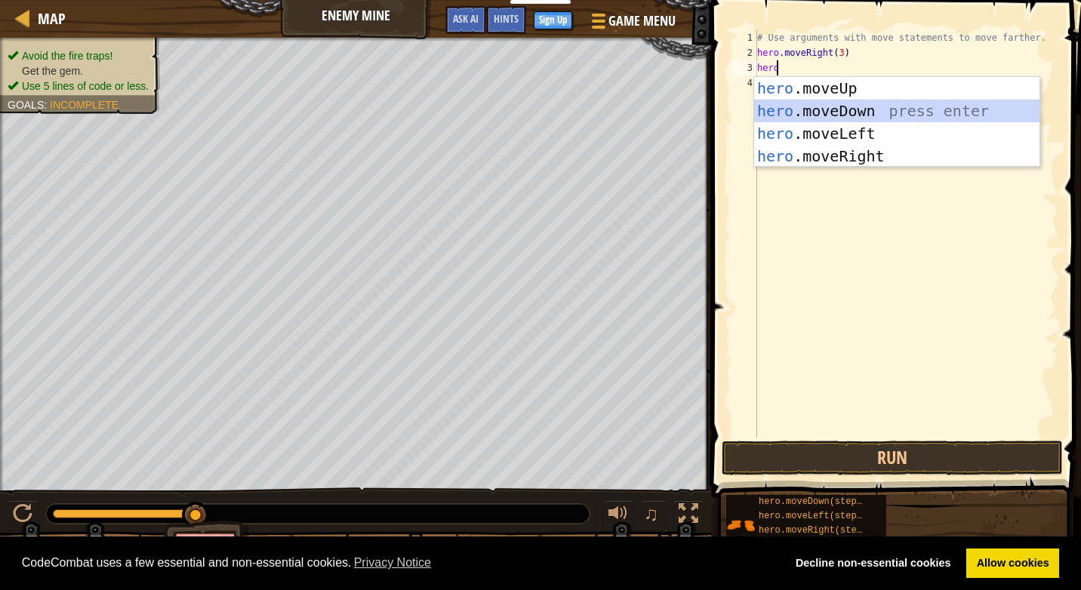
click at [865, 113] on div "hero .moveUp press enter hero .moveDown press enter hero .moveLeft press enter …" at bounding box center [896, 145] width 285 height 136
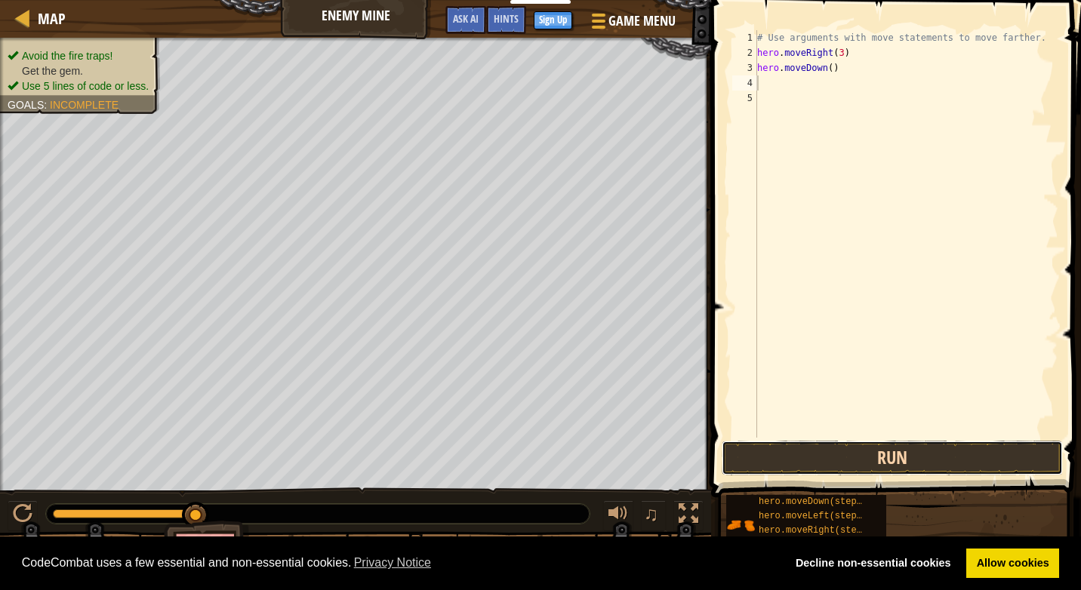
click at [961, 450] on button "Run" at bounding box center [891, 458] width 341 height 35
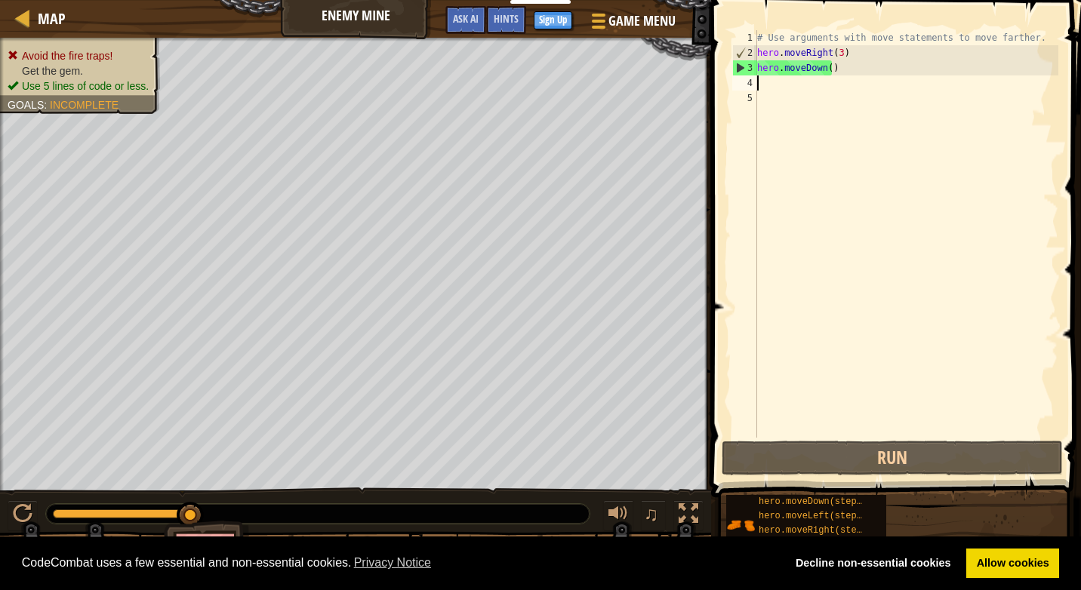
click at [798, 77] on div "# Use arguments with move statements to move farther. hero . moveRight ( 3 ) he…" at bounding box center [906, 249] width 304 height 438
drag, startPoint x: 834, startPoint y: 69, endPoint x: 755, endPoint y: 71, distance: 78.5
click at [755, 71] on div "1 2 3 4 5 # Use arguments with move statements to move farther. hero . moveRigh…" at bounding box center [893, 233] width 329 height 407
type textarea "hero.moveDown()"
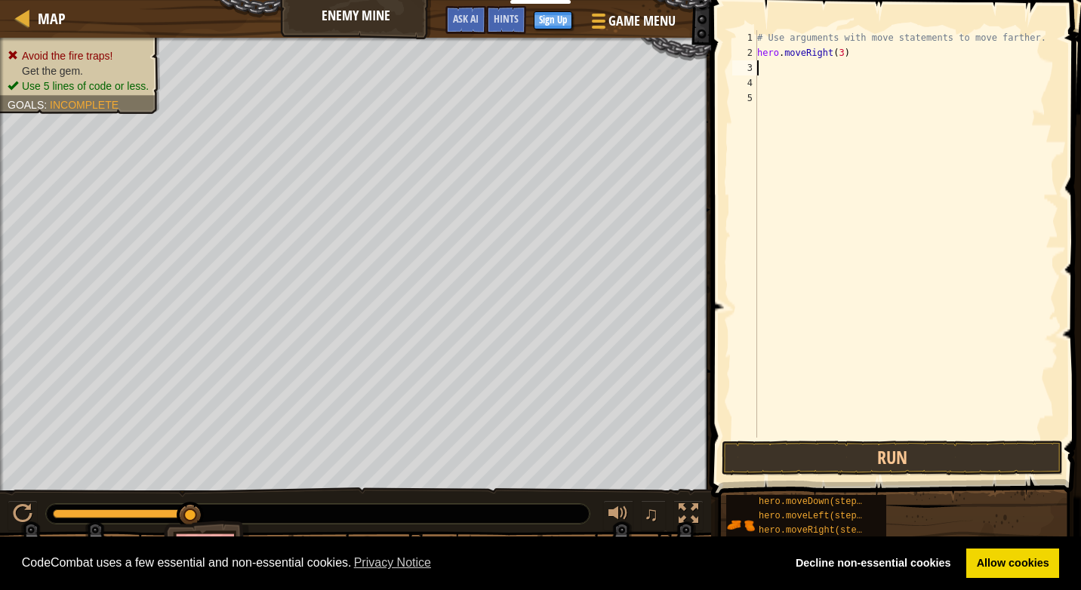
type textarea "h"
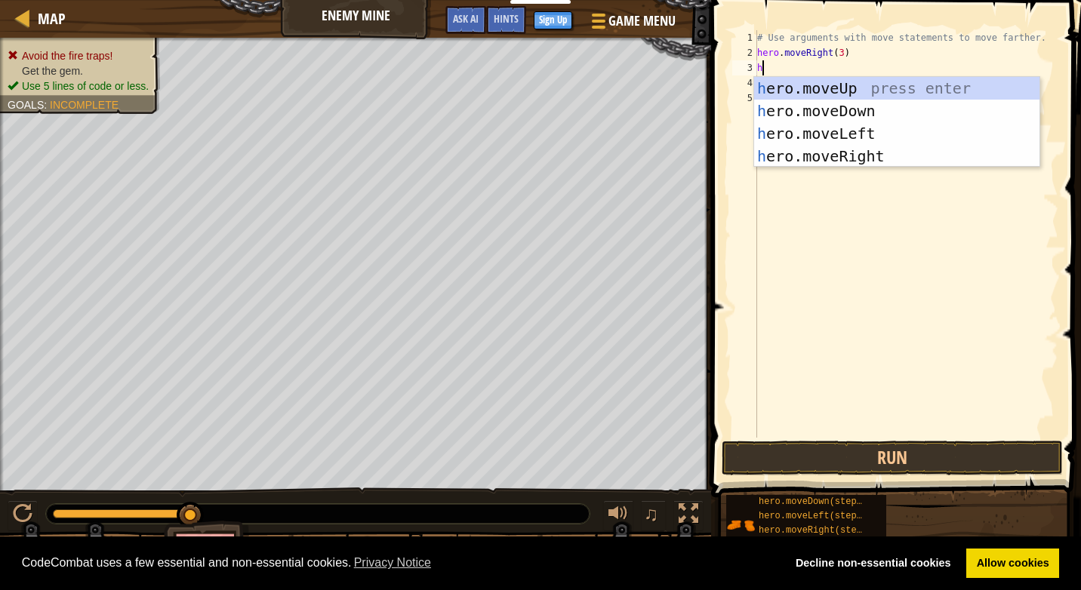
drag, startPoint x: 828, startPoint y: 79, endPoint x: 819, endPoint y: 50, distance: 30.6
click at [819, 0] on body "Cookie Policy CodeCombat uses a few essential and non-essential cookies. Privac…" at bounding box center [540, 0] width 1081 height 0
click at [798, 87] on div "h ero.moveUp press enter h ero.moveDown press enter h ero.moveLeft press enter …" at bounding box center [896, 145] width 285 height 136
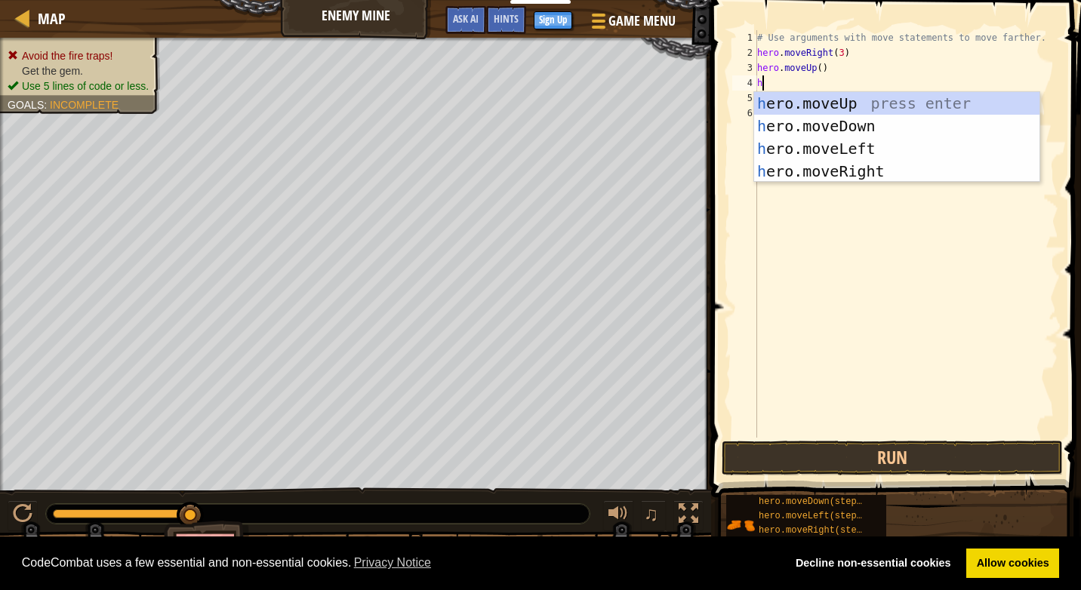
type textarea "h"
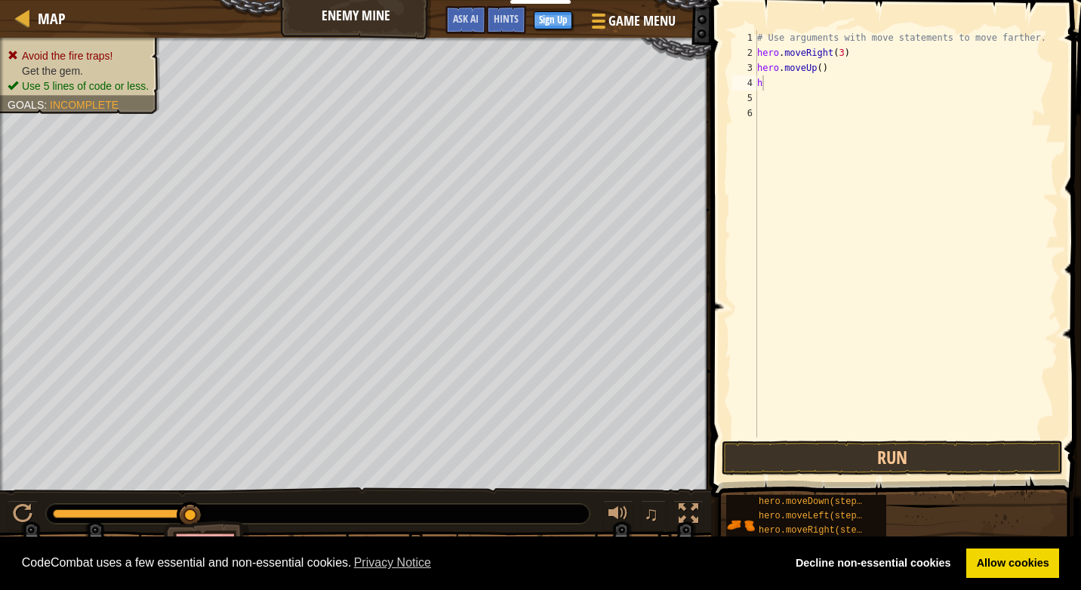
click at [825, 0] on body "Cookie Policy CodeCombat uses a few essential and non-essential cookies. Privac…" at bounding box center [540, 0] width 1081 height 0
click at [771, 79] on div "# Use arguments with move statements to move farther. hero . moveRight ( 3 ) he…" at bounding box center [906, 249] width 304 height 438
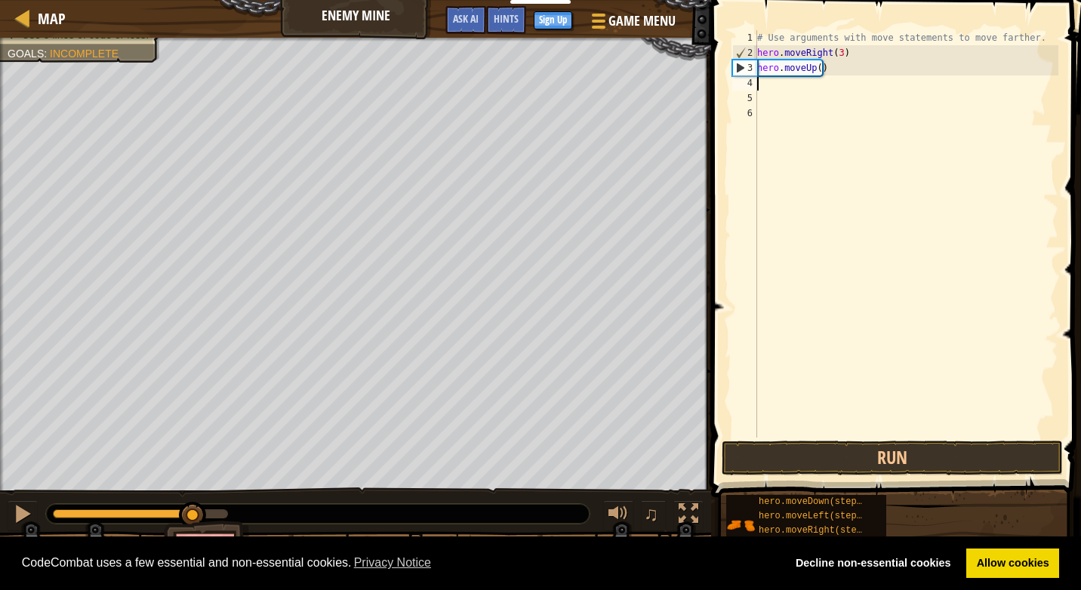
type textarea "h"
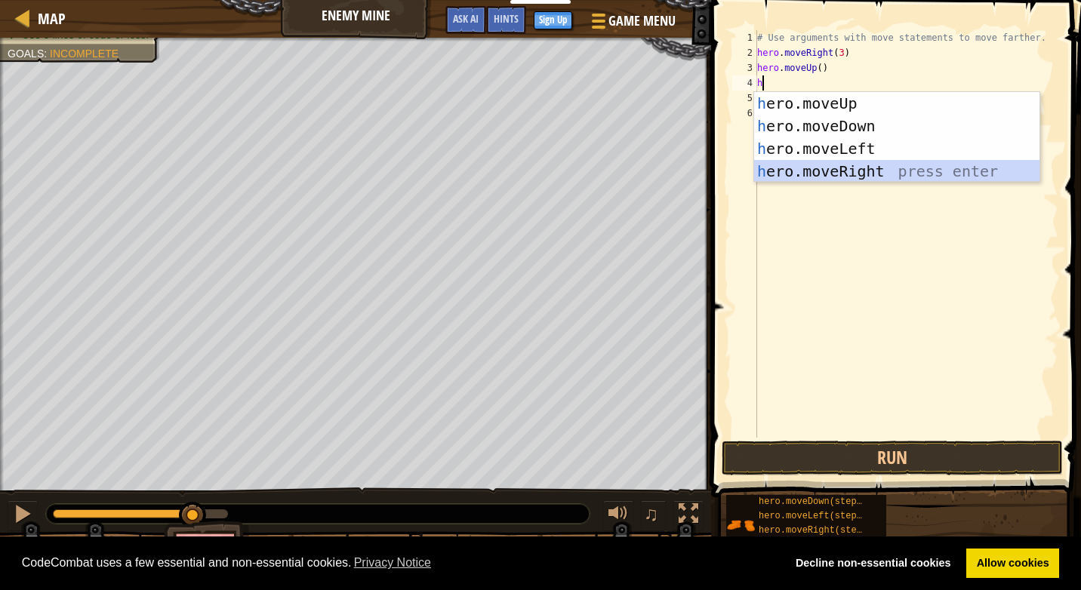
click at [769, 174] on div "h ero.moveUp press enter h ero.moveDown press enter h ero.moveLeft press enter …" at bounding box center [896, 160] width 285 height 136
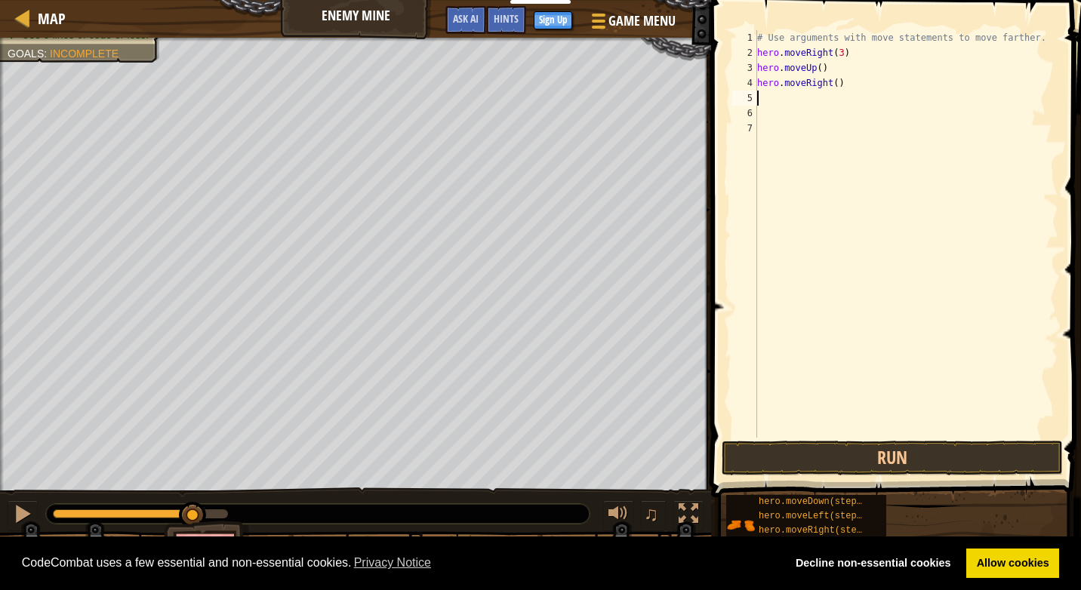
type textarea "h"
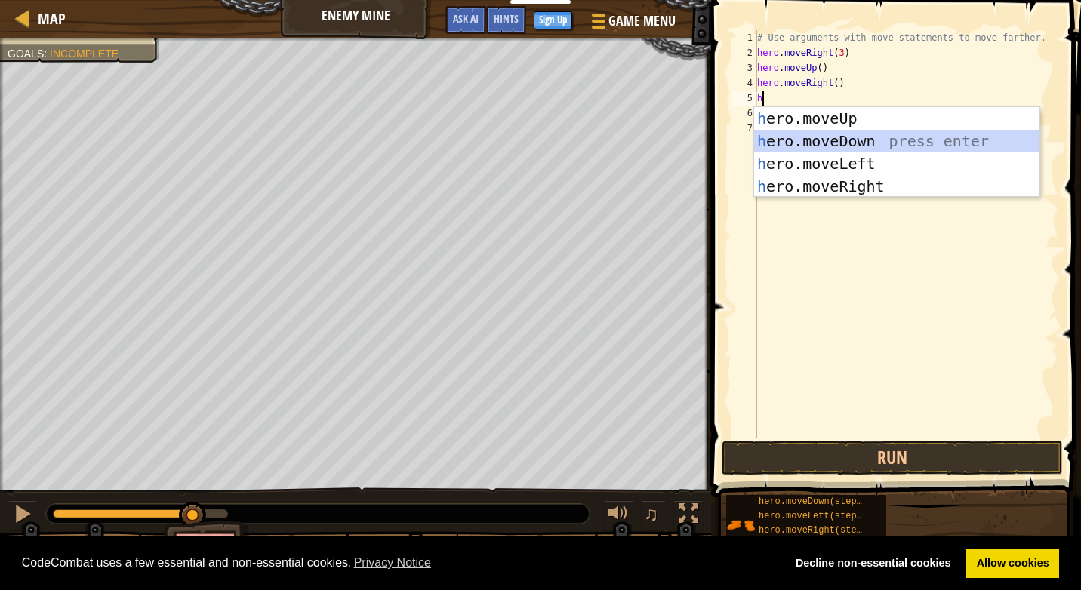
click at [795, 143] on div "h ero.moveUp press enter h ero.moveDown press enter h ero.moveLeft press enter …" at bounding box center [896, 175] width 285 height 136
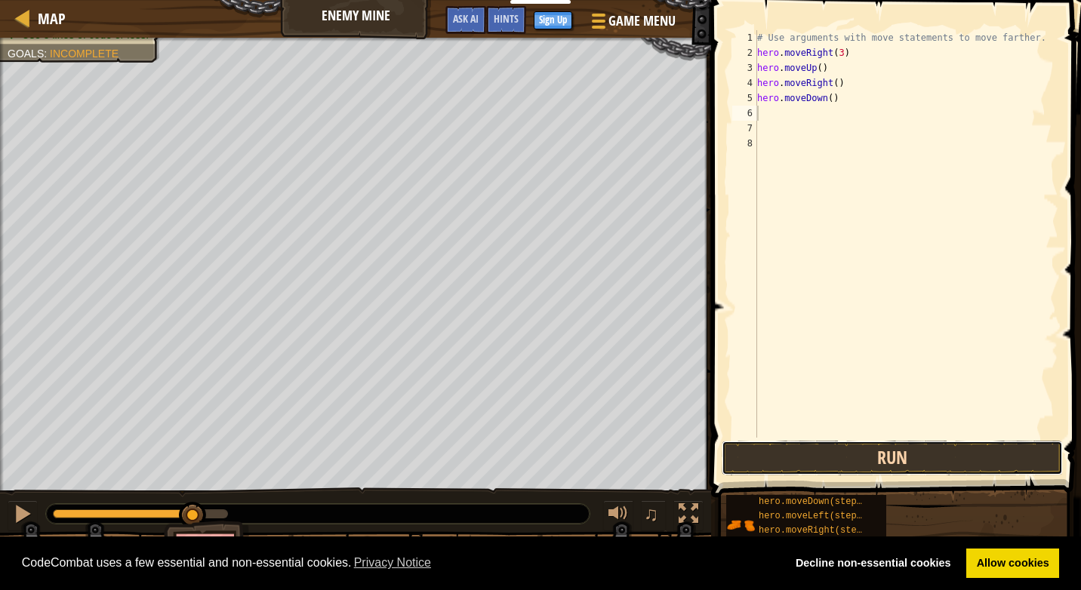
click at [836, 452] on button "Run" at bounding box center [891, 458] width 341 height 35
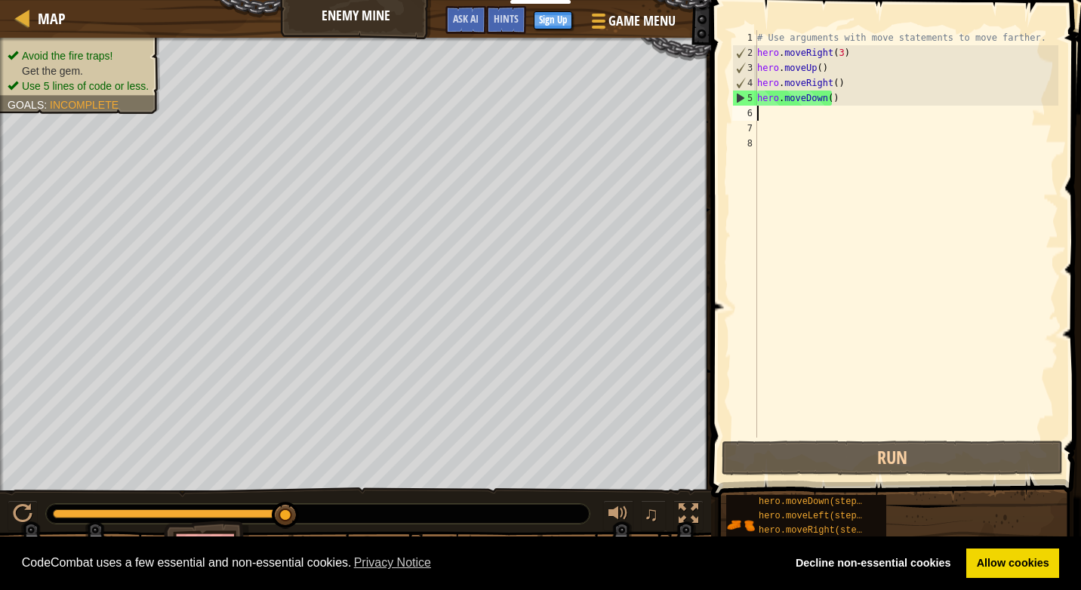
type textarea "h"
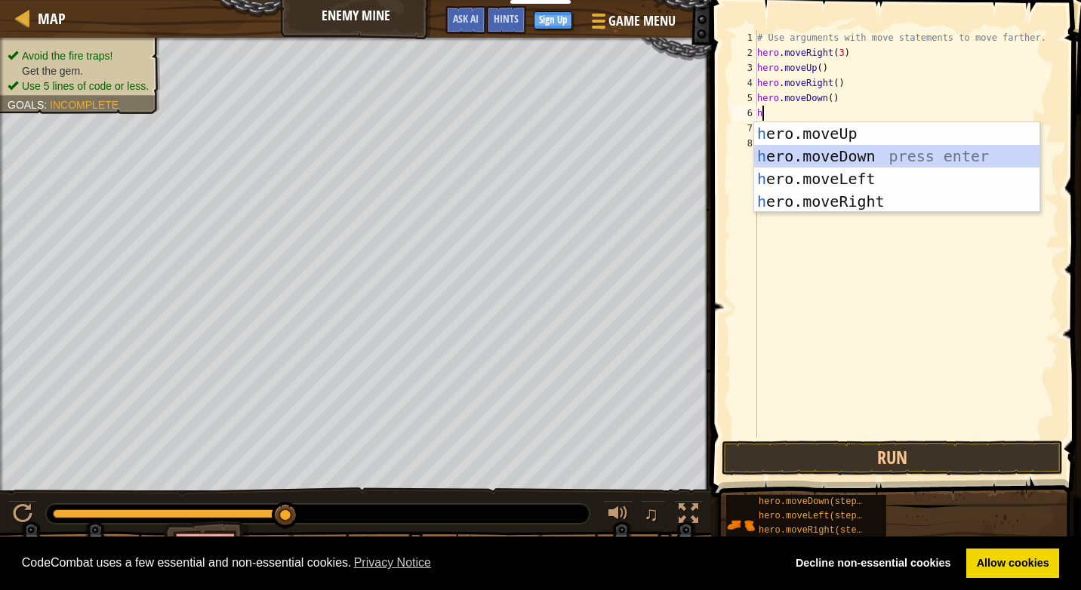
click at [806, 158] on div "h ero.moveUp press enter h ero.moveDown press enter h ero.moveLeft press enter …" at bounding box center [896, 190] width 285 height 136
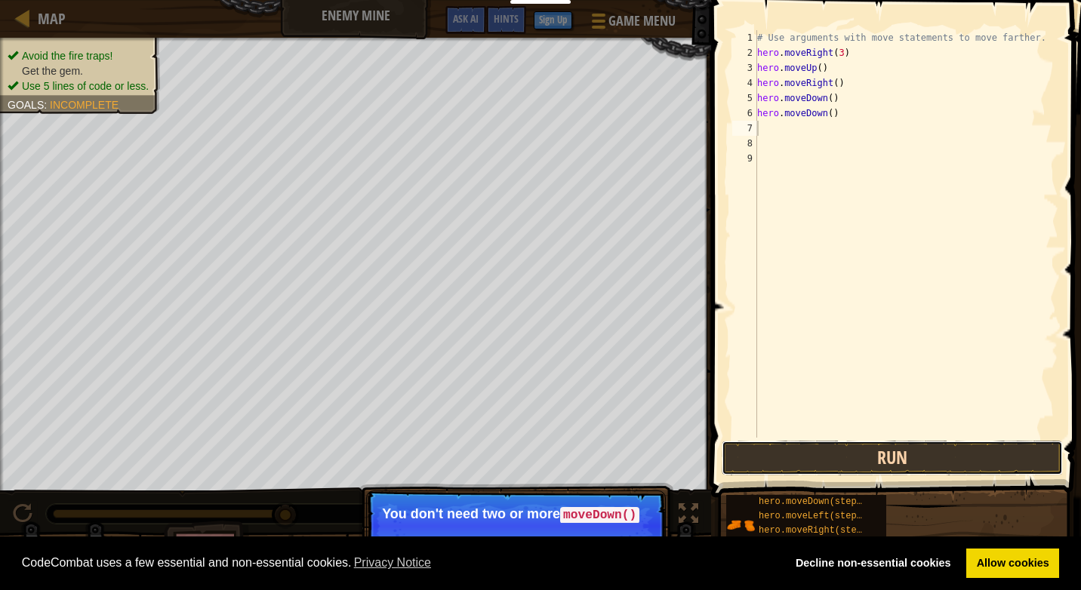
click at [829, 466] on button "Run" at bounding box center [891, 458] width 341 height 35
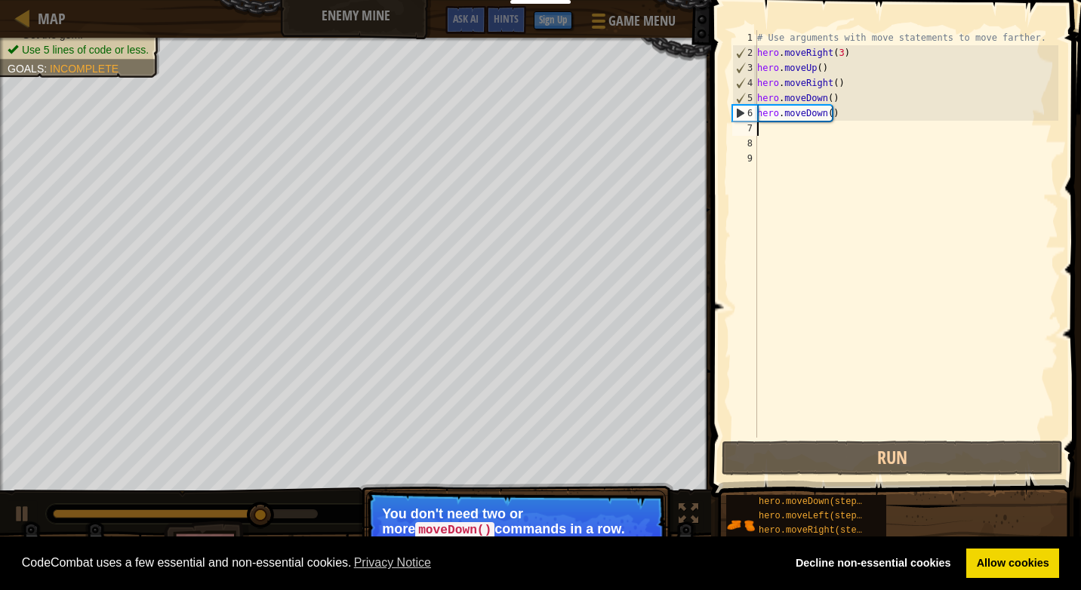
click at [764, 134] on div "# Use arguments with move statements to move farther. hero . moveRight ( 3 ) he…" at bounding box center [906, 249] width 304 height 438
type textarea "h"
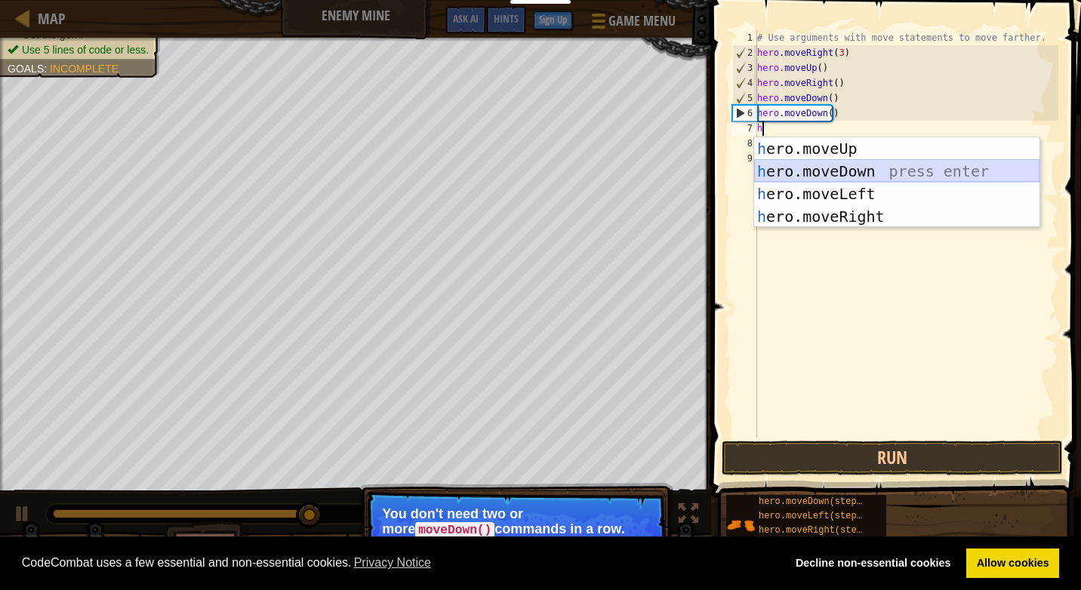
click at [768, 165] on div "h ero.moveUp press enter h ero.moveDown press enter h ero.moveLeft press enter …" at bounding box center [896, 205] width 285 height 136
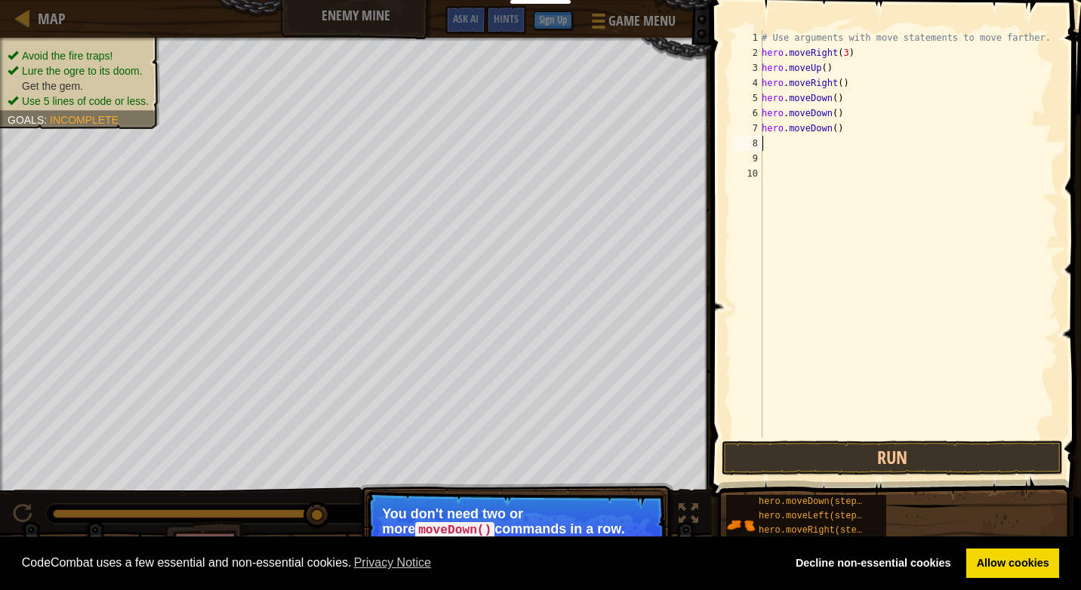
type textarea "h"
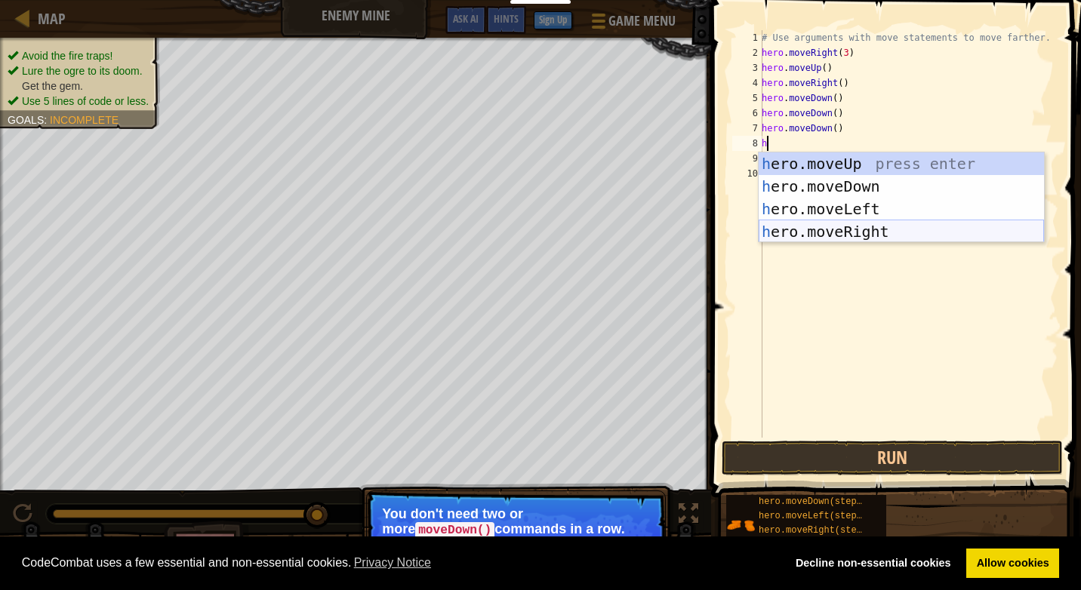
click at [789, 238] on div "h ero.moveUp press enter h ero.moveDown press enter h ero.moveLeft press enter …" at bounding box center [900, 220] width 285 height 136
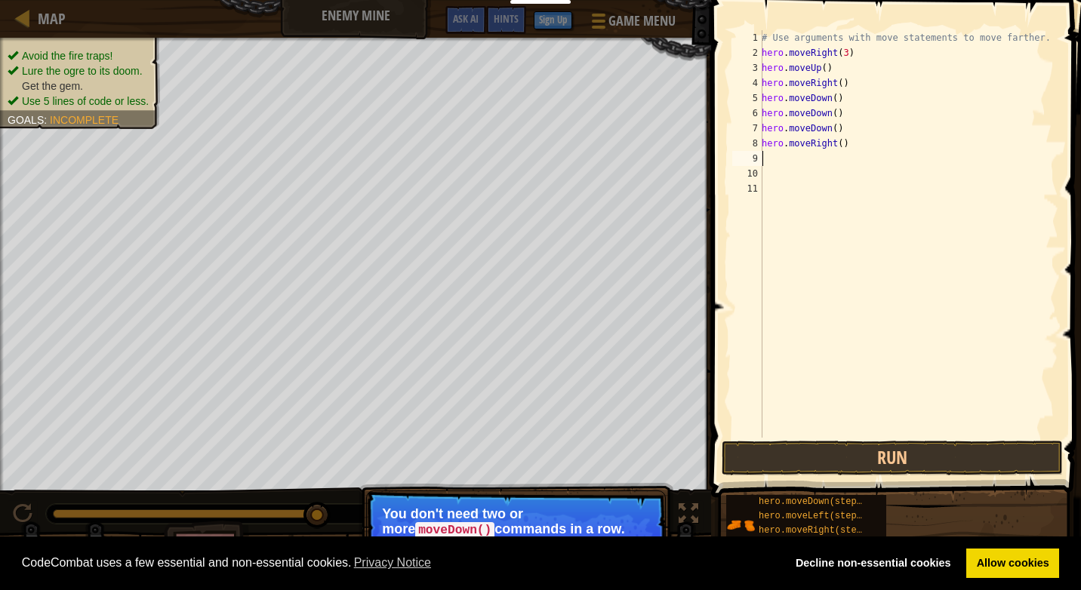
type textarea "h"
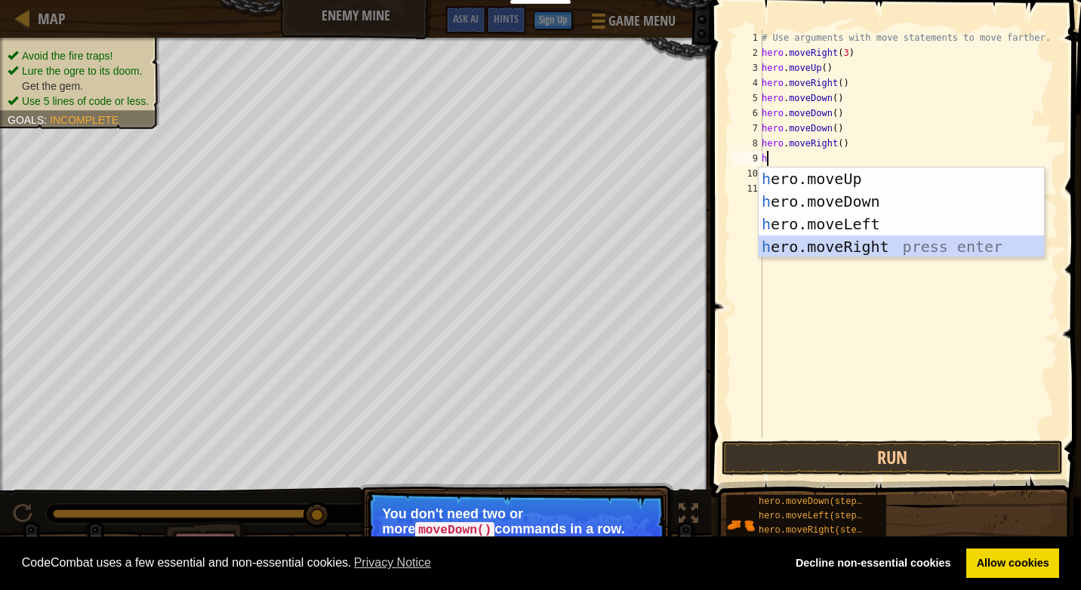
click at [839, 250] on div "h ero.moveUp press enter h ero.moveDown press enter h ero.moveLeft press enter …" at bounding box center [900, 236] width 285 height 136
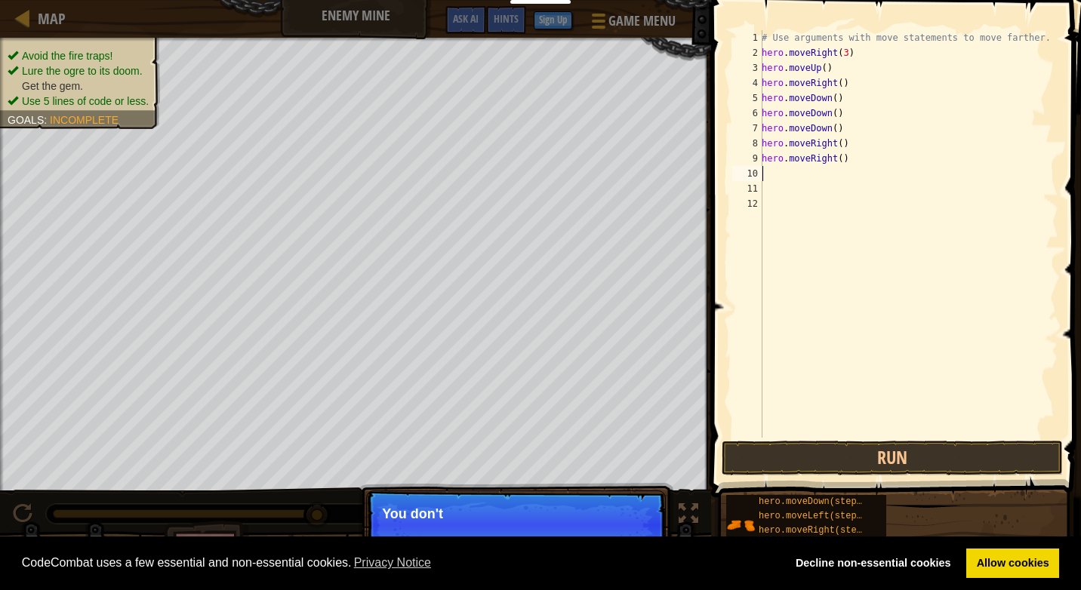
type textarea "#"
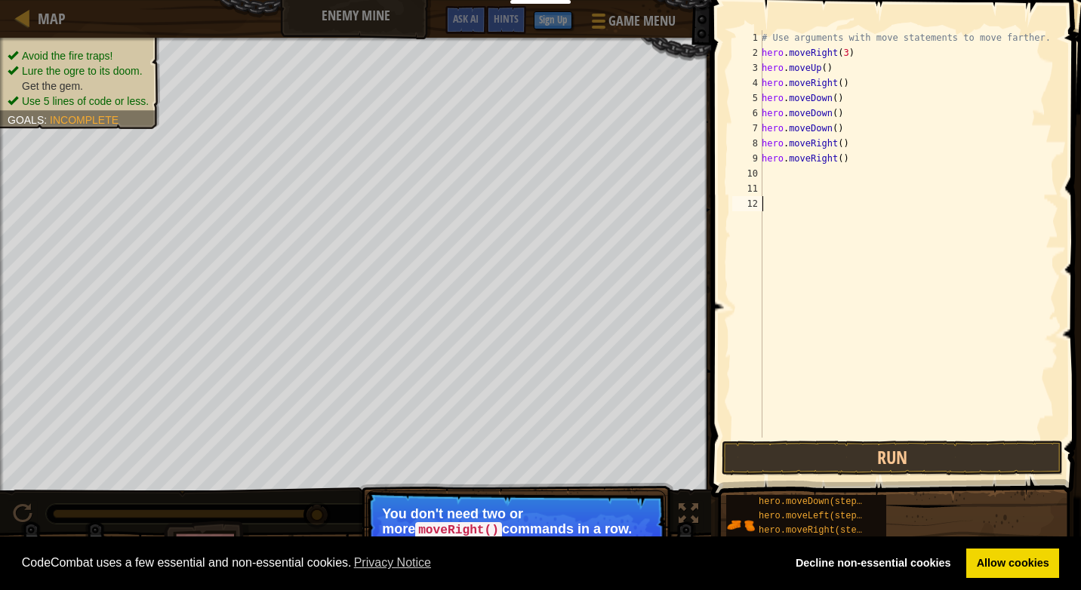
drag, startPoint x: 754, startPoint y: 479, endPoint x: 755, endPoint y: 472, distance: 7.7
click at [755, 472] on div "Hints 1 2 3 4 5 6 7 8 9 10 11 12 # Use arguments with move statements to move f…" at bounding box center [893, 291] width 374 height 583
click at [755, 453] on button "Run" at bounding box center [891, 458] width 341 height 35
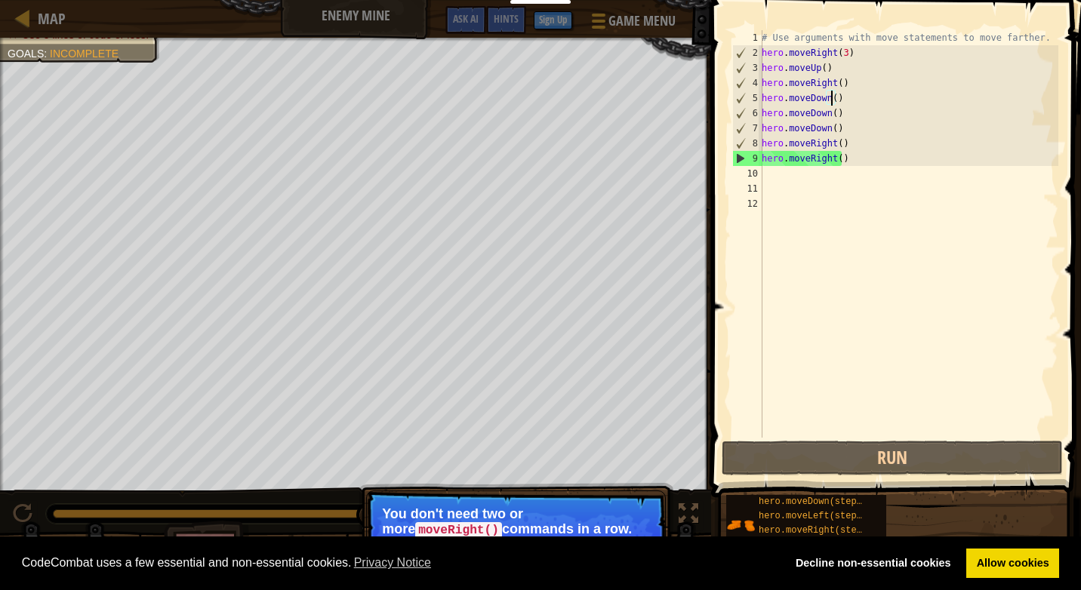
click at [832, 99] on div "# Use arguments with move statements to move farther. hero . moveRight ( 3 ) he…" at bounding box center [908, 249] width 300 height 438
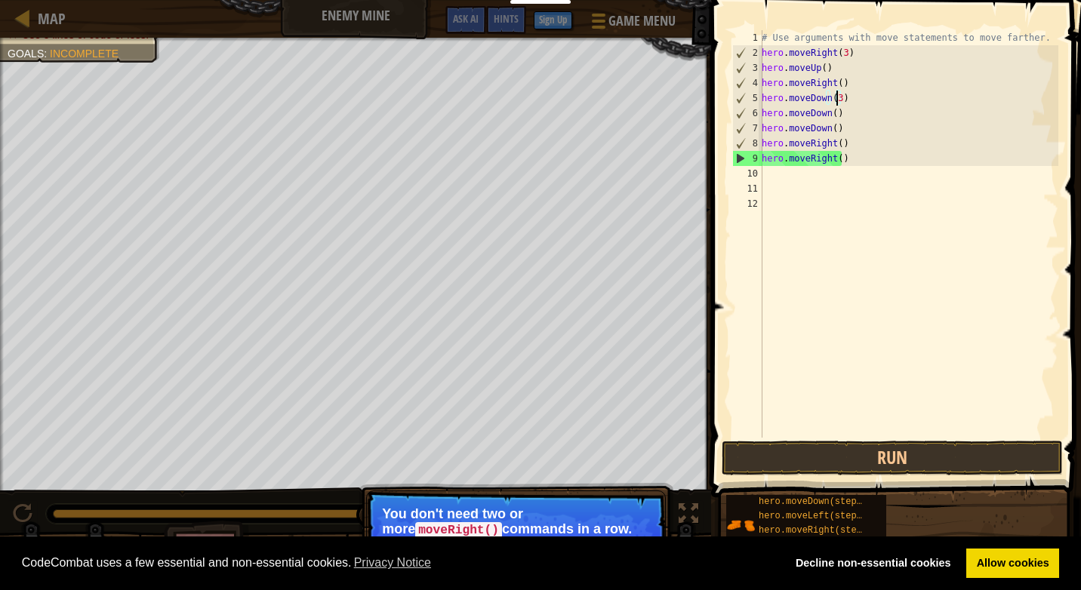
scroll to position [7, 6]
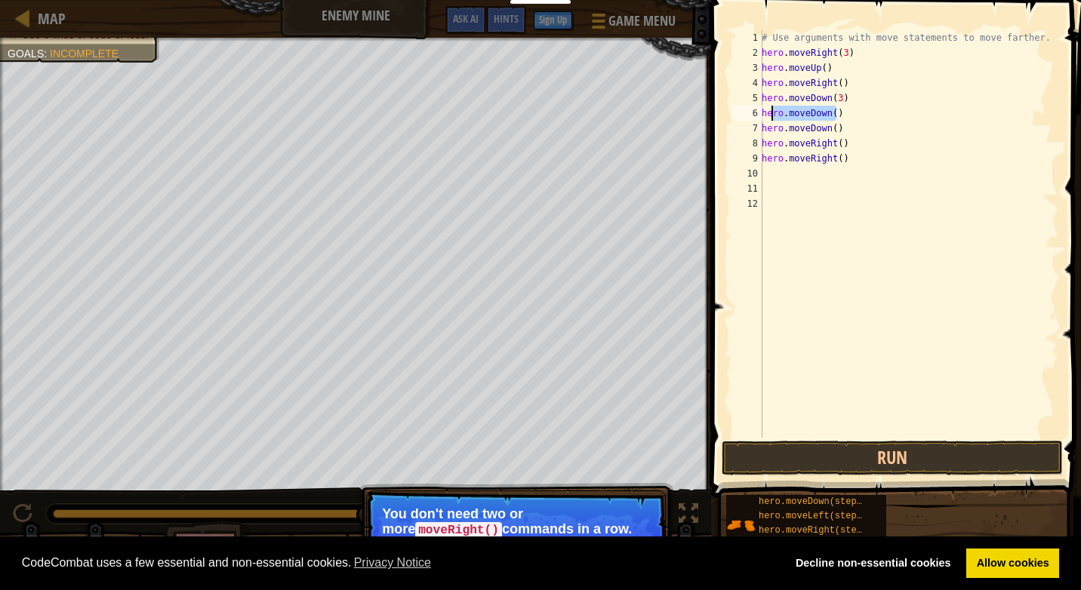
drag, startPoint x: 835, startPoint y: 120, endPoint x: 770, endPoint y: 111, distance: 64.8
click at [770, 111] on div "# Use arguments with move statements to move farther. hero . moveRight ( 3 ) he…" at bounding box center [908, 249] width 300 height 438
click at [770, 111] on div "# Use arguments with move statements to move farther. hero . moveRight ( 3 ) he…" at bounding box center [908, 233] width 300 height 407
drag, startPoint x: 763, startPoint y: 117, endPoint x: 1038, endPoint y: 131, distance: 275.7
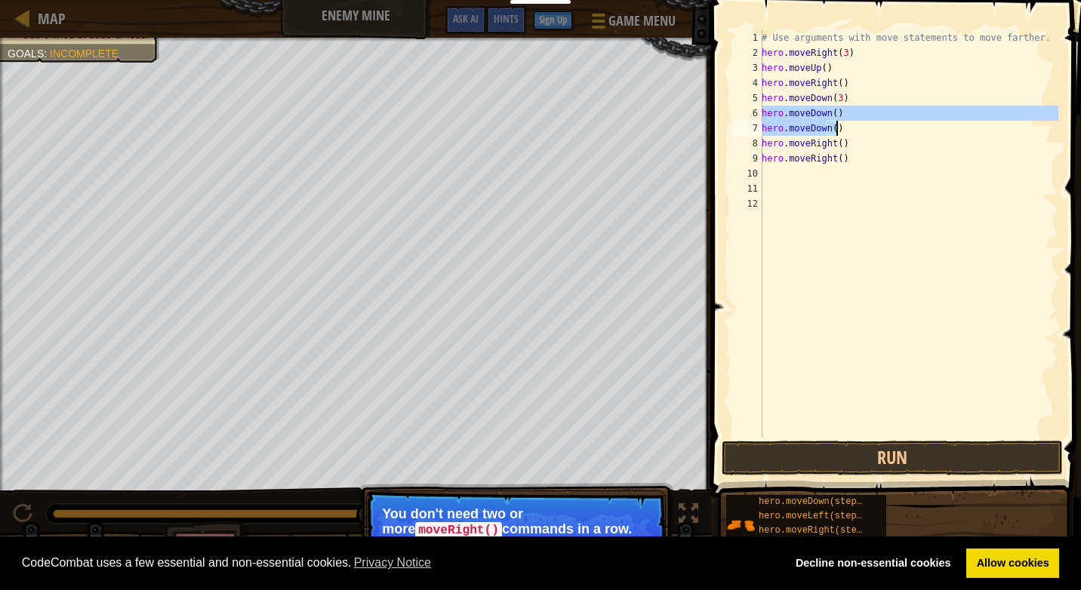
click at [1038, 131] on div "# Use arguments with move statements to move farther. hero . moveRight ( 3 ) he…" at bounding box center [908, 249] width 300 height 438
type textarea "hero.moveDown() hero.moveDown()"
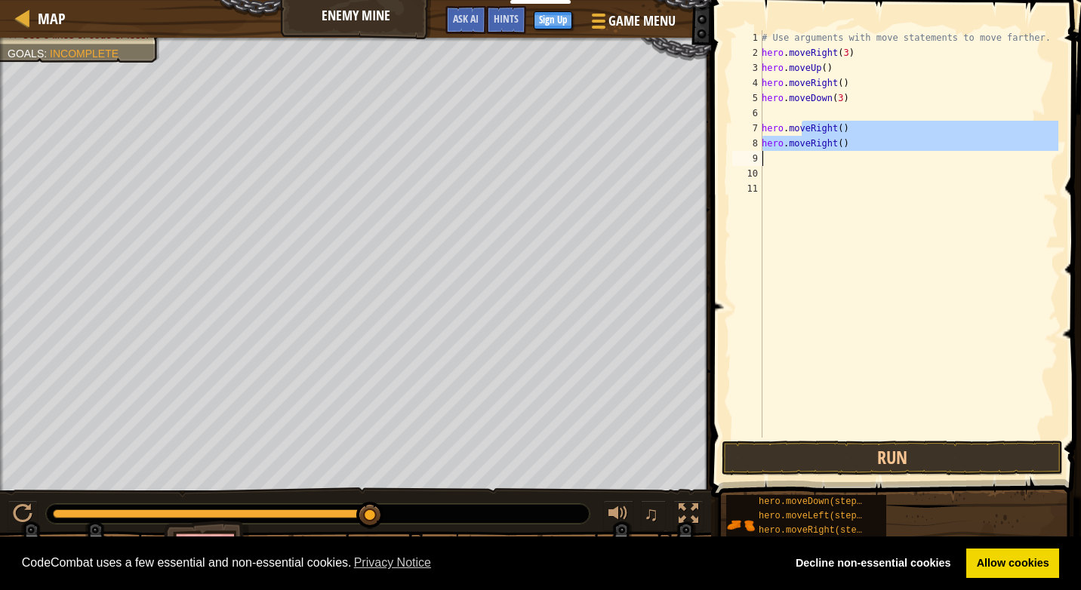
drag, startPoint x: 799, startPoint y: 121, endPoint x: 740, endPoint y: 162, distance: 71.6
click at [740, 162] on div "1 2 3 4 5 6 7 8 9 10 11 # Use arguments with move statements to move farther. h…" at bounding box center [893, 233] width 329 height 407
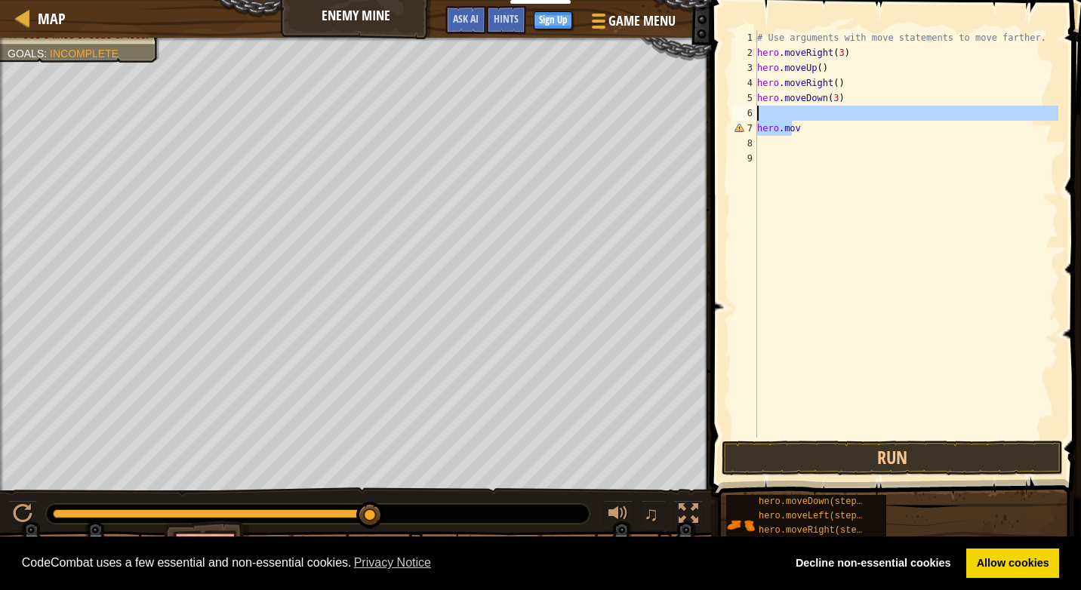
drag, startPoint x: 793, startPoint y: 130, endPoint x: 733, endPoint y: 120, distance: 60.4
click at [733, 120] on div "hero.mov 1 2 3 4 5 6 7 8 9 # Use arguments with move statements to move farther…" at bounding box center [893, 233] width 329 height 407
type textarea "v"
click at [803, 106] on div "# Use arguments with move statements to move farther. hero . moveRight ( 3 ) he…" at bounding box center [906, 249] width 304 height 438
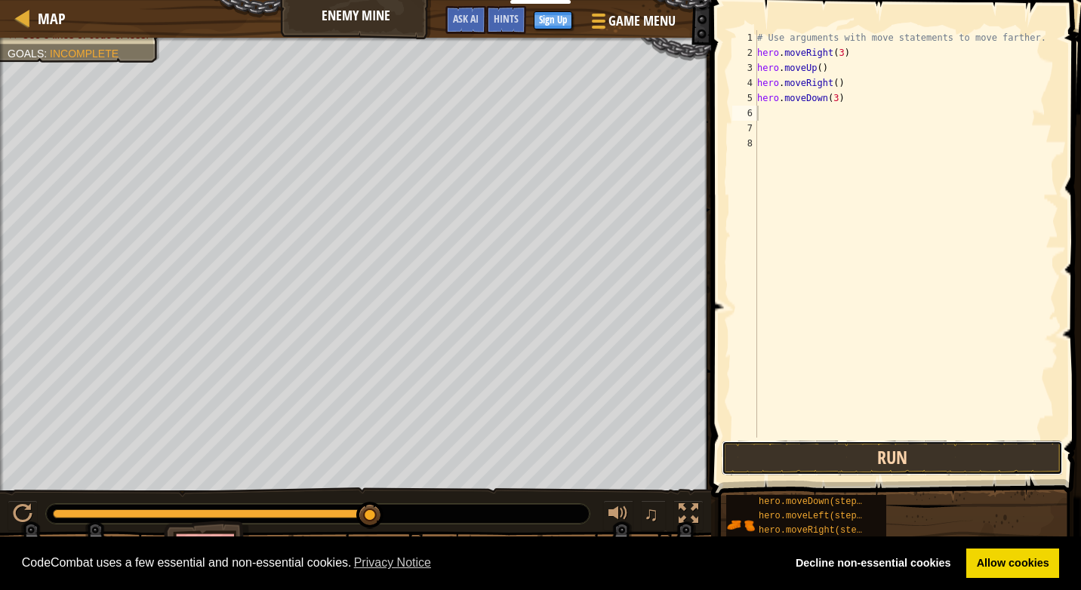
click at [812, 447] on button "Run" at bounding box center [891, 458] width 341 height 35
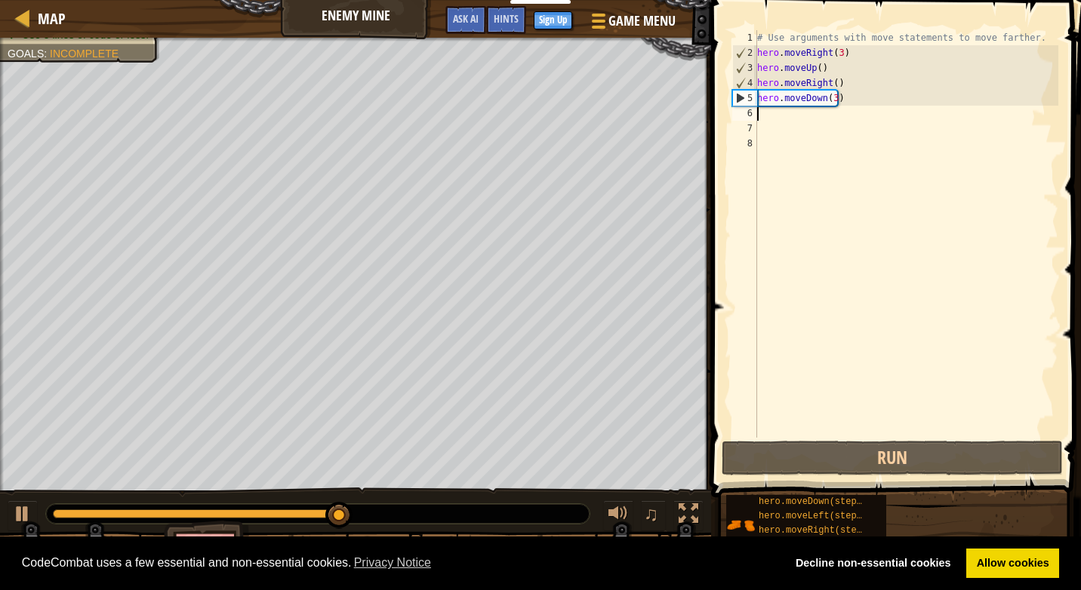
type textarea "h"
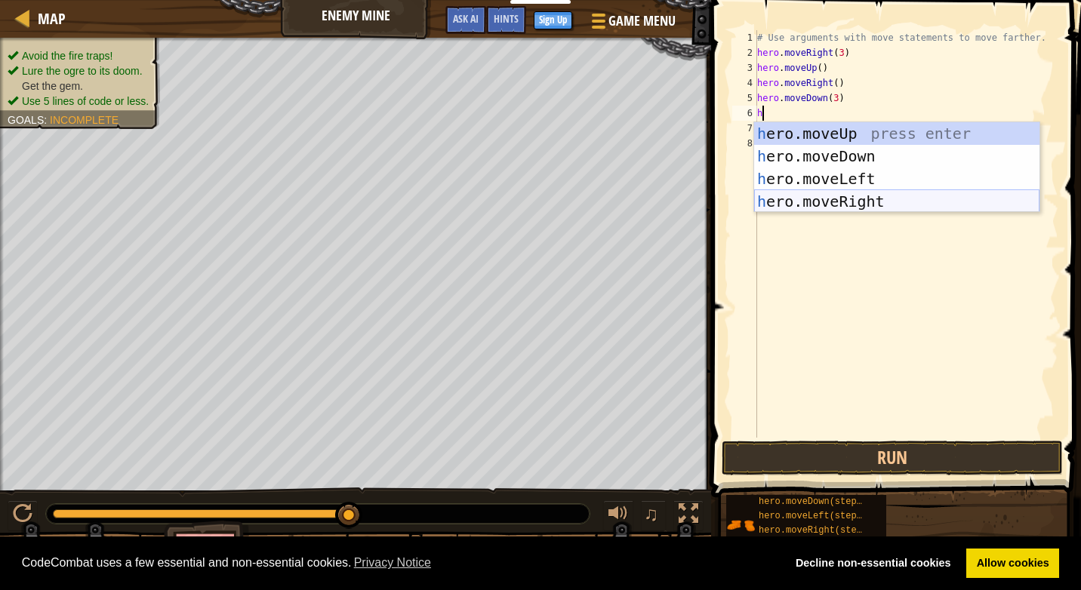
click at [798, 209] on div "h ero.moveUp press enter h ero.moveDown press enter h ero.moveLeft press enter …" at bounding box center [896, 190] width 285 height 136
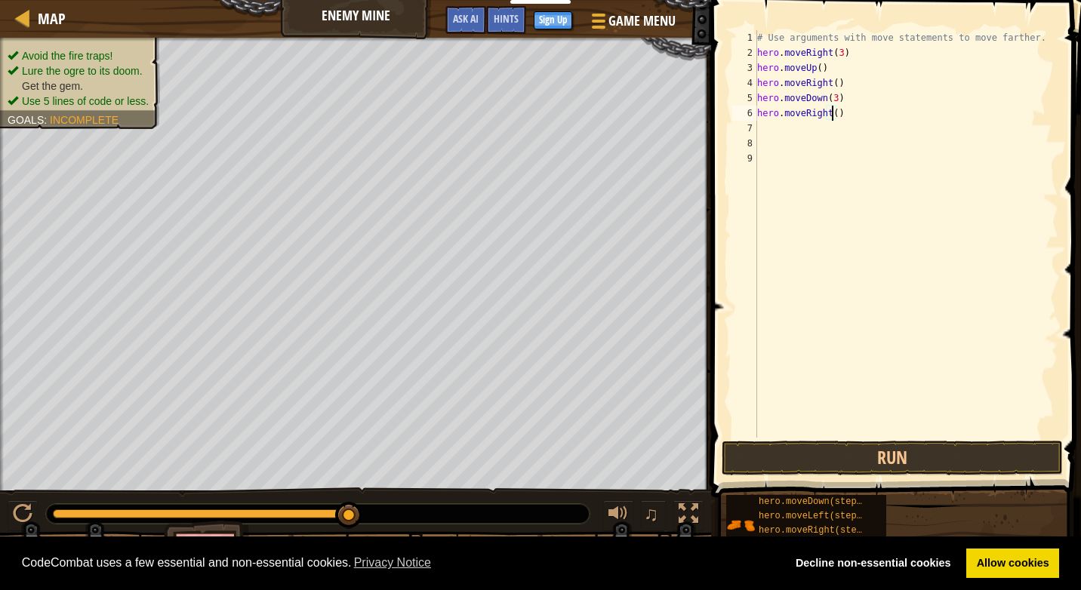
click at [829, 113] on div "# Use arguments with move statements to move farther. hero . moveRight ( 3 ) he…" at bounding box center [906, 249] width 304 height 438
type textarea "hero.moveRight(2)"
click at [807, 455] on button "Run" at bounding box center [891, 458] width 341 height 35
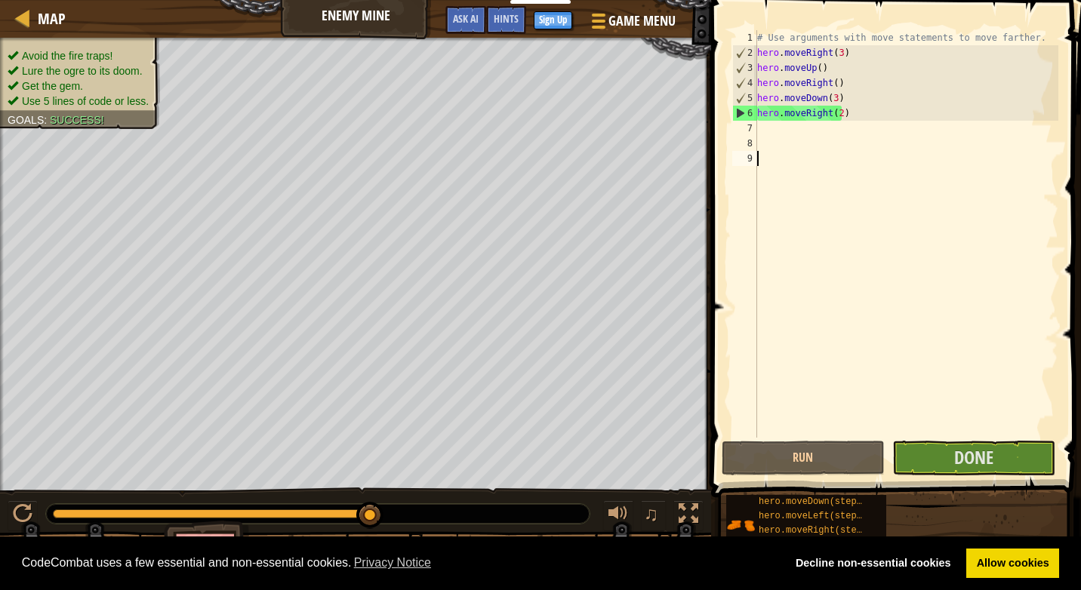
click at [888, 374] on div "# Use arguments with move statements to move farther. hero . moveRight ( 3 ) he…" at bounding box center [906, 249] width 304 height 438
click at [917, 450] on button "Done" at bounding box center [973, 458] width 163 height 35
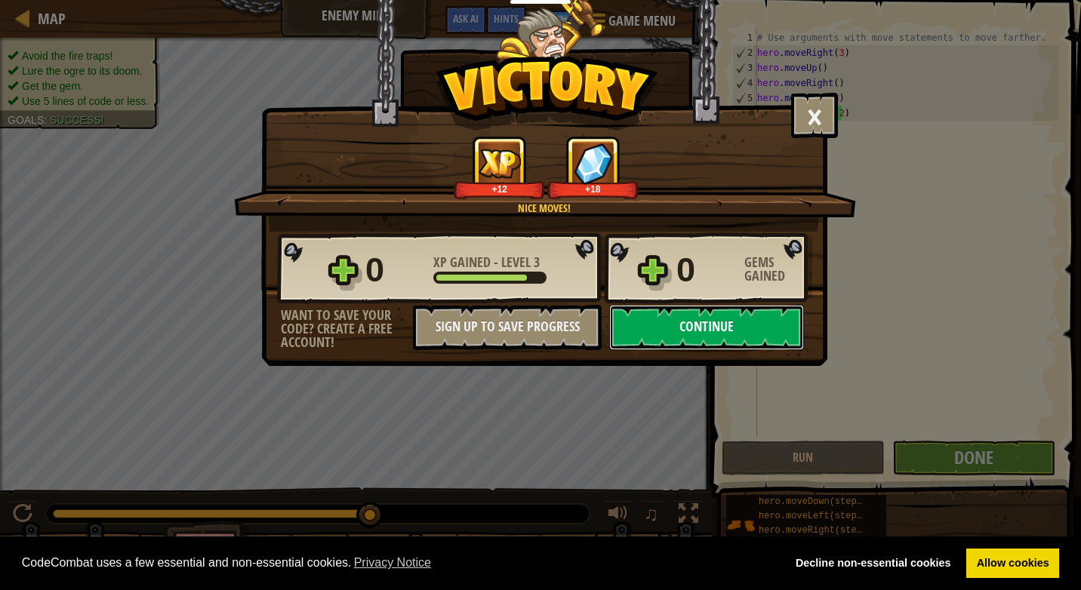
click at [722, 339] on button "Continue" at bounding box center [706, 327] width 195 height 45
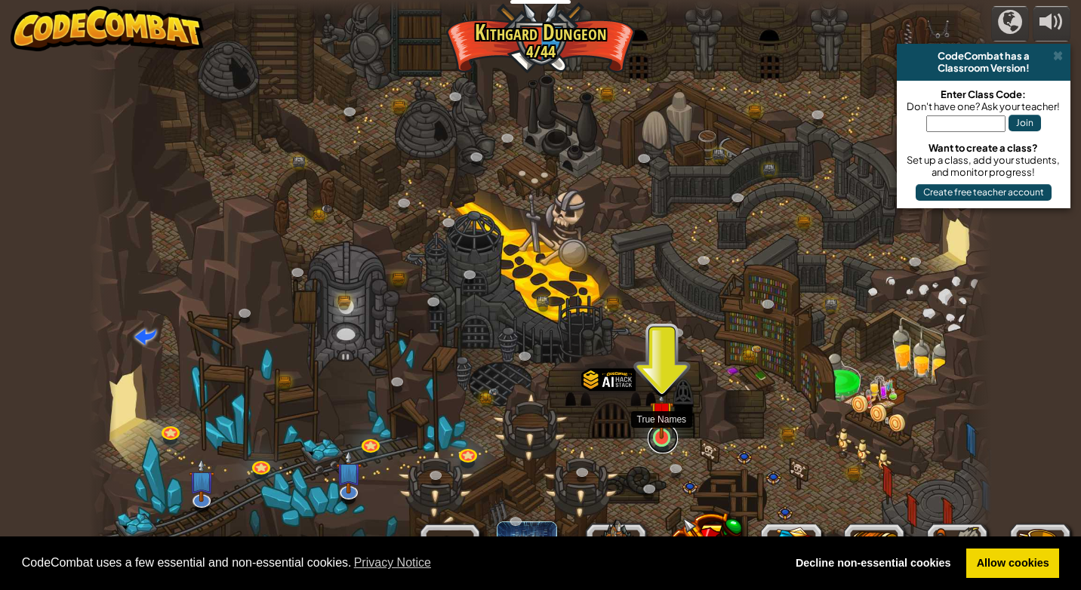
click at [653, 439] on link at bounding box center [662, 438] width 30 height 30
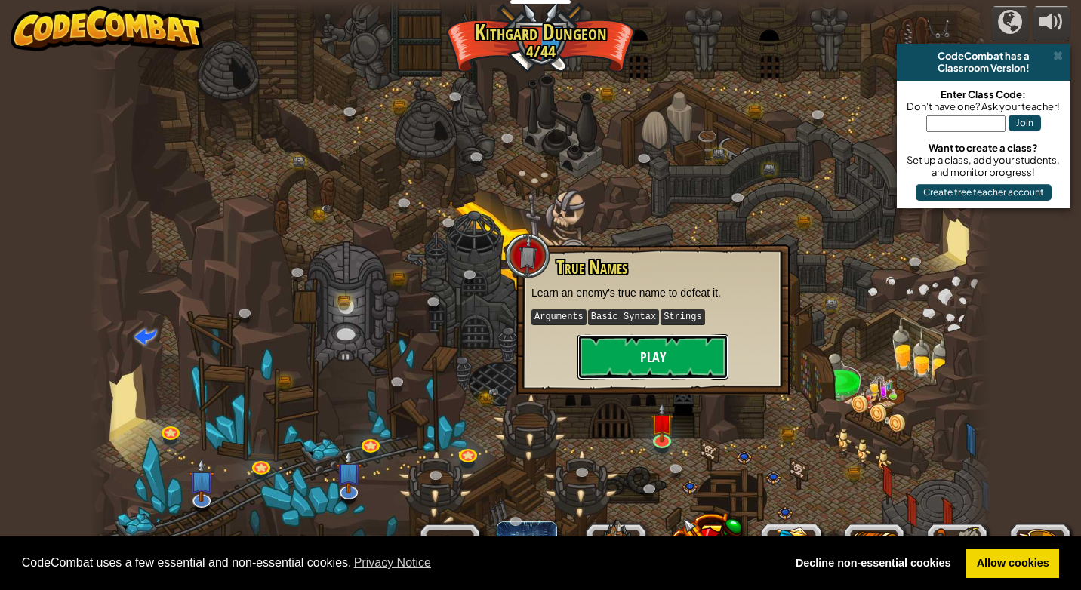
click at [672, 347] on button "Play" at bounding box center [652, 356] width 151 height 45
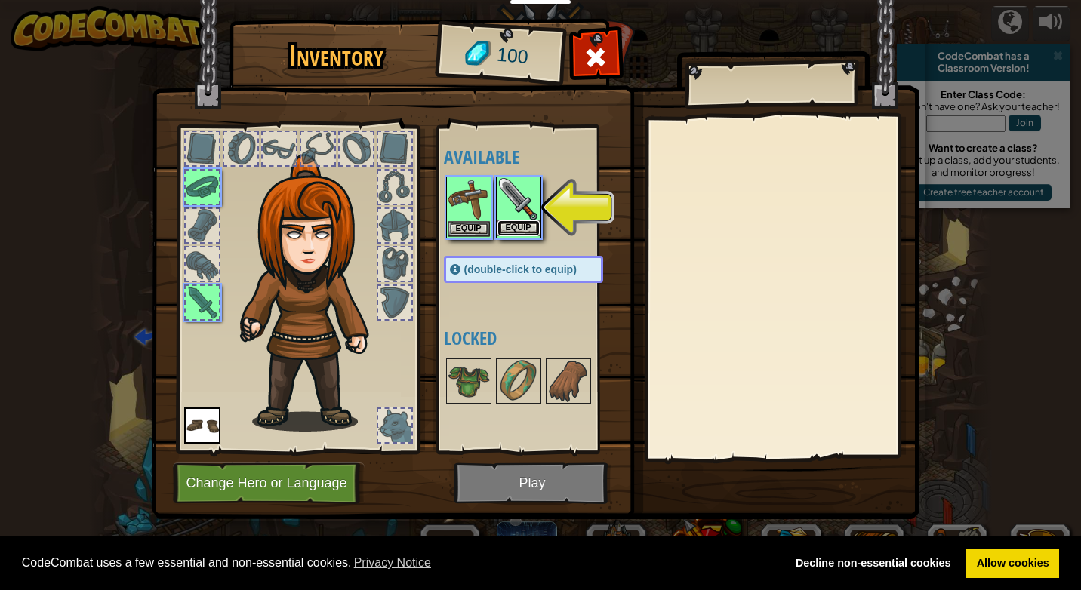
click at [512, 222] on button "Equip" at bounding box center [518, 228] width 42 height 16
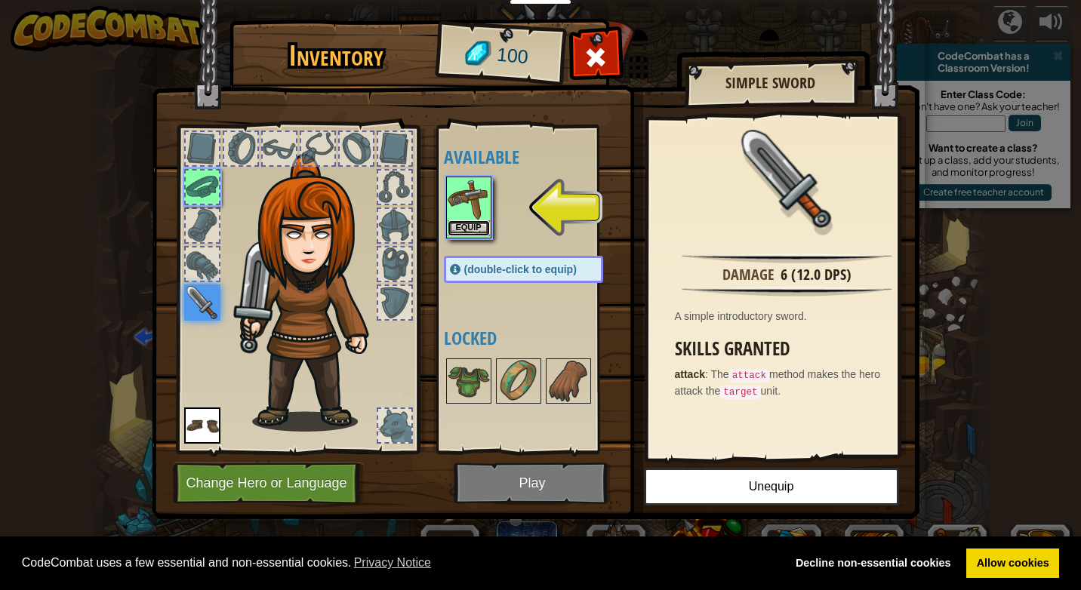
click at [487, 229] on button "Equip" at bounding box center [468, 228] width 42 height 16
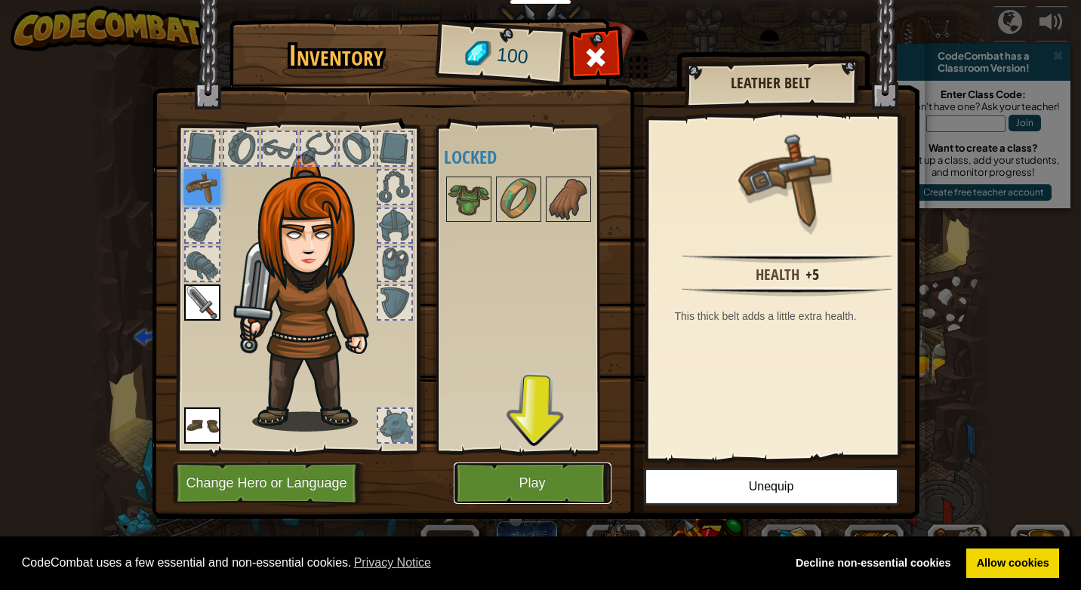
click at [523, 492] on button "Play" at bounding box center [532, 484] width 158 height 42
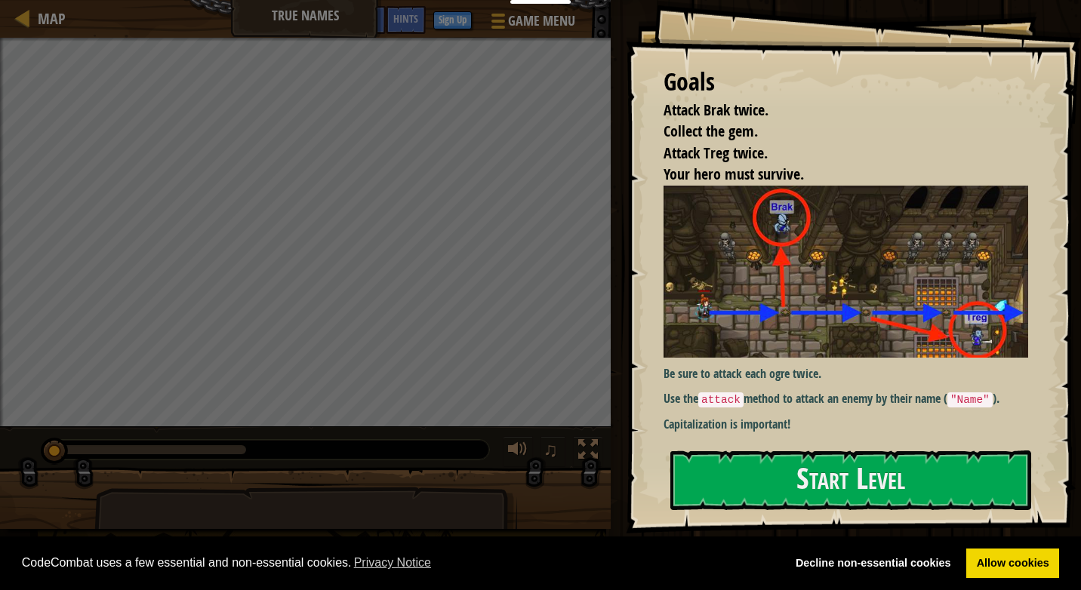
click at [782, 450] on div "Goals Attack Brak twice. Collect the gem. Attack Treg twice. Your hero must sur…" at bounding box center [853, 266] width 455 height 533
click at [784, 452] on button "Start Level" at bounding box center [850, 480] width 361 height 60
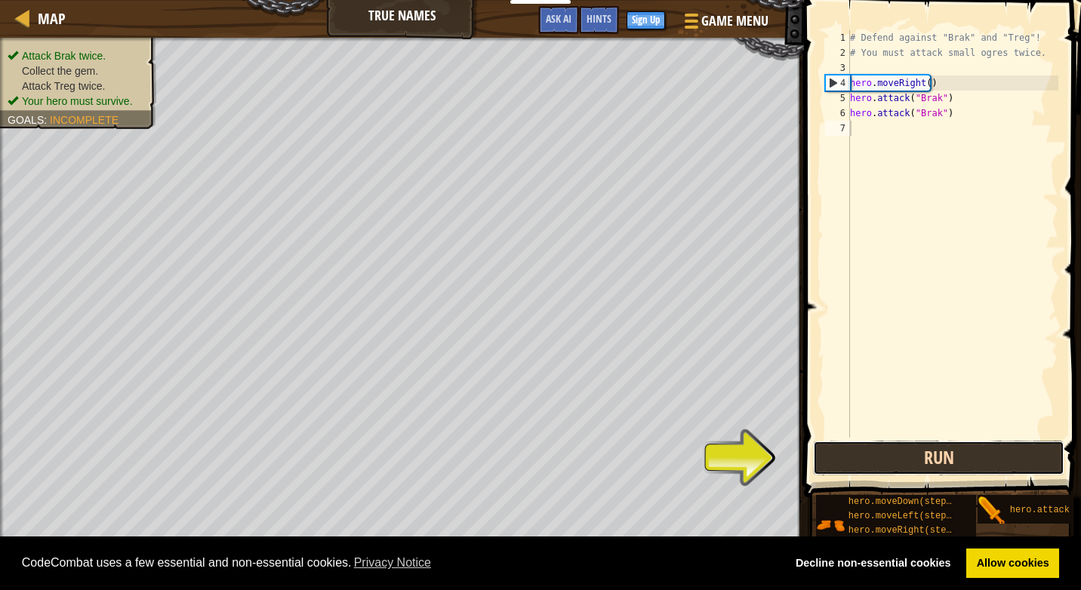
click at [881, 460] on button "Run" at bounding box center [938, 458] width 251 height 35
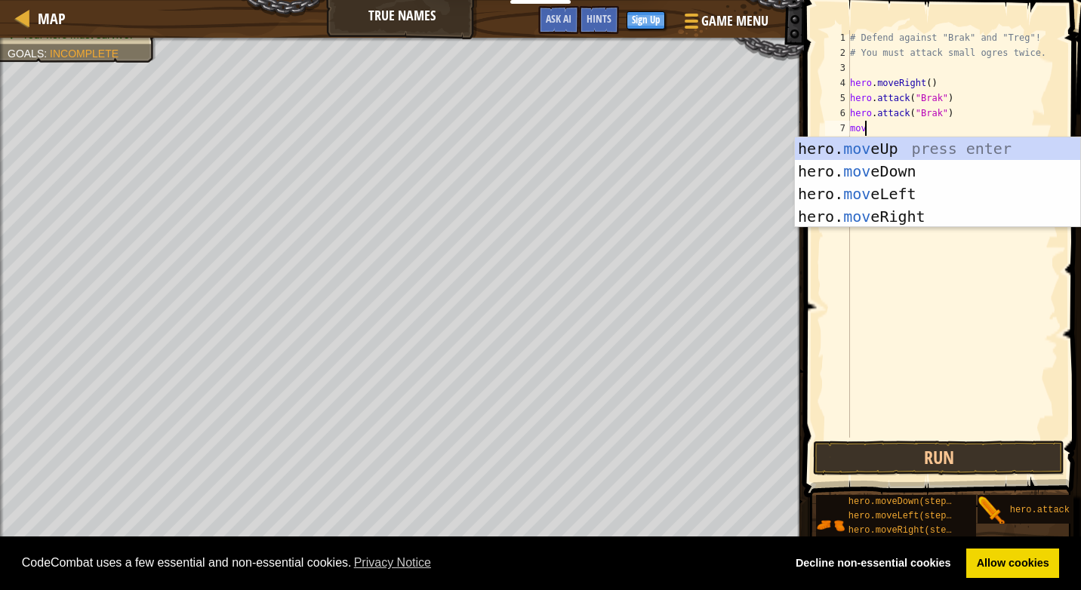
scroll to position [7, 1]
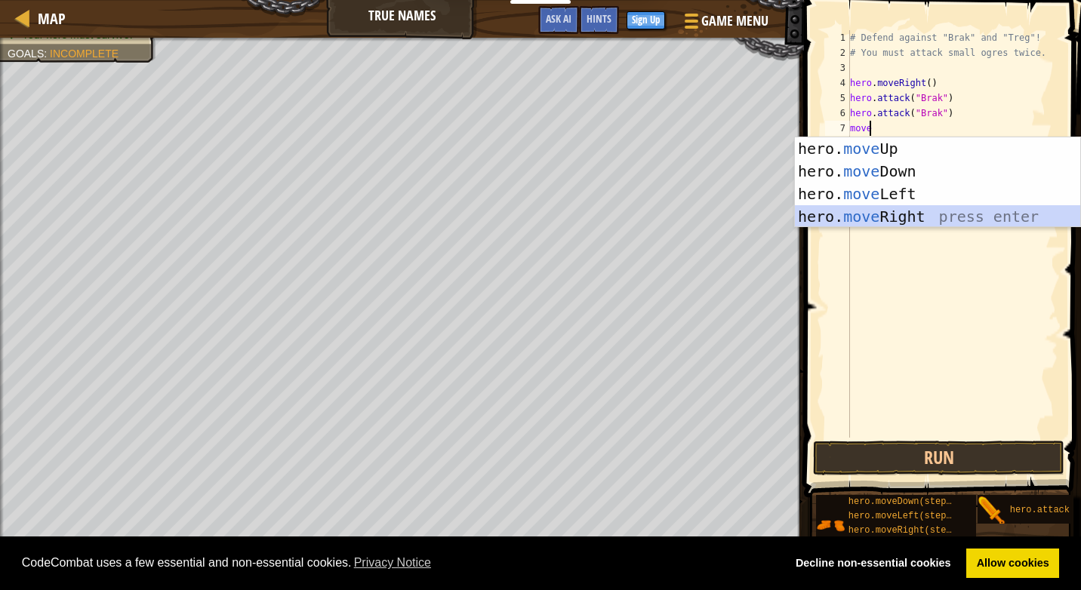
type textarea "move"
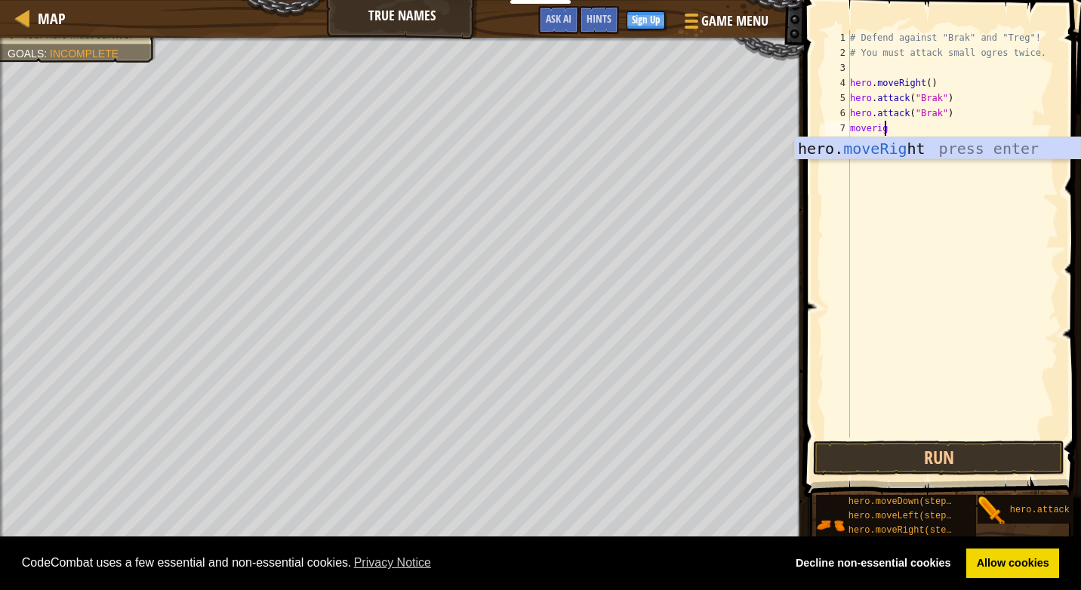
scroll to position [7, 2]
type textarea "moveright"
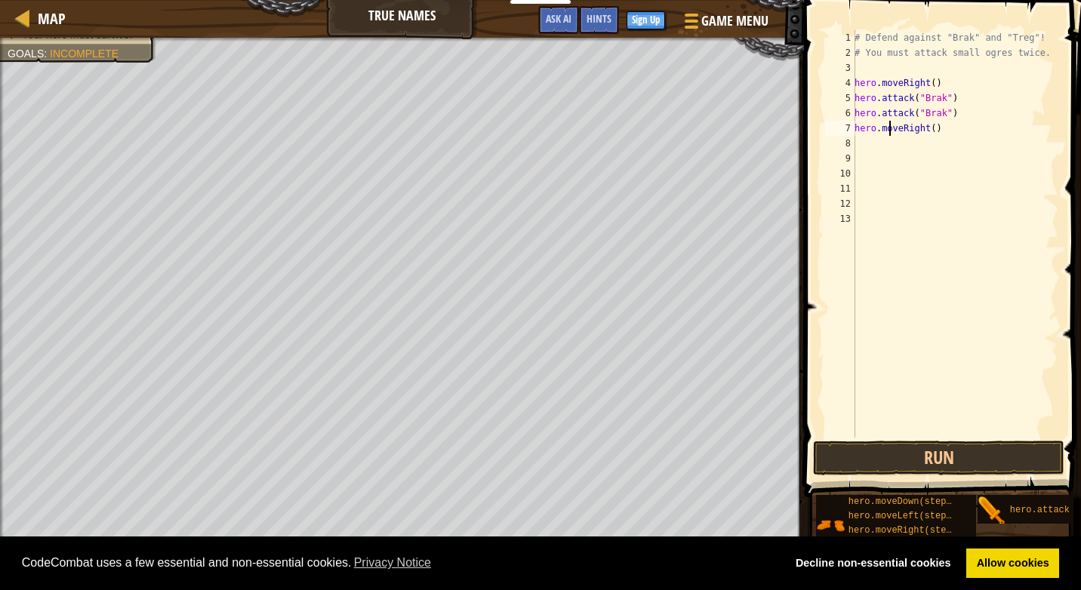
click at [892, 127] on div "# Defend against "Brak" and "Treg"! # You must attack small ogres twice. hero .…" at bounding box center [954, 249] width 207 height 438
drag, startPoint x: 855, startPoint y: 127, endPoint x: 845, endPoint y: 128, distance: 9.9
click at [856, 128] on div "# Defend against "Brak" and "Treg"! # You must attack small ogres twice. hero .…" at bounding box center [954, 249] width 207 height 438
type textarea "hero.attack("Brak""
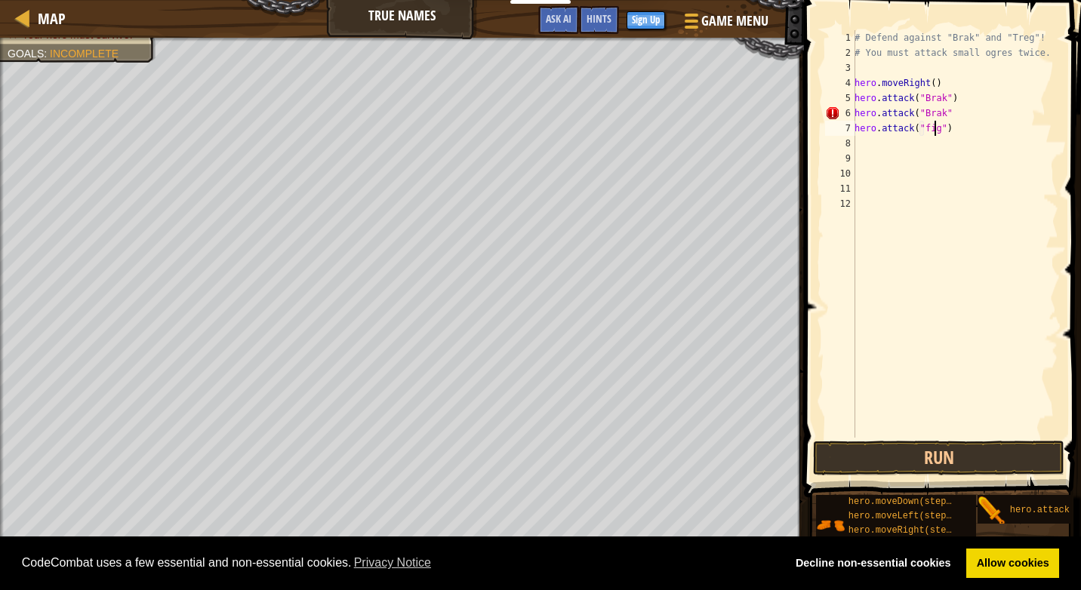
scroll to position [7, 7]
type textarea "hero.attack("fighter")"
type textarea "hero.attack("fighter"
